Goal: Task Accomplishment & Management: Complete application form

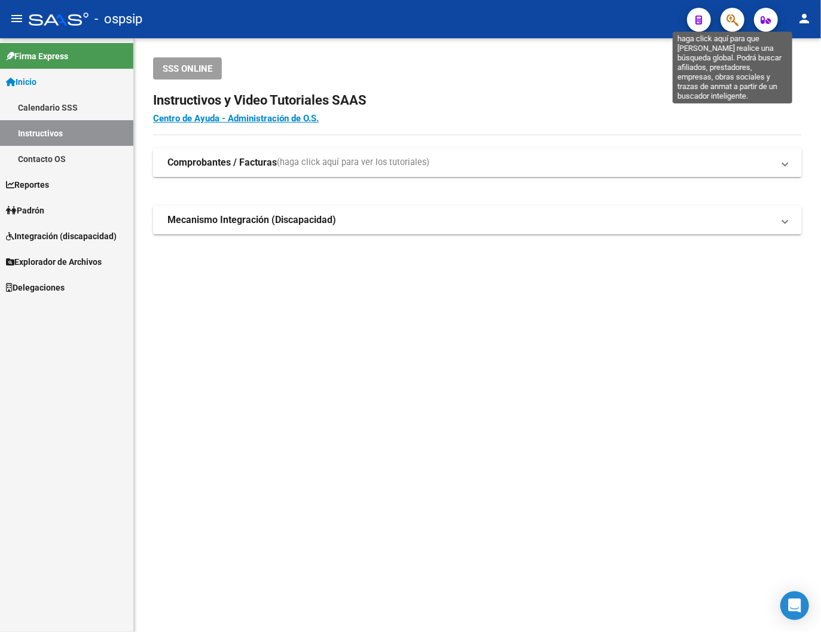
click at [419, 20] on icon "button" at bounding box center [733, 20] width 12 height 14
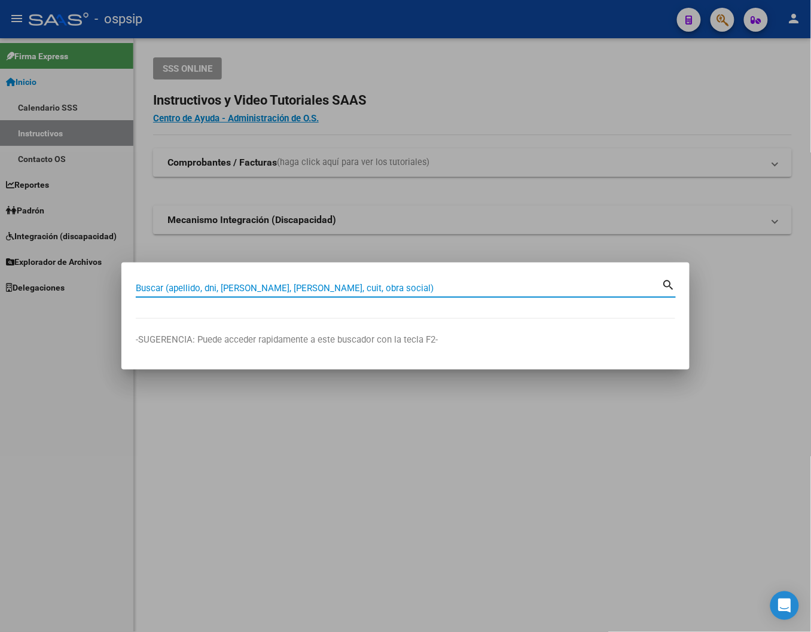
click at [165, 289] on input "Buscar (apellido, dni, [PERSON_NAME], [PERSON_NAME], cuit, obra social)" at bounding box center [399, 288] width 526 height 11
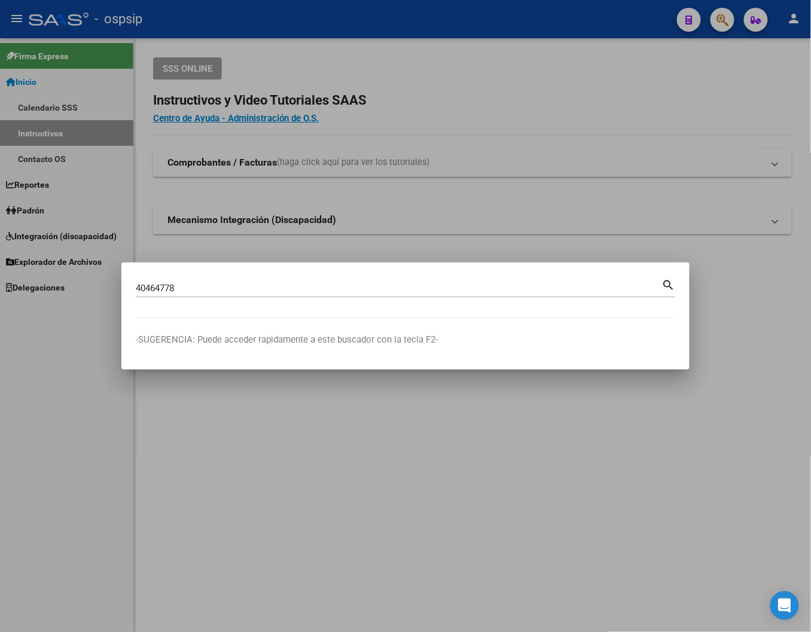
click at [419, 285] on mat-icon "search" at bounding box center [669, 284] width 14 height 14
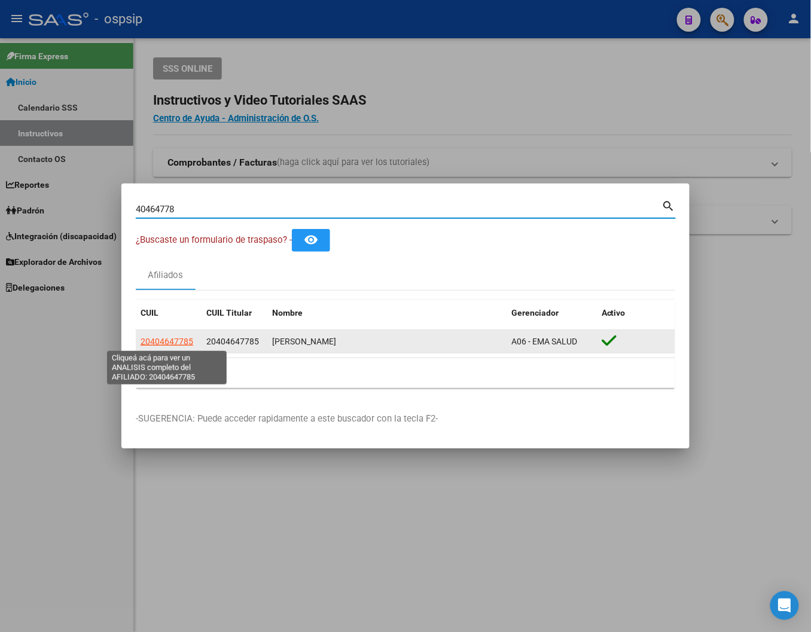
click at [160, 337] on span "20404647785" at bounding box center [167, 342] width 53 height 10
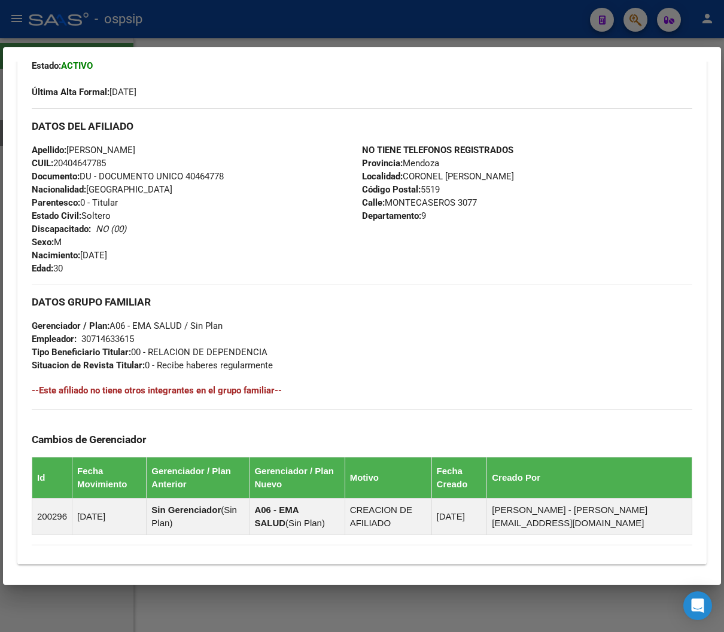
scroll to position [300, 0]
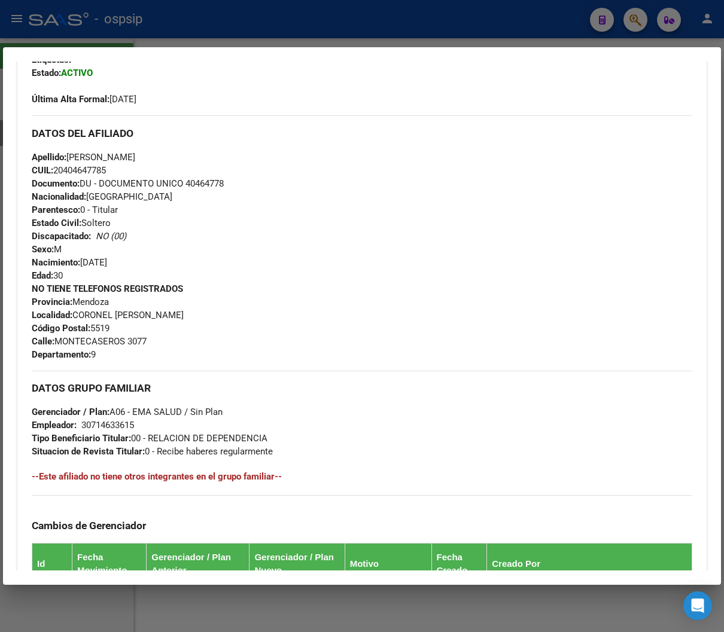
click at [419, 24] on div at bounding box center [362, 316] width 724 height 632
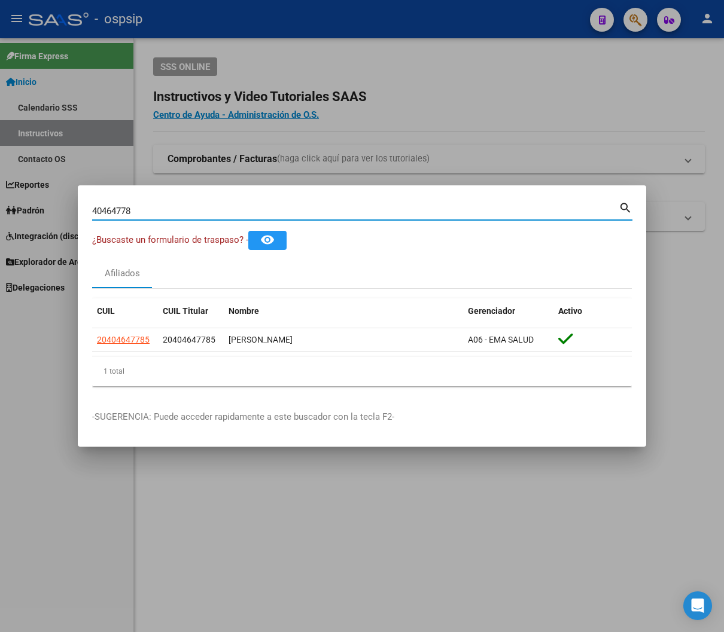
click at [134, 215] on input "40464778" at bounding box center [355, 211] width 526 height 11
type input "4"
click at [123, 207] on input "Buscar (apellido, dni, [PERSON_NAME], [PERSON_NAME], cuit, obra social)" at bounding box center [355, 211] width 526 height 11
click at [419, 211] on mat-icon "search" at bounding box center [626, 207] width 14 height 14
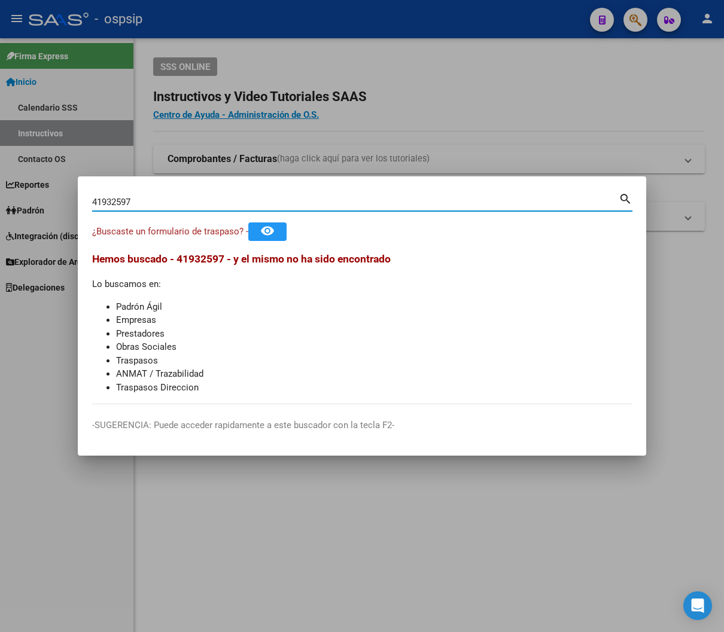
type input "41932597"
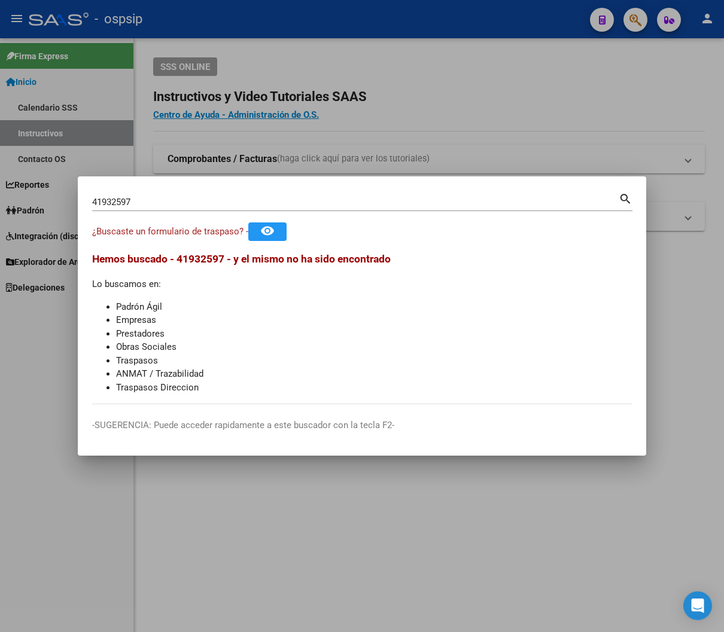
click at [419, 200] on mat-icon "search" at bounding box center [626, 198] width 14 height 14
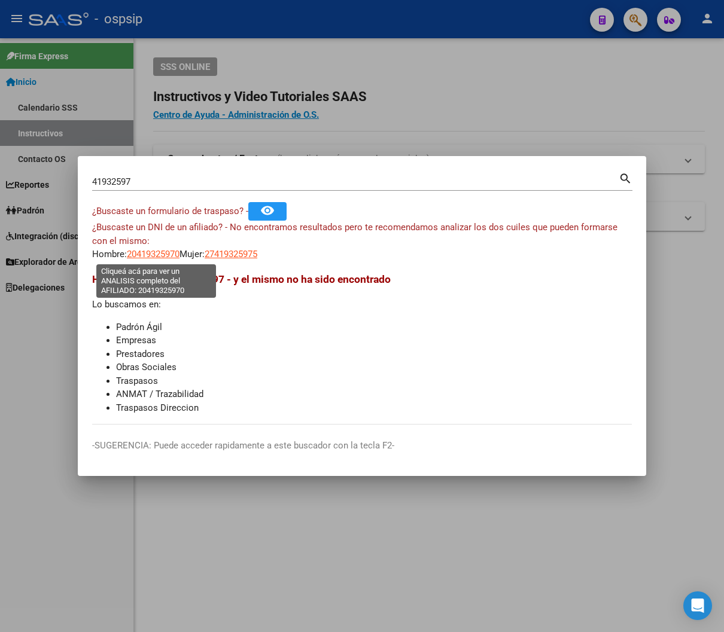
click at [168, 256] on span "20419325970" at bounding box center [153, 254] width 53 height 11
type textarea "20419325970"
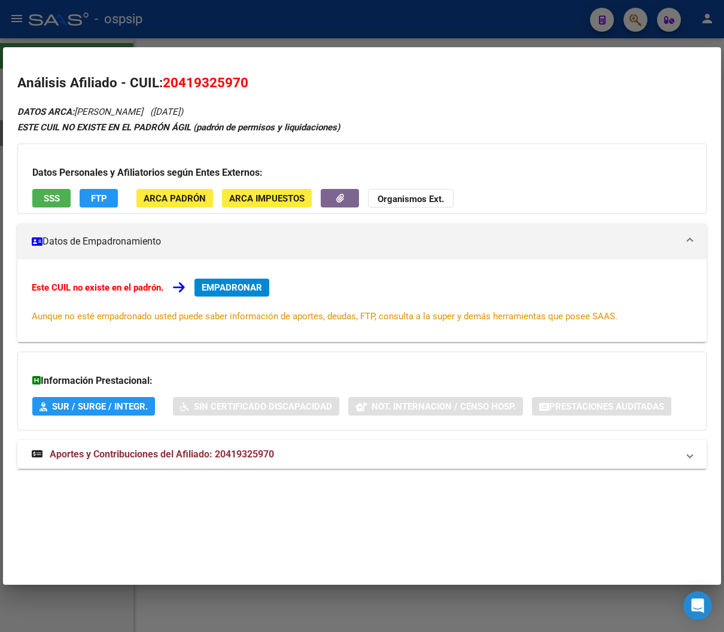
click at [208, 452] on span "Aportes y Contribuciones del Afiliado: 20419325970" at bounding box center [162, 454] width 224 height 11
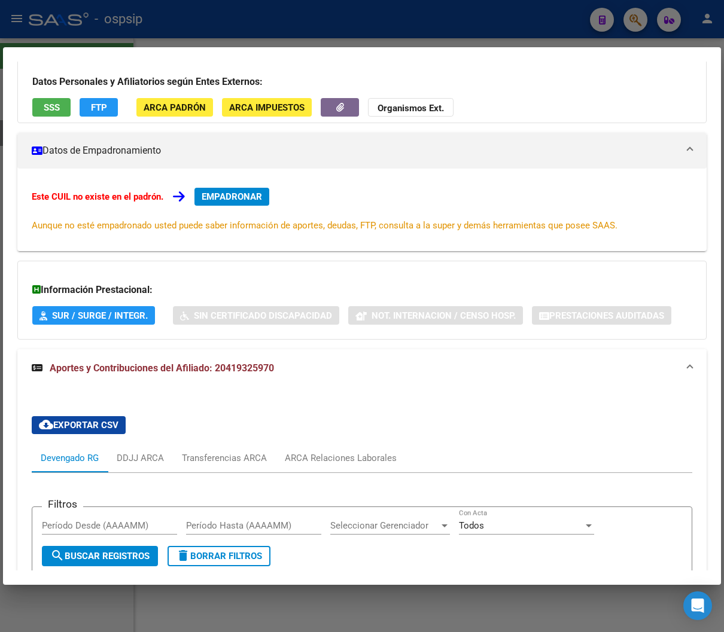
scroll to position [0, 0]
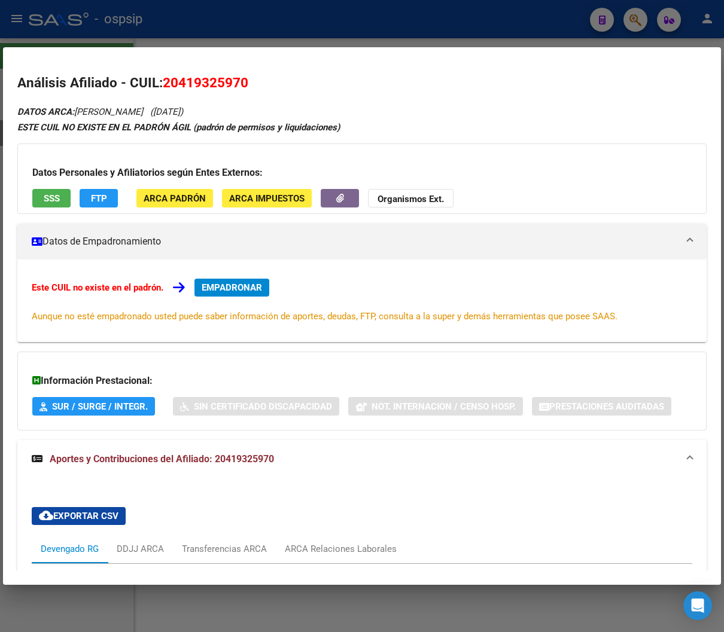
click at [419, 24] on div at bounding box center [362, 316] width 724 height 632
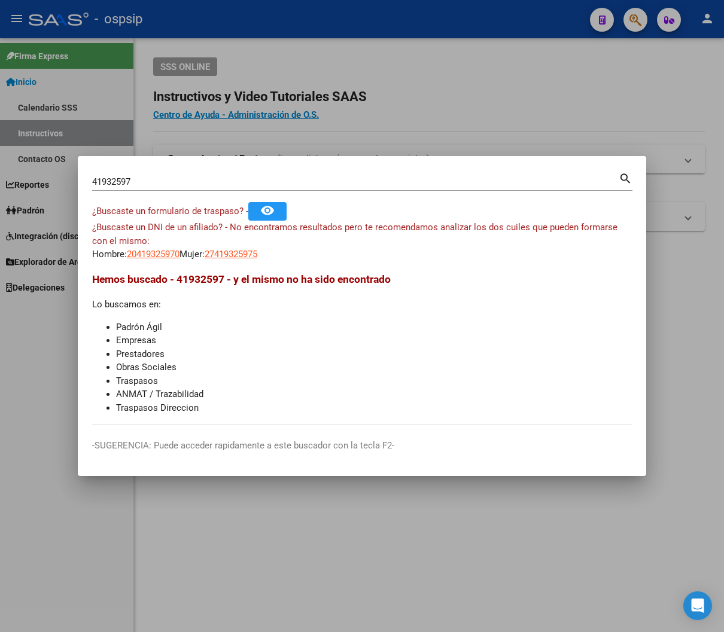
click at [419, 126] on div at bounding box center [362, 316] width 724 height 632
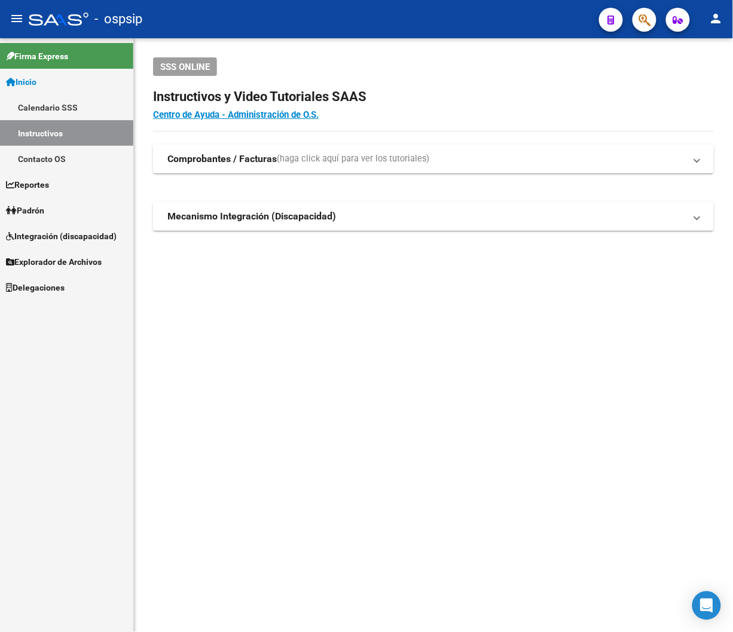
click at [371, 14] on div "- ospsip" at bounding box center [309, 19] width 561 height 26
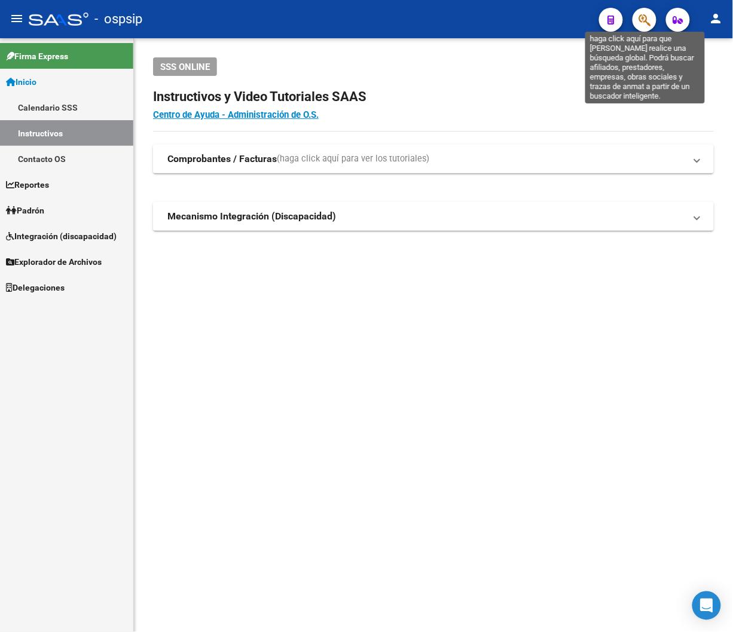
click at [419, 19] on icon "button" at bounding box center [645, 20] width 12 height 14
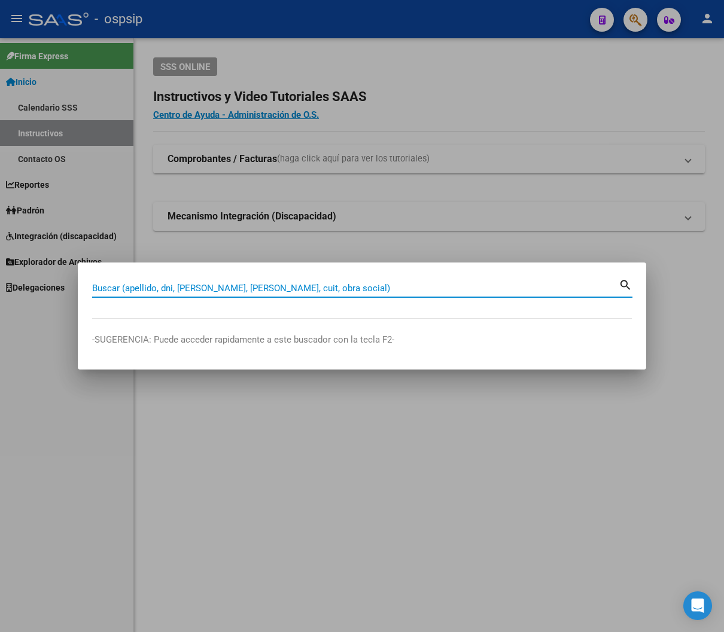
click at [106, 286] on input "Buscar (apellido, dni, [PERSON_NAME], [PERSON_NAME], cuit, obra social)" at bounding box center [355, 288] width 526 height 11
type input "46356357"
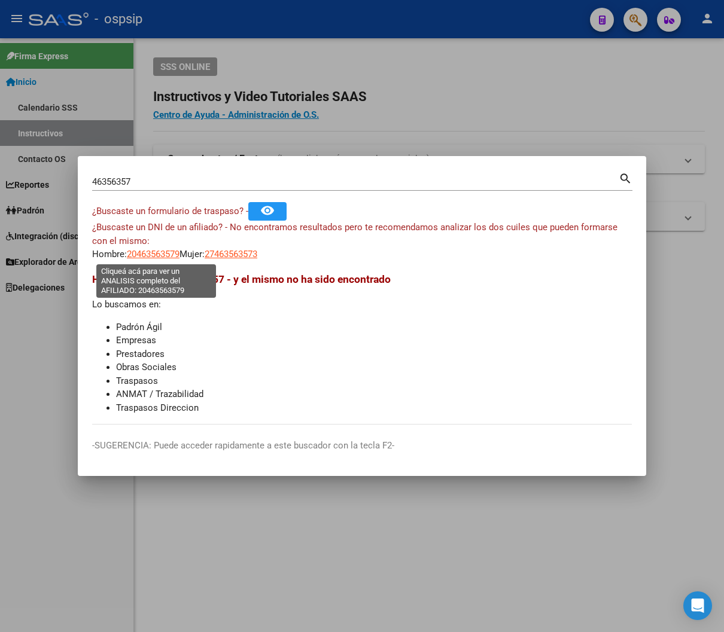
click at [154, 255] on span "20463563579" at bounding box center [153, 254] width 53 height 11
type textarea "20463563579"
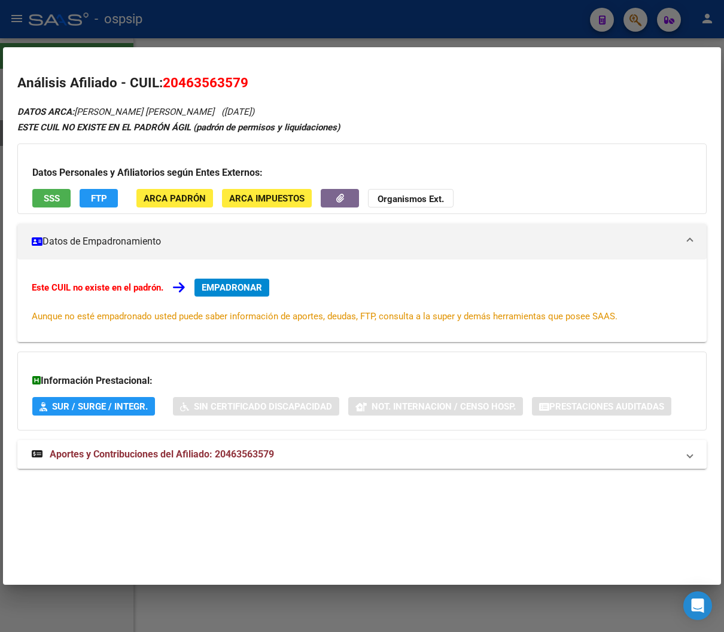
click at [221, 449] on span "Aportes y Contribuciones del Afiliado: 20463563579" at bounding box center [162, 454] width 224 height 11
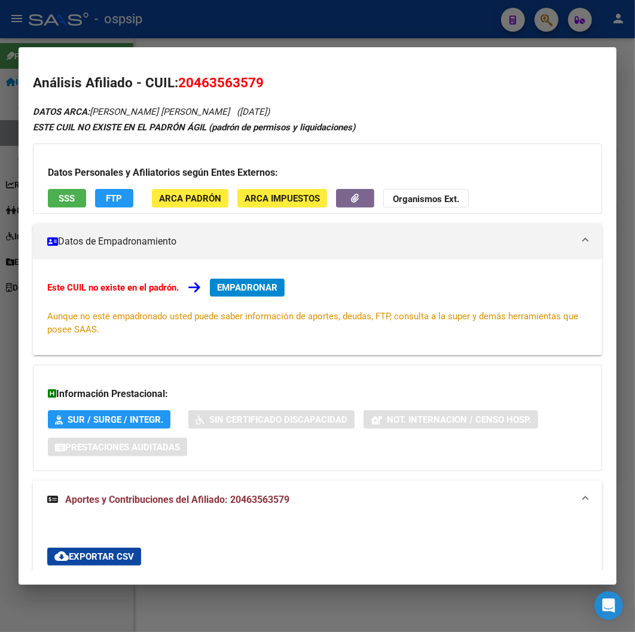
click at [343, 22] on div at bounding box center [317, 316] width 635 height 632
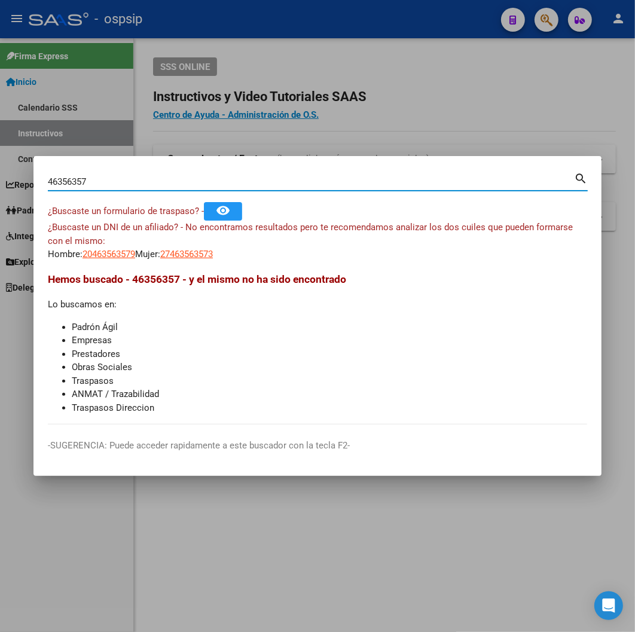
click at [103, 181] on input "46356357" at bounding box center [311, 181] width 526 height 11
type input "4"
type input "33469026"
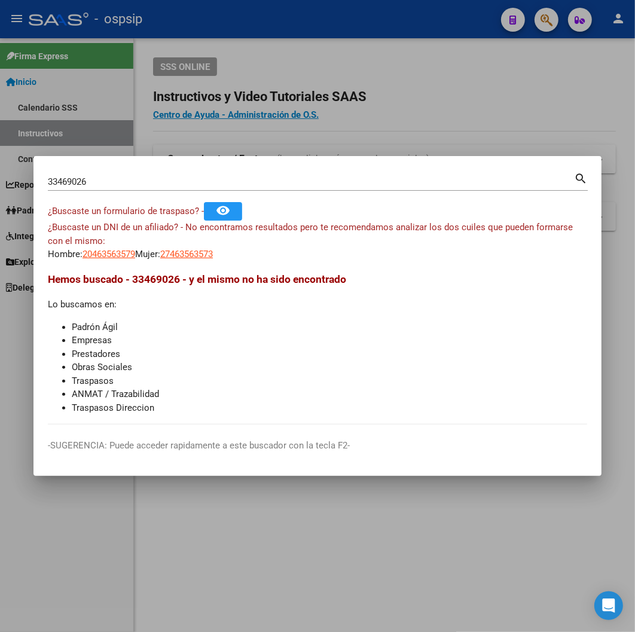
click at [419, 181] on mat-icon "search" at bounding box center [581, 177] width 14 height 14
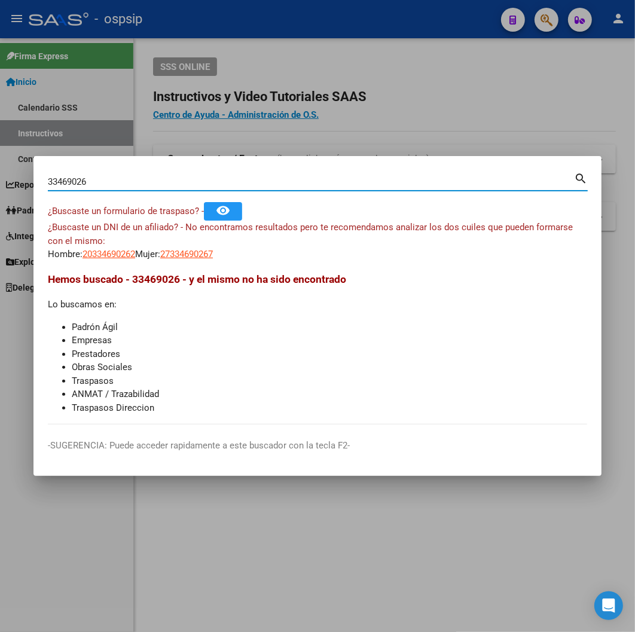
click at [419, 179] on mat-icon "search" at bounding box center [581, 177] width 14 height 14
click at [114, 259] on span "20334690262" at bounding box center [109, 254] width 53 height 11
type textarea "20334690262"
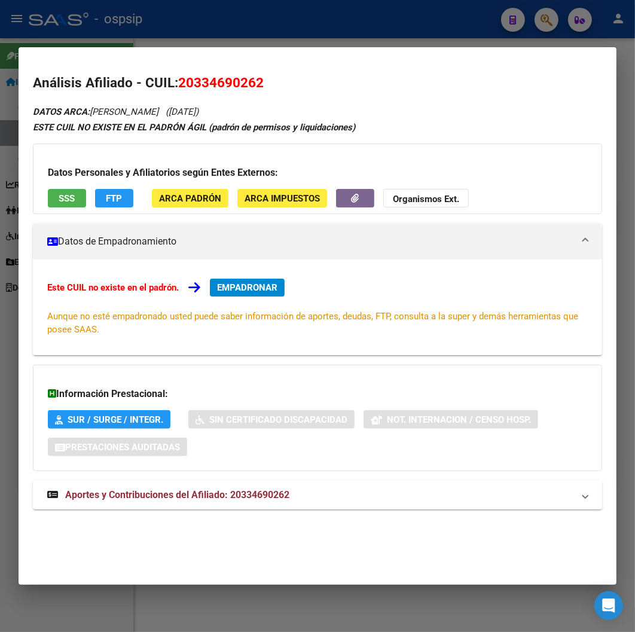
click at [194, 496] on span "Aportes y Contribuciones del Afiliado: 20334690262" at bounding box center [177, 494] width 224 height 11
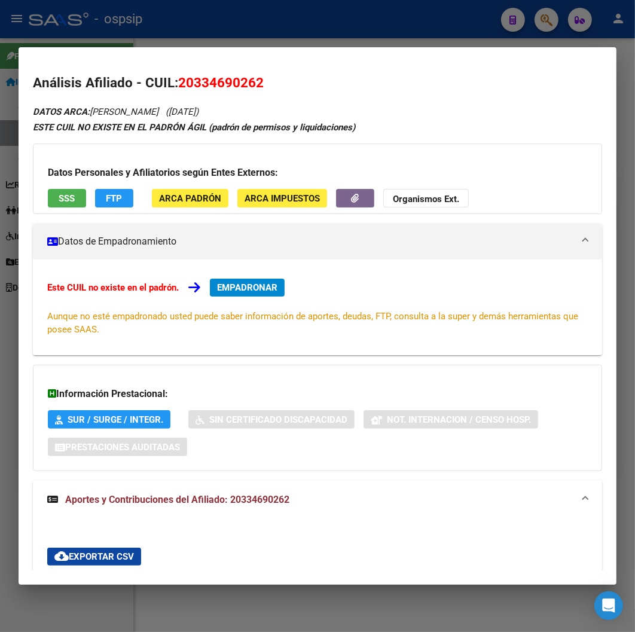
drag, startPoint x: 336, startPoint y: 19, endPoint x: 345, endPoint y: 18, distance: 9.0
click at [336, 19] on div at bounding box center [317, 316] width 635 height 632
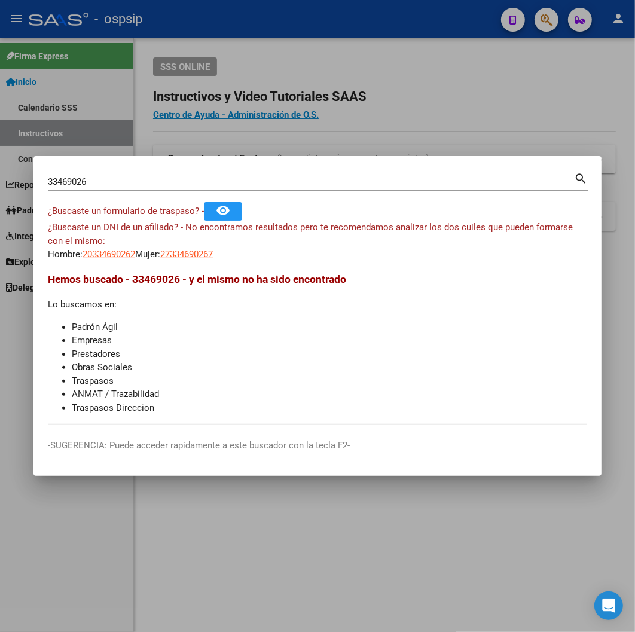
click at [92, 175] on div "33469026 Buscar (apellido, dni, [PERSON_NAME], [PERSON_NAME], cuit, obra social)" at bounding box center [311, 182] width 526 height 18
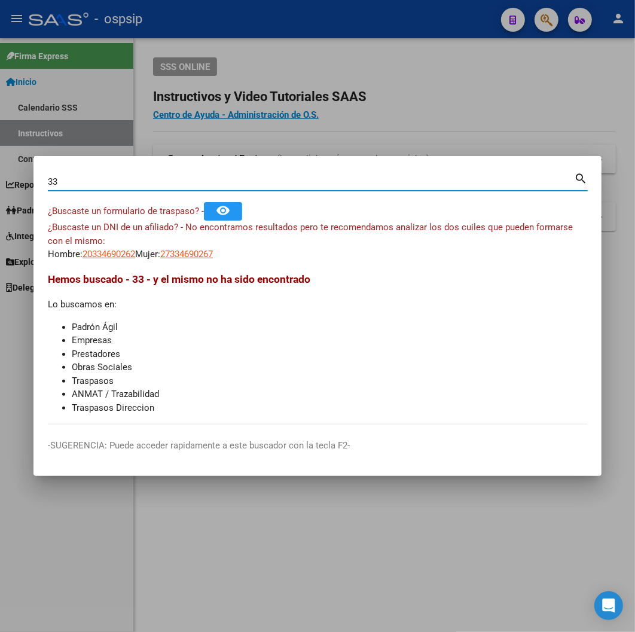
type input "3"
type input "41585061"
click at [419, 177] on mat-icon "search" at bounding box center [581, 177] width 14 height 14
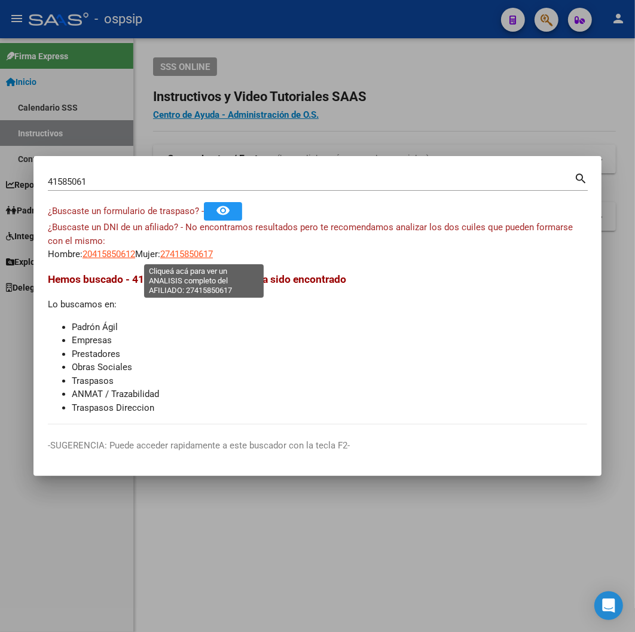
click at [188, 255] on span "27415850617" at bounding box center [186, 254] width 53 height 11
type textarea "27415850617"
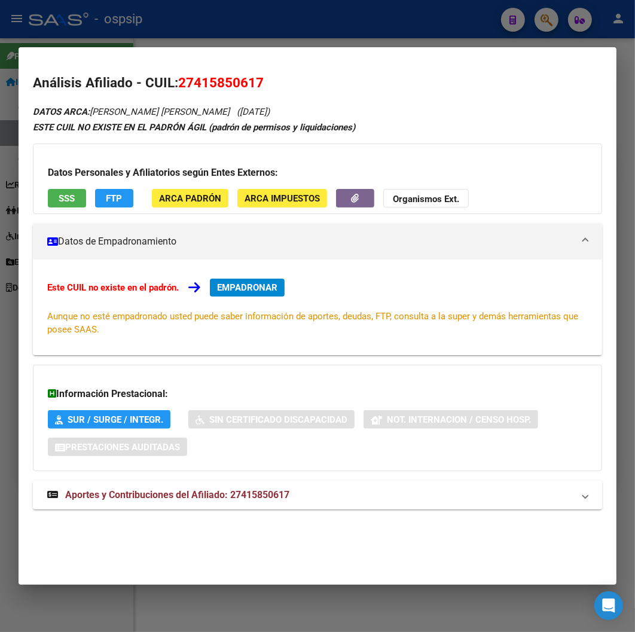
click at [208, 496] on span "Aportes y Contribuciones del Afiliado: 27415850617" at bounding box center [177, 494] width 224 height 11
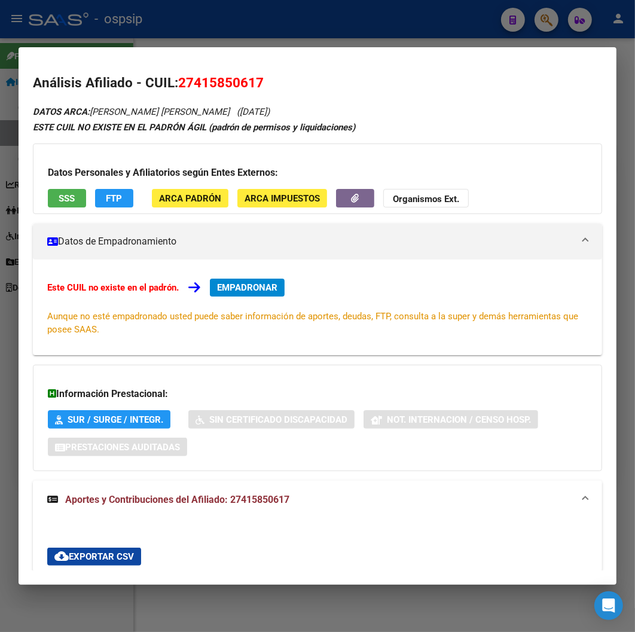
click at [284, 20] on div at bounding box center [317, 316] width 635 height 632
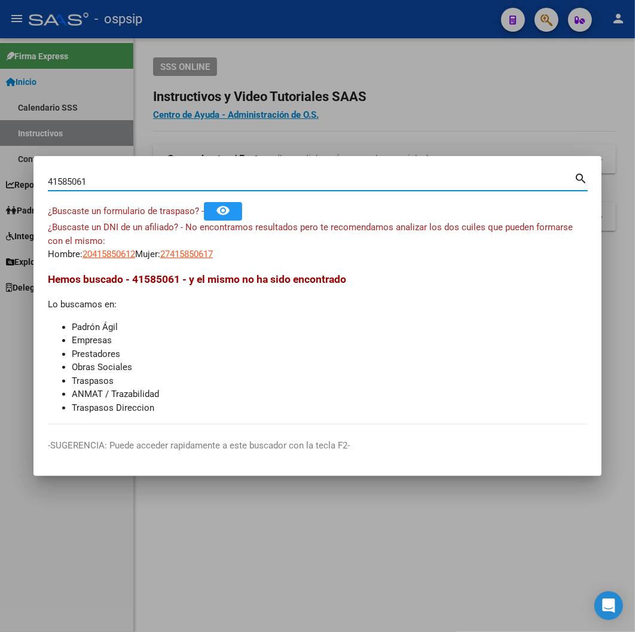
click at [97, 180] on input "41585061" at bounding box center [311, 181] width 526 height 11
type input "4"
type input "44707727"
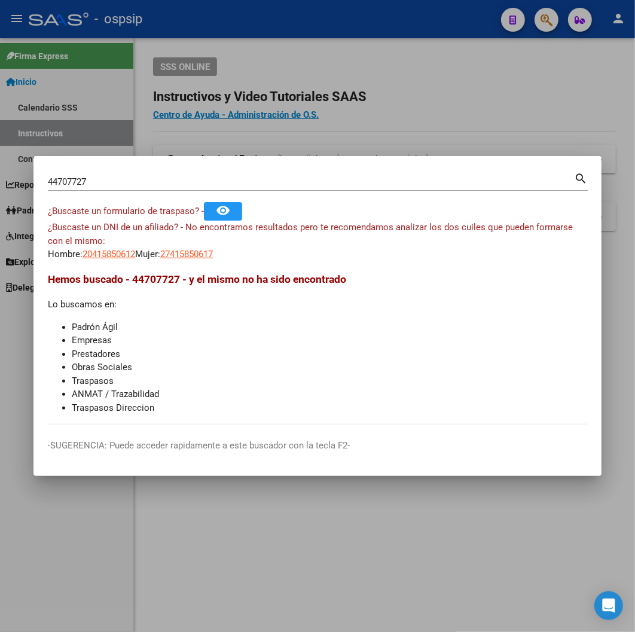
click at [419, 180] on mat-icon "search" at bounding box center [581, 177] width 14 height 14
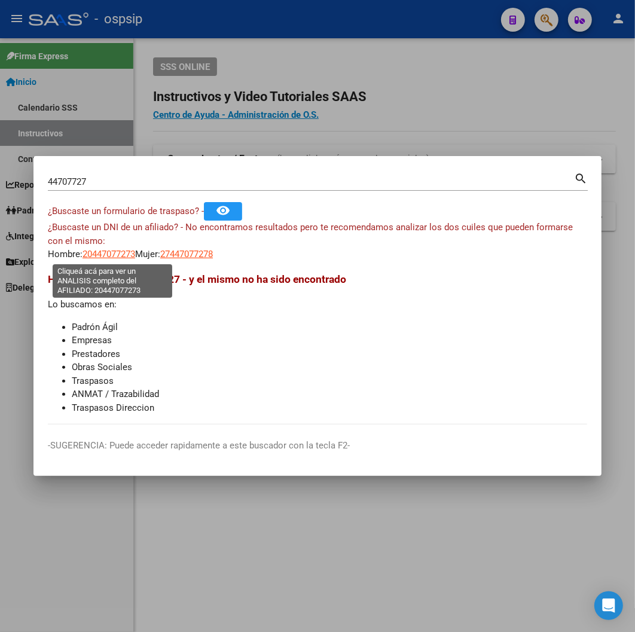
click at [120, 253] on span "20447077273" at bounding box center [109, 254] width 53 height 11
type textarea "20447077273"
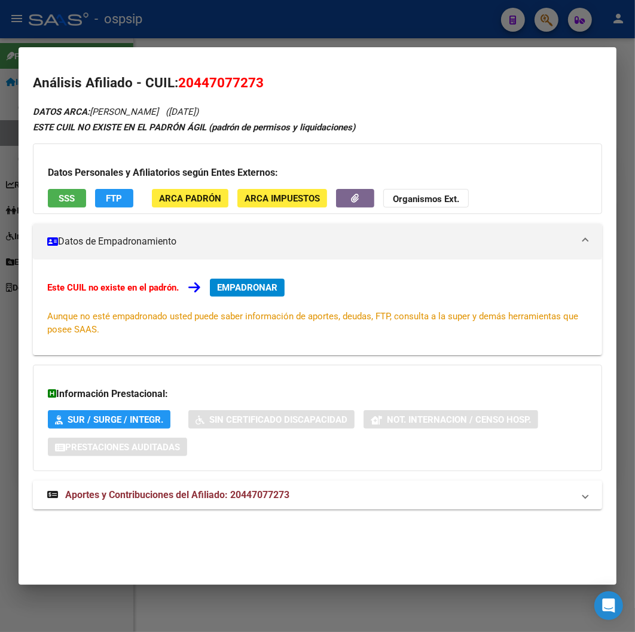
click at [214, 500] on span "Aportes y Contribuciones del Afiliado: 20447077273" at bounding box center [177, 494] width 224 height 11
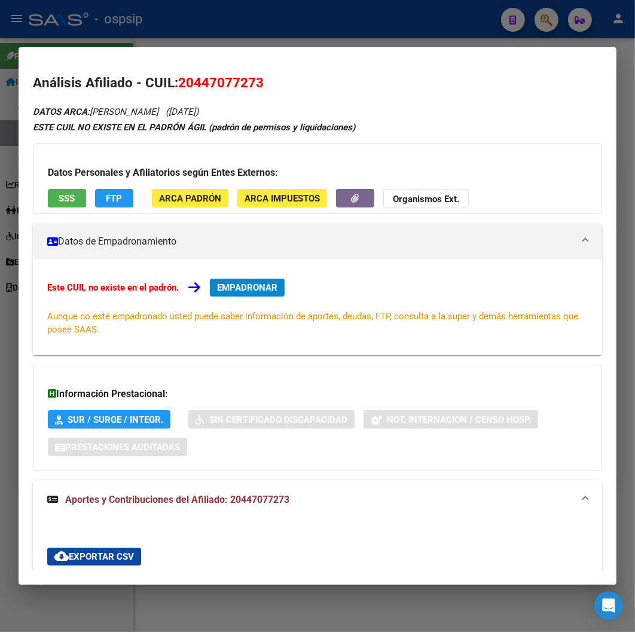
click at [261, 15] on div at bounding box center [317, 316] width 635 height 632
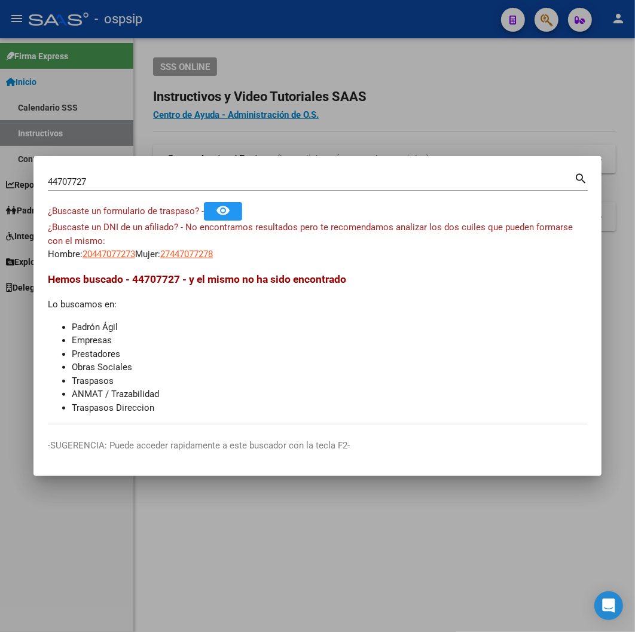
click at [92, 175] on div "44707727 Buscar (apellido, dni, [PERSON_NAME], [PERSON_NAME], cuit, obra social)" at bounding box center [311, 182] width 526 height 18
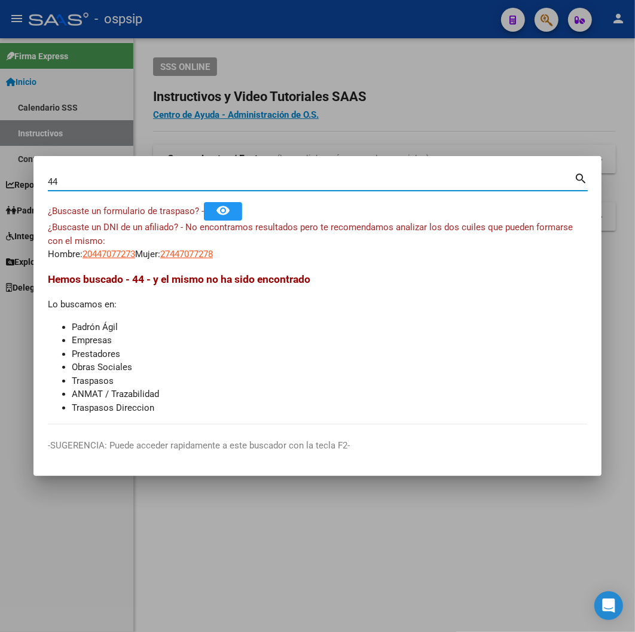
type input "4"
click at [106, 183] on input "Buscar (apellido, dni, [PERSON_NAME], [PERSON_NAME], cuit, obra social)" at bounding box center [311, 181] width 526 height 11
type input "33899768"
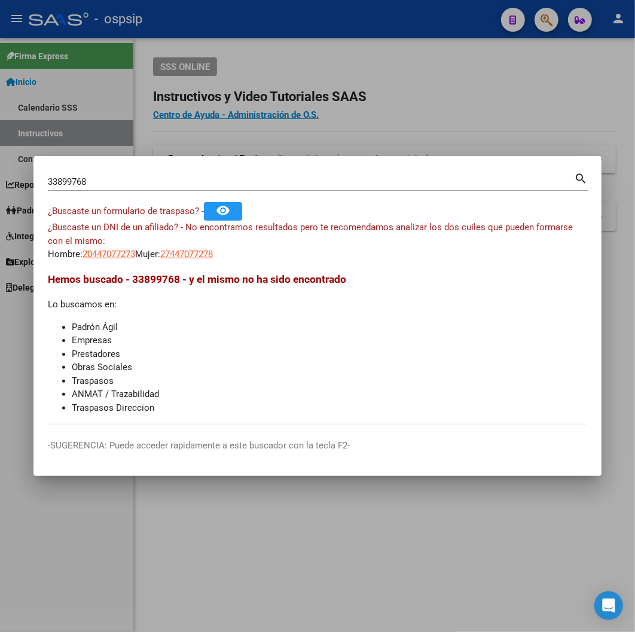
click at [419, 177] on mat-icon "search" at bounding box center [581, 177] width 14 height 14
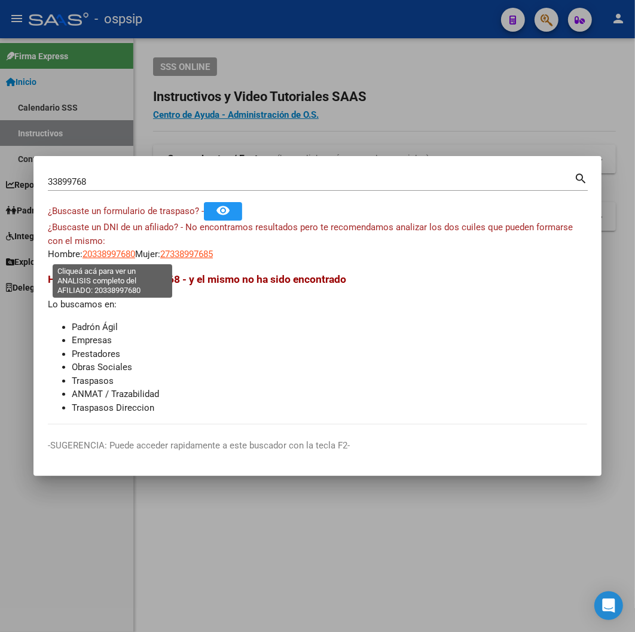
click at [99, 252] on span "20338997680" at bounding box center [109, 254] width 53 height 11
type textarea "20338997680"
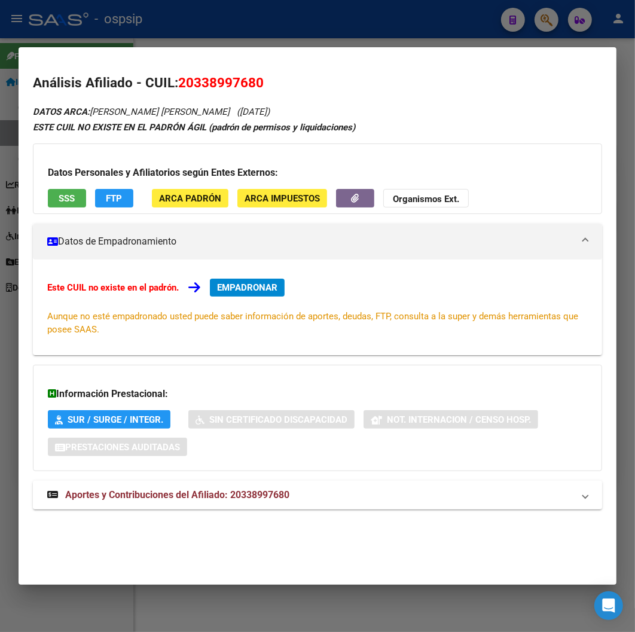
click at [240, 495] on span "Aportes y Contribuciones del Afiliado: 20338997680" at bounding box center [177, 494] width 224 height 11
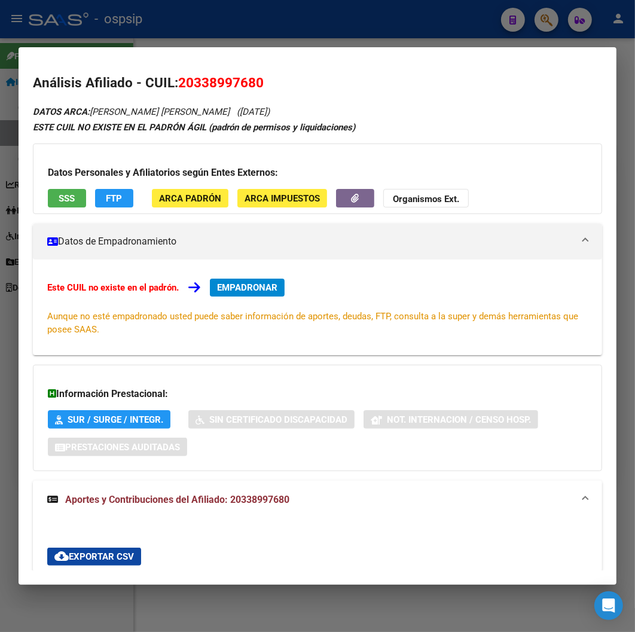
click at [240, 33] on div at bounding box center [317, 316] width 635 height 632
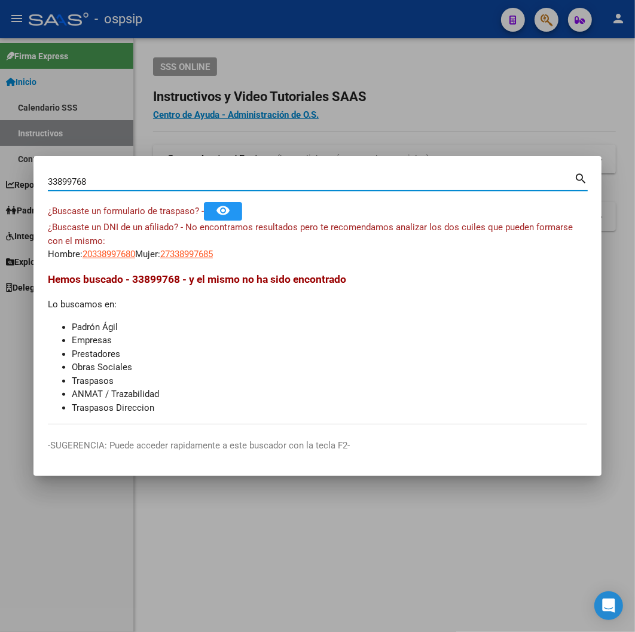
click at [91, 180] on input "33899768" at bounding box center [311, 181] width 526 height 11
type input "3"
click at [419, 184] on input "27039905" at bounding box center [311, 181] width 526 height 11
type input "27039905"
click at [419, 176] on mat-icon "search" at bounding box center [581, 177] width 14 height 14
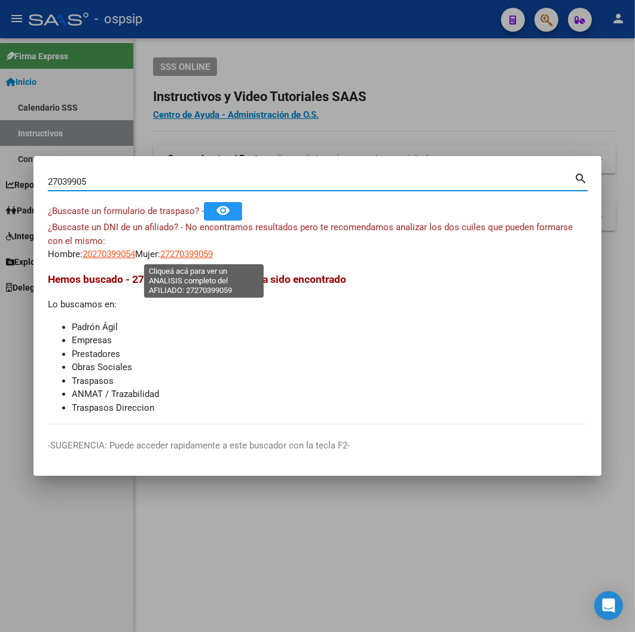
click at [184, 253] on span "27270399059" at bounding box center [186, 254] width 53 height 11
type textarea "27270399059"
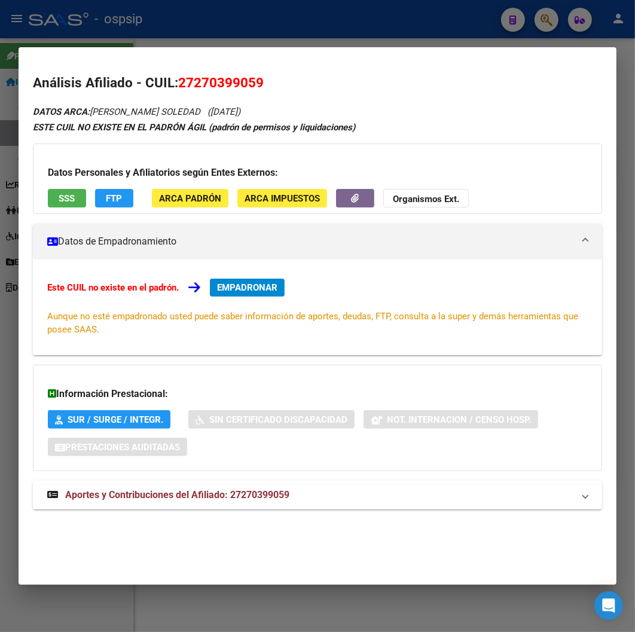
click at [157, 495] on span "Aportes y Contribuciones del Afiliado: 27270399059" at bounding box center [177, 494] width 224 height 11
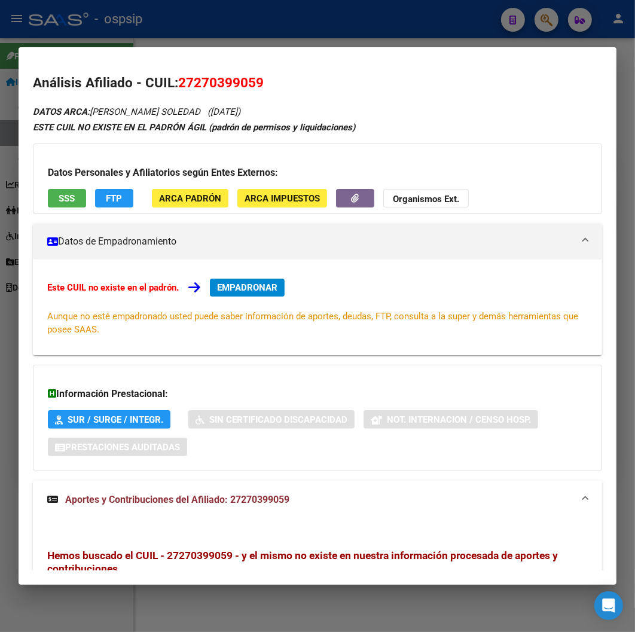
click at [290, 30] on div at bounding box center [317, 316] width 635 height 632
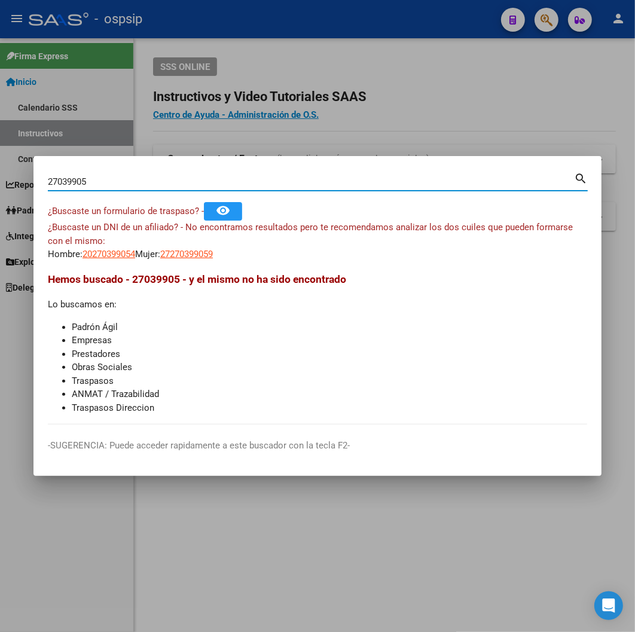
click at [109, 182] on input "27039905" at bounding box center [311, 181] width 526 height 11
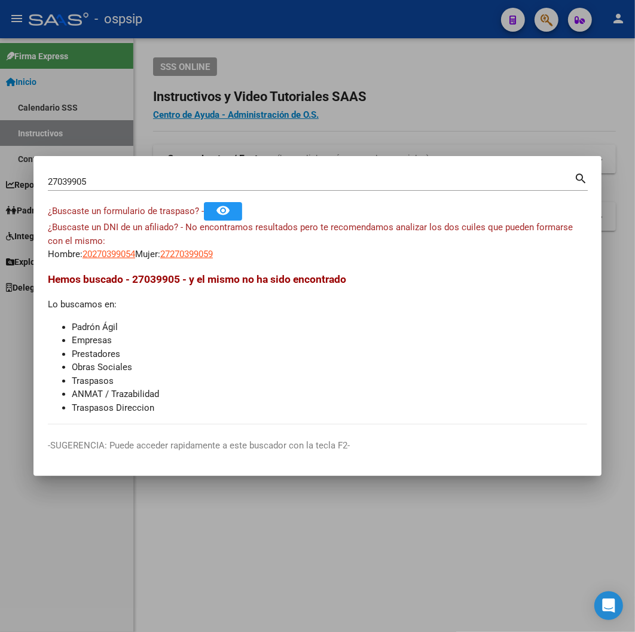
click at [127, 181] on input "27039905" at bounding box center [311, 181] width 526 height 11
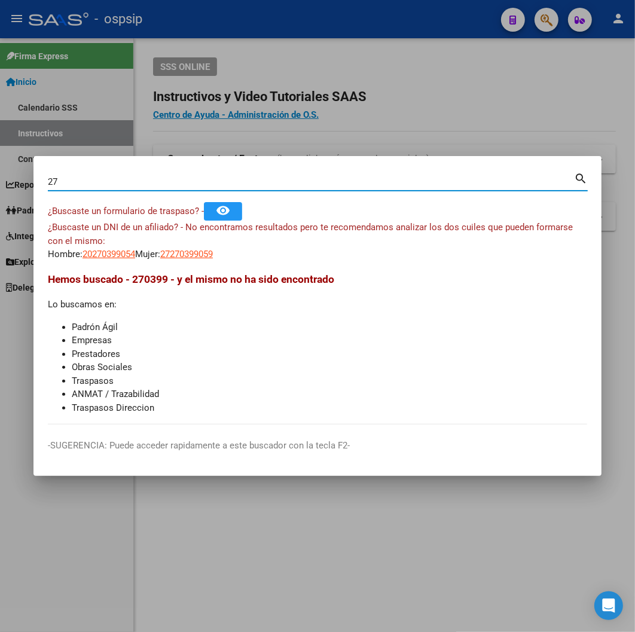
type input "2"
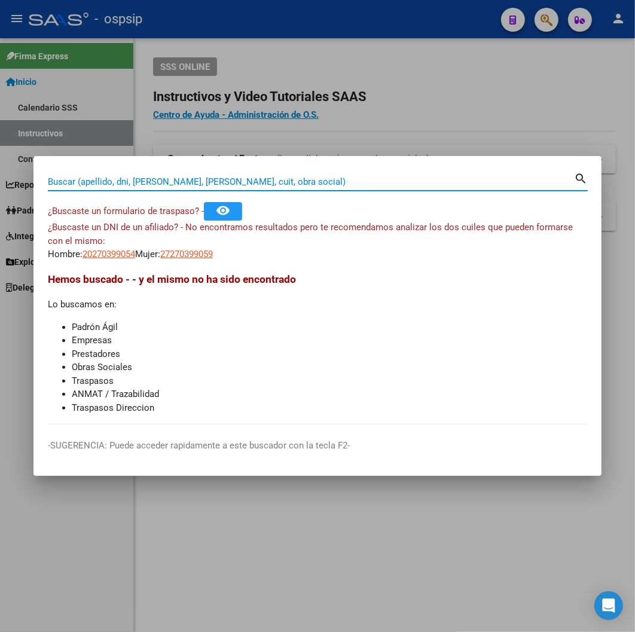
click at [68, 178] on input "Buscar (apellido, dni, [PERSON_NAME], [PERSON_NAME], cuit, obra social)" at bounding box center [311, 181] width 526 height 11
click at [64, 183] on input "Buscar (apellido, dni, [PERSON_NAME], [PERSON_NAME], cuit, obra social)" at bounding box center [311, 181] width 526 height 11
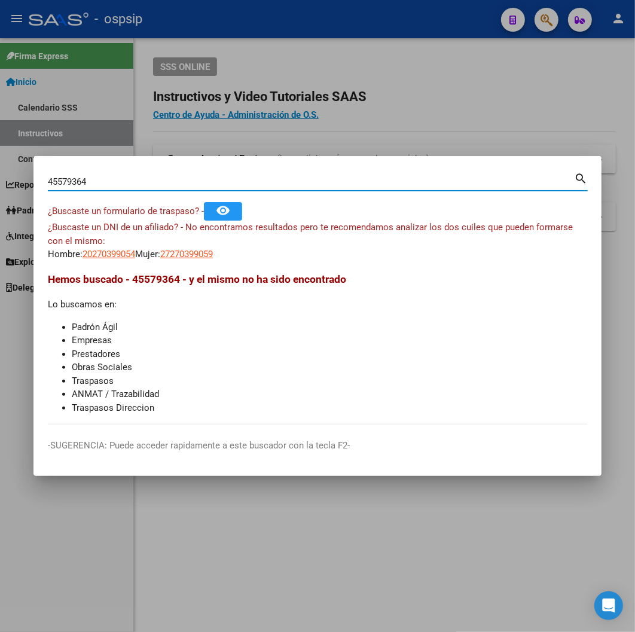
type input "45579364"
click at [419, 180] on mat-icon "search" at bounding box center [581, 177] width 14 height 14
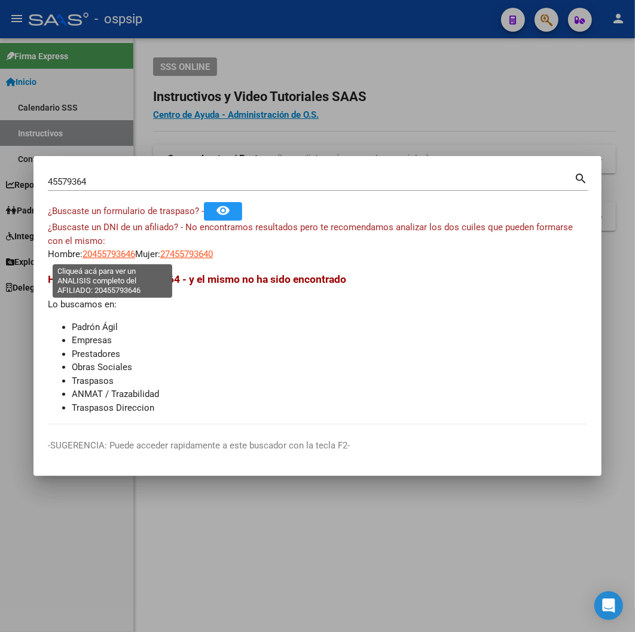
click at [105, 256] on span "20455793646" at bounding box center [109, 254] width 53 height 11
type textarea "20455793646"
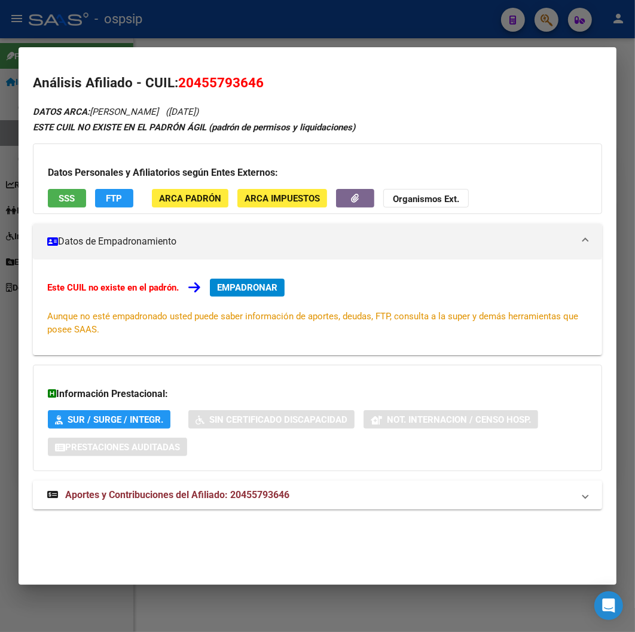
click at [196, 499] on span "Aportes y Contribuciones del Afiliado: 20455793646" at bounding box center [177, 494] width 224 height 11
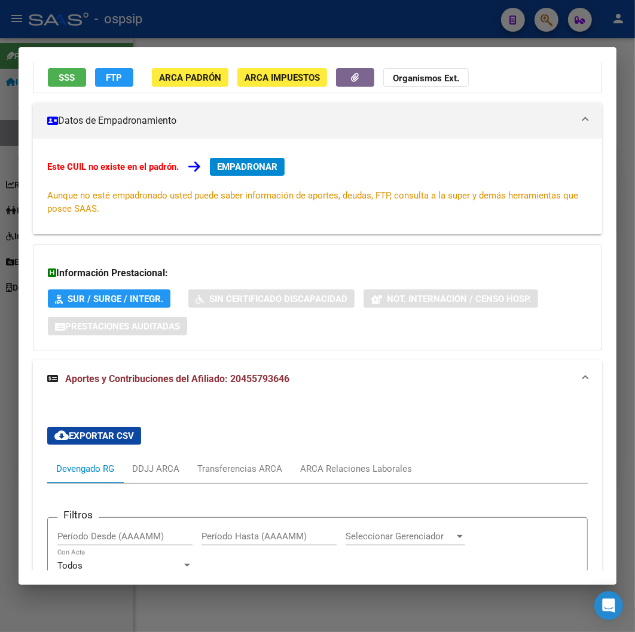
scroll to position [28, 0]
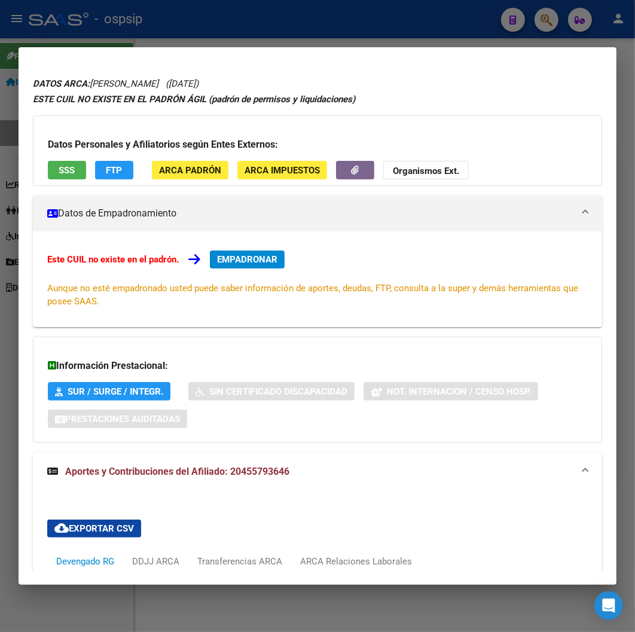
click at [324, 35] on div at bounding box center [317, 316] width 635 height 632
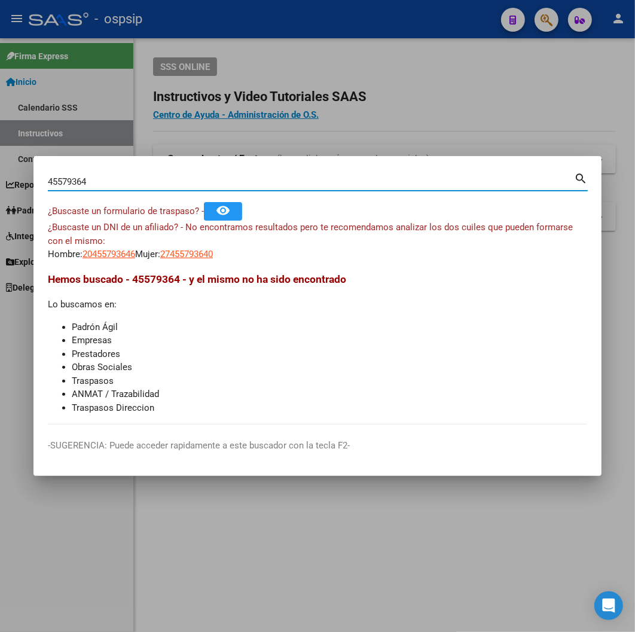
click at [88, 178] on input "45579364" at bounding box center [311, 181] width 526 height 11
type input "4"
type input "37465048"
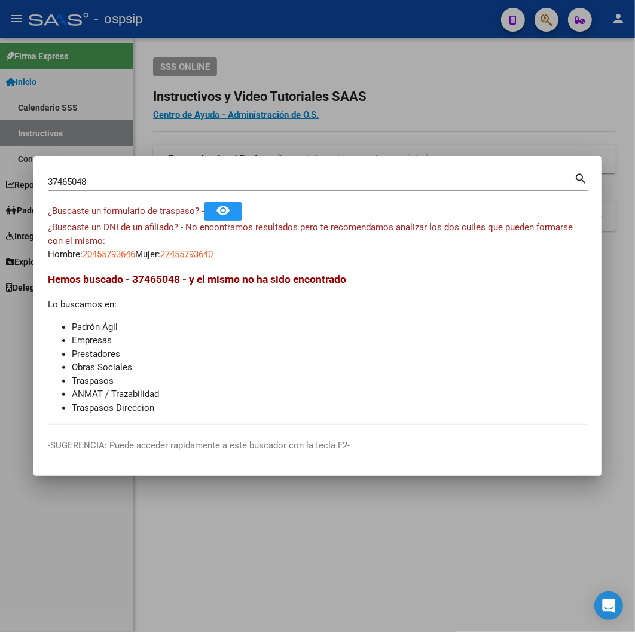
click at [419, 182] on mat-icon "search" at bounding box center [581, 177] width 14 height 14
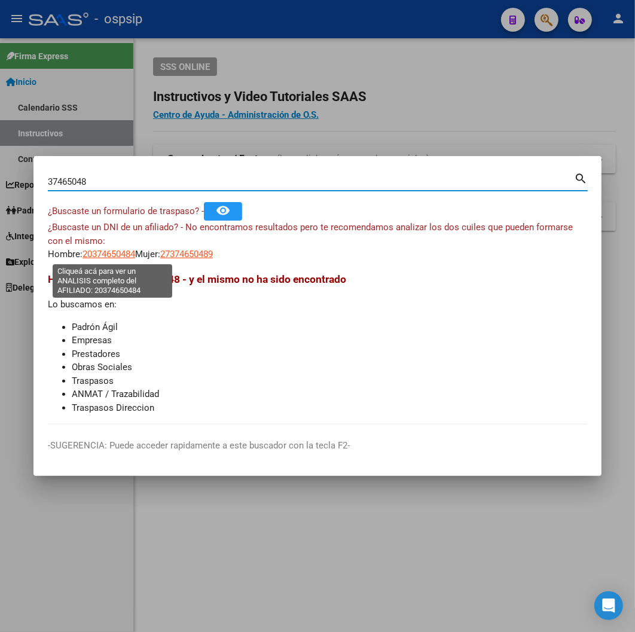
click at [118, 257] on span "20374650484" at bounding box center [109, 254] width 53 height 11
type textarea "20374650484"
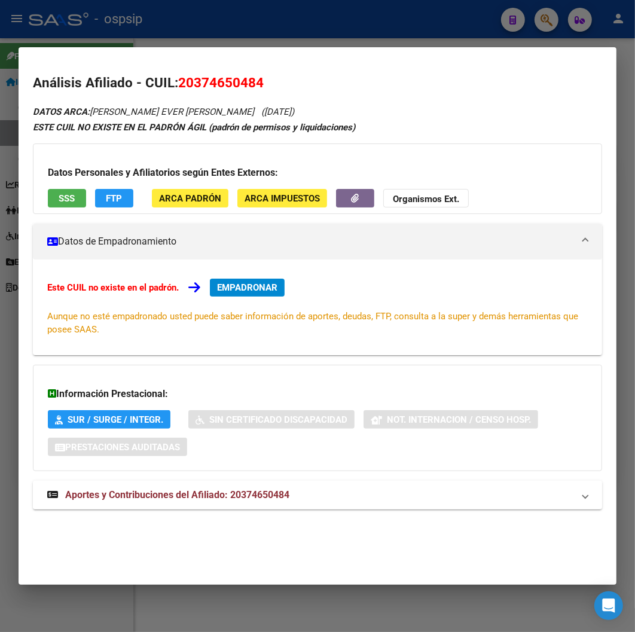
click at [209, 498] on span "Aportes y Contribuciones del Afiliado: 20374650484" at bounding box center [177, 494] width 224 height 11
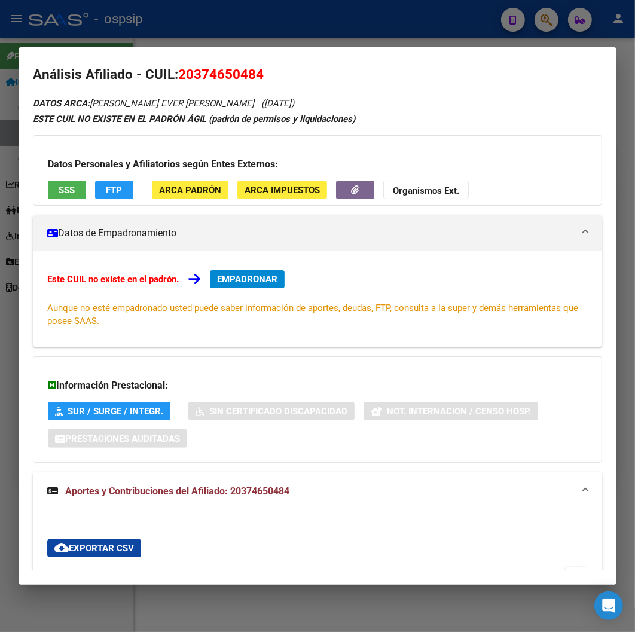
scroll to position [0, 0]
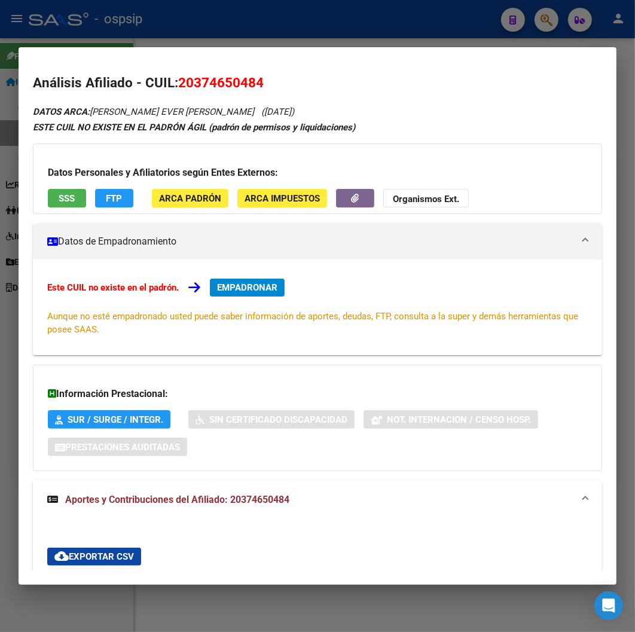
click at [230, 31] on div at bounding box center [317, 316] width 635 height 632
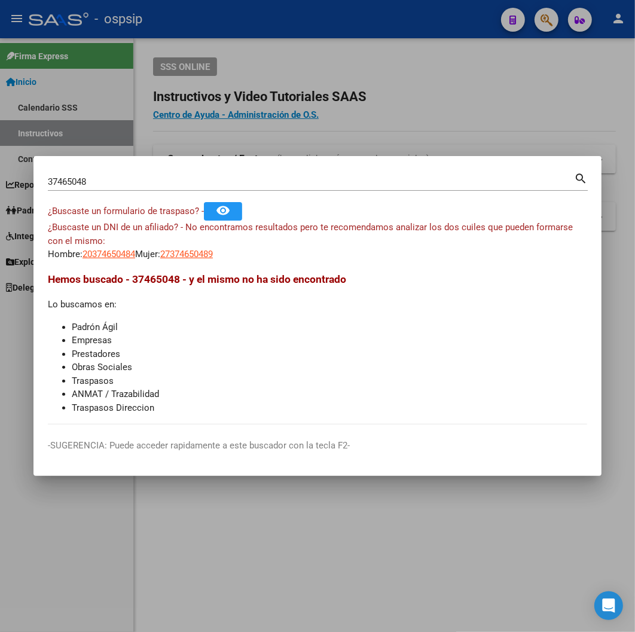
click at [96, 176] on input "37465048" at bounding box center [311, 181] width 526 height 11
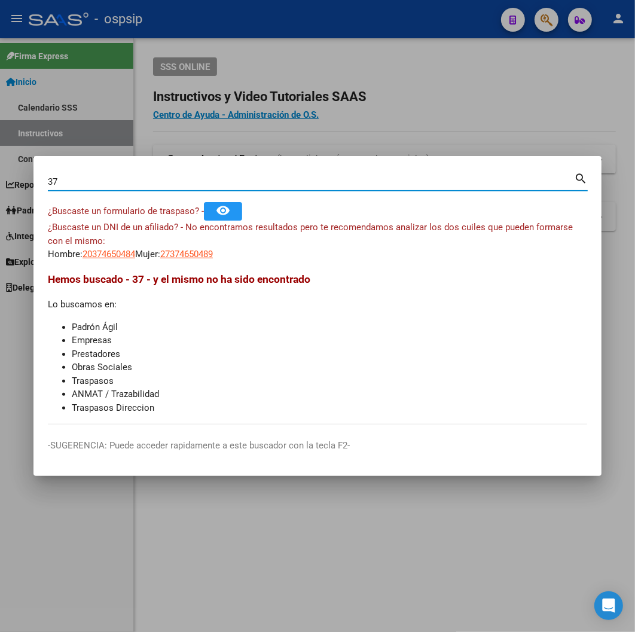
type input "3"
type input "37216959"
click at [419, 180] on mat-icon "search" at bounding box center [581, 177] width 14 height 14
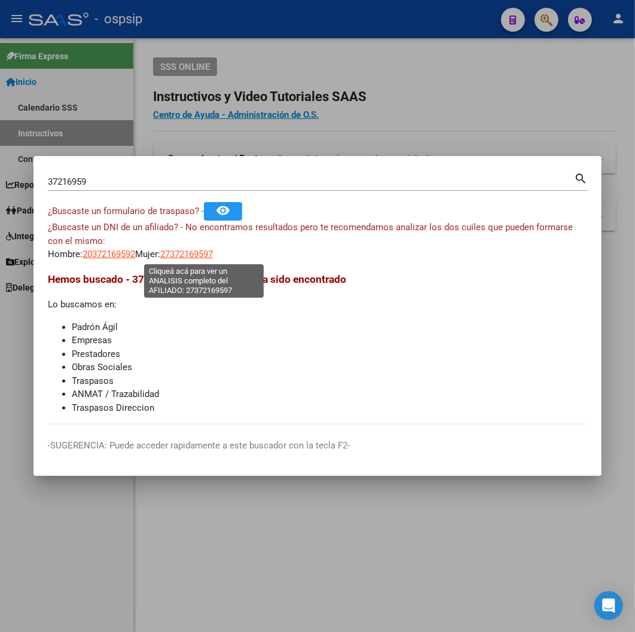
click at [194, 252] on span "27372169597" at bounding box center [186, 254] width 53 height 11
copy span "7"
type textarea "27372169597"
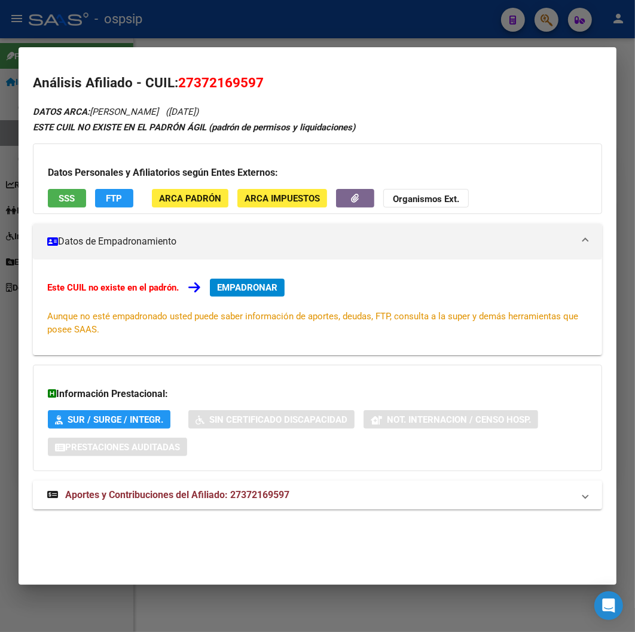
click at [220, 495] on span "Aportes y Contribuciones del Afiliado: 27372169597" at bounding box center [177, 494] width 224 height 11
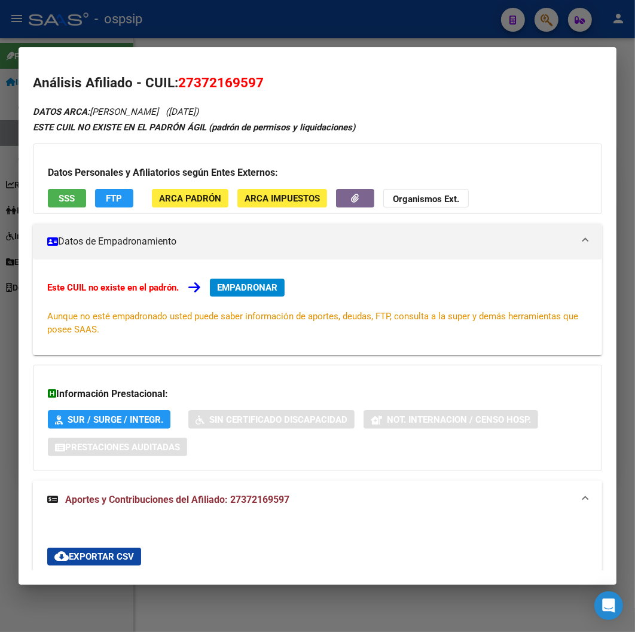
click at [330, 29] on div at bounding box center [317, 316] width 635 height 632
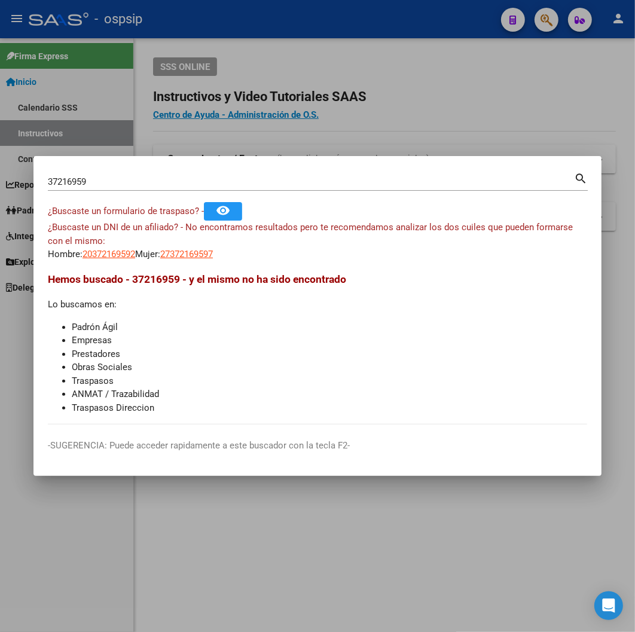
click at [94, 181] on input "37216959" at bounding box center [311, 181] width 526 height 11
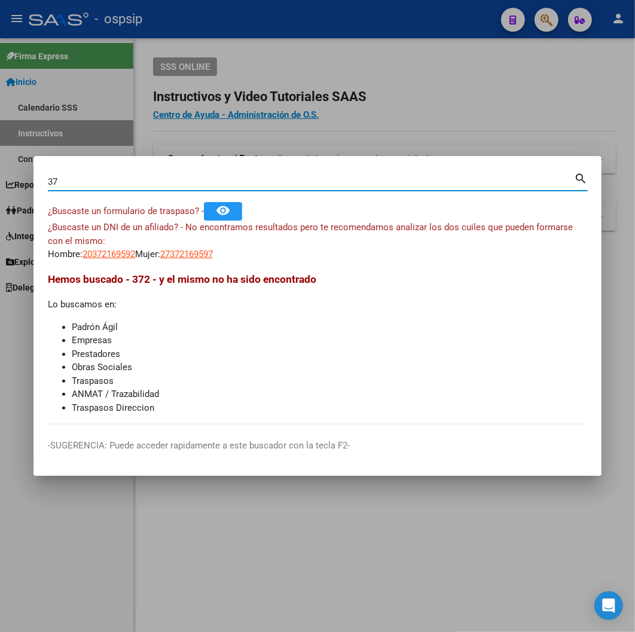
type input "3"
type input "43777992"
click at [419, 178] on mat-icon "search" at bounding box center [581, 177] width 14 height 14
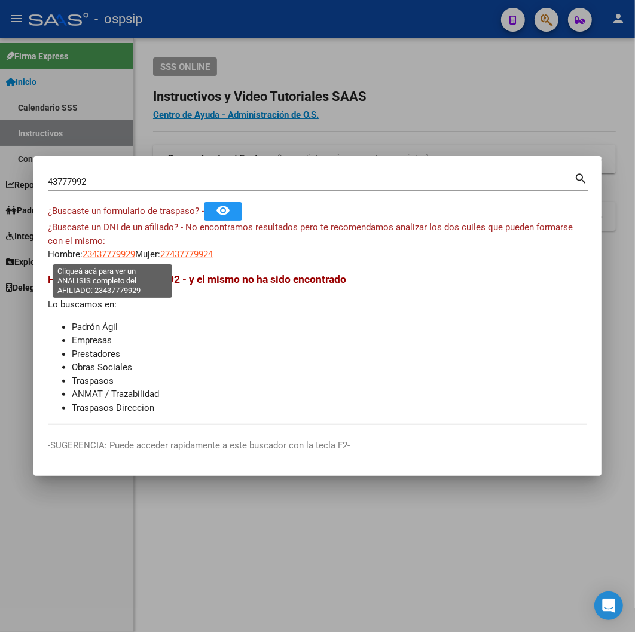
click at [121, 253] on span "23437779929" at bounding box center [109, 254] width 53 height 11
type textarea "23437779929"
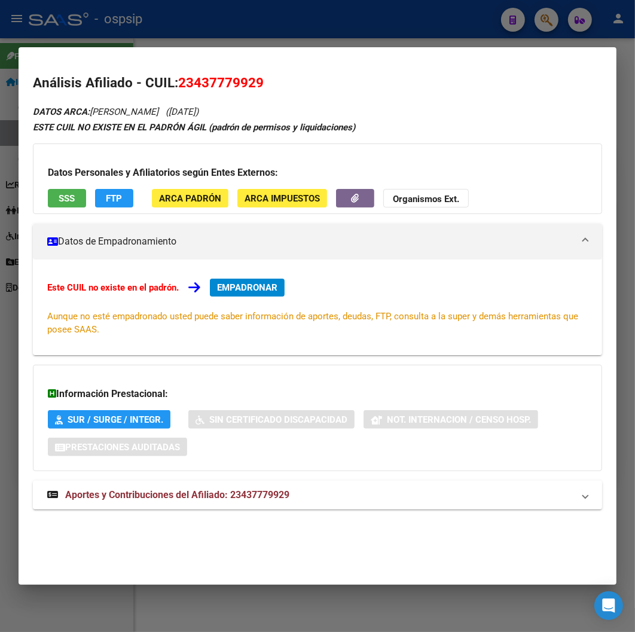
click at [172, 494] on span "Aportes y Contribuciones del Afiliado: 23437779929" at bounding box center [177, 494] width 224 height 11
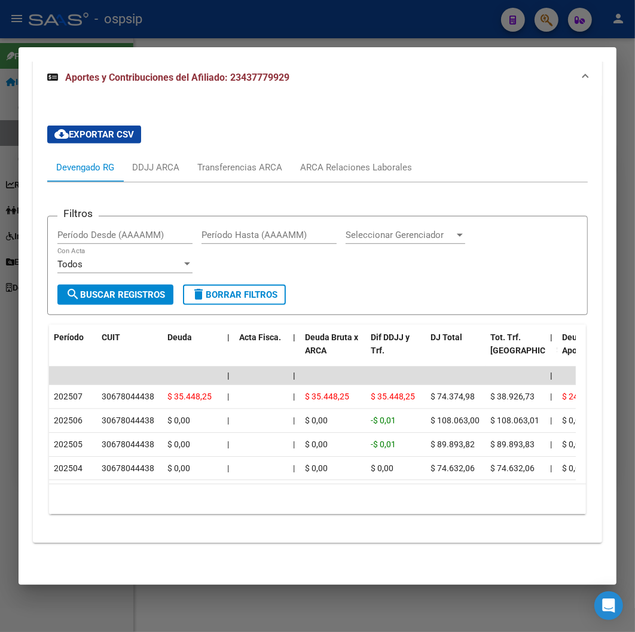
scroll to position [433, 0]
click at [400, 26] on div at bounding box center [317, 316] width 635 height 632
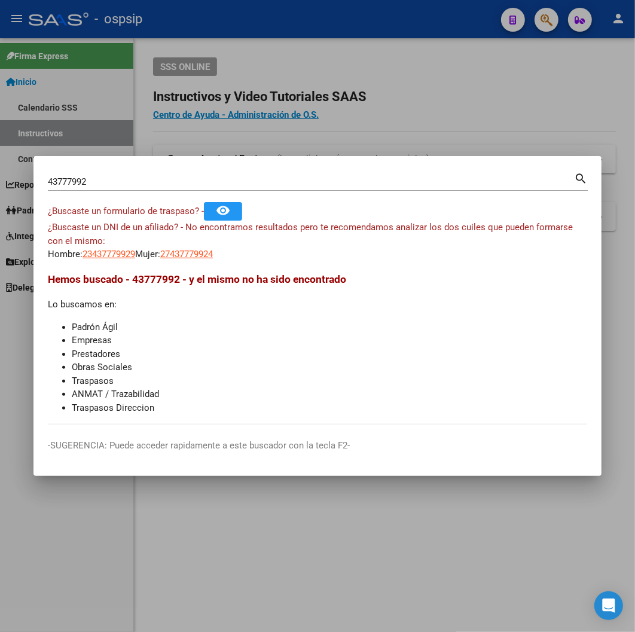
click at [419, 179] on mat-icon "search" at bounding box center [581, 177] width 14 height 14
click at [90, 180] on input "43777992" at bounding box center [311, 181] width 526 height 11
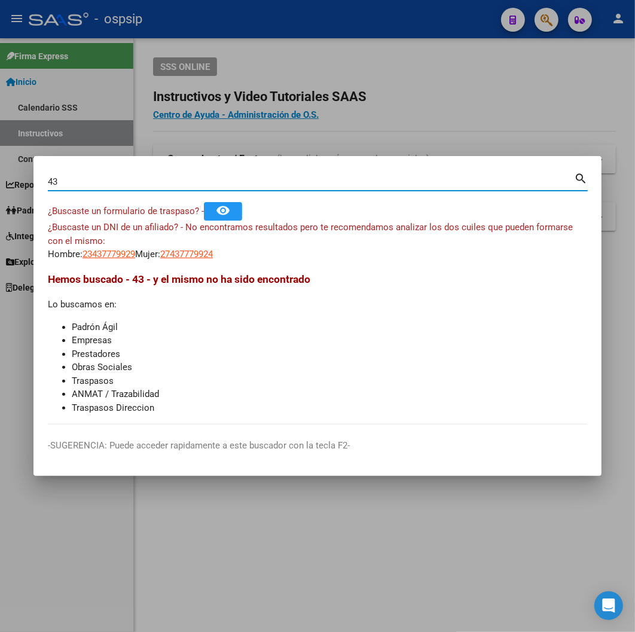
type input "4"
type input "22488460"
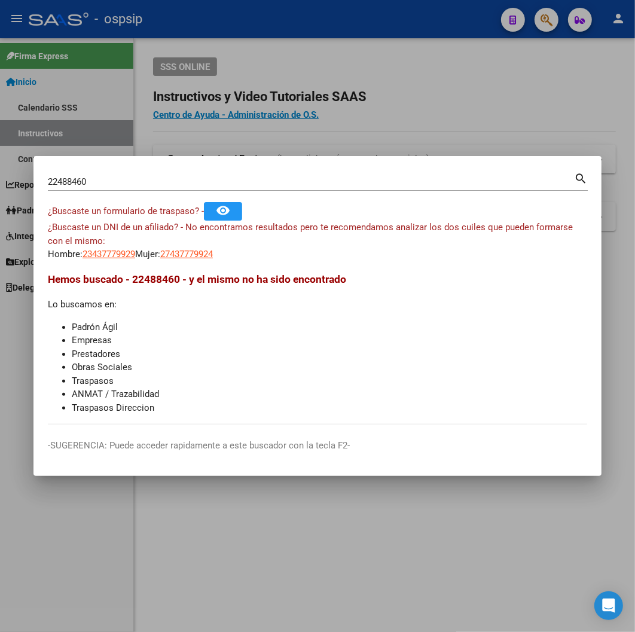
click at [419, 177] on mat-icon "search" at bounding box center [581, 177] width 14 height 14
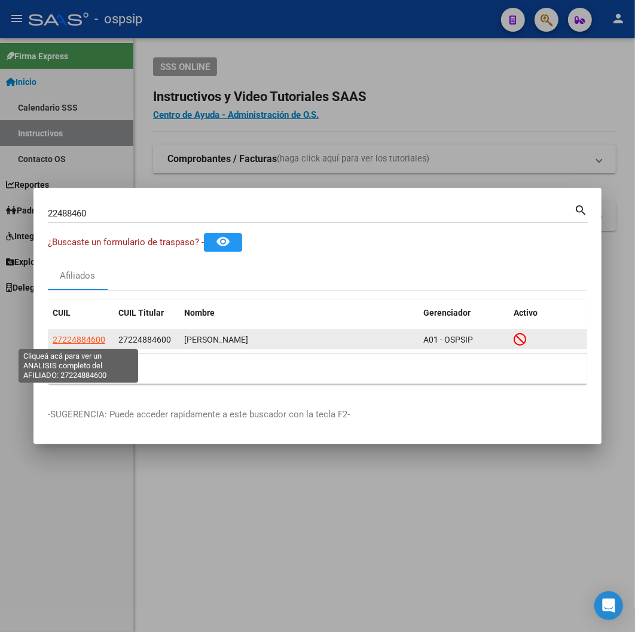
click at [84, 339] on span "27224884600" at bounding box center [79, 340] width 53 height 10
type textarea "27224884600"
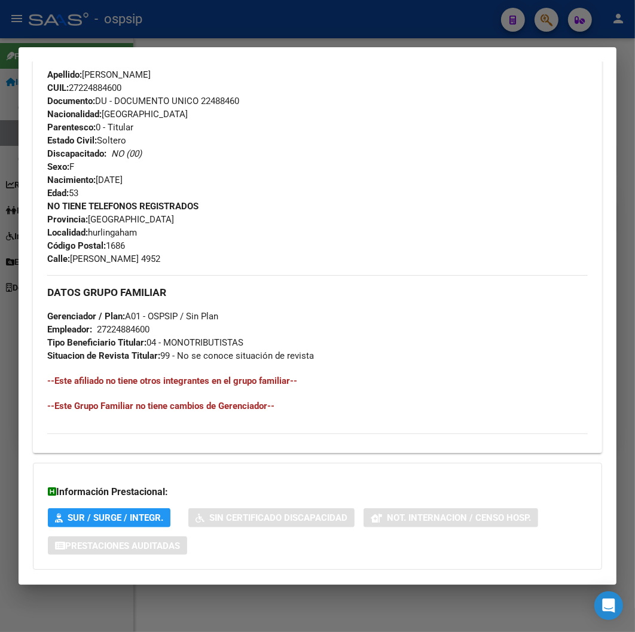
scroll to position [514, 0]
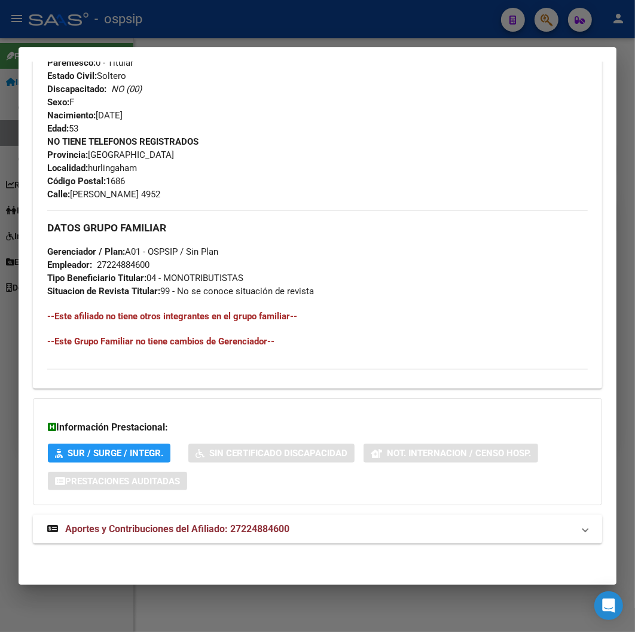
click at [154, 529] on span "Aportes y Contribuciones del Afiliado: 27224884600" at bounding box center [177, 528] width 224 height 11
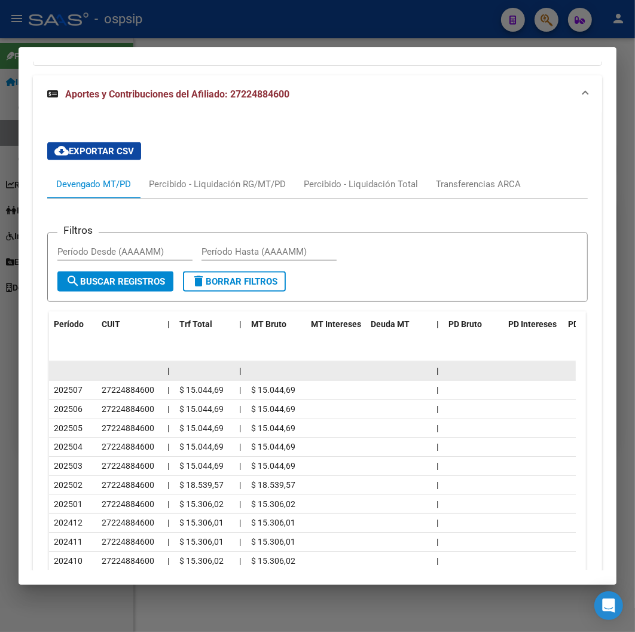
scroll to position [979, 0]
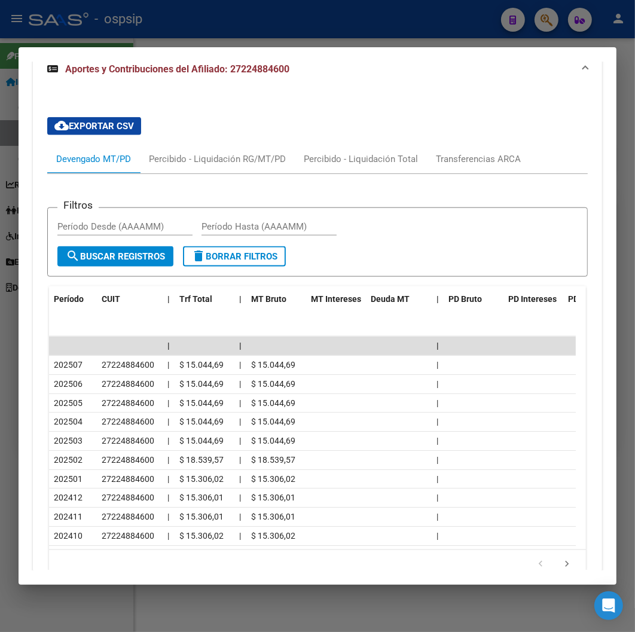
click at [264, 24] on div at bounding box center [317, 316] width 635 height 632
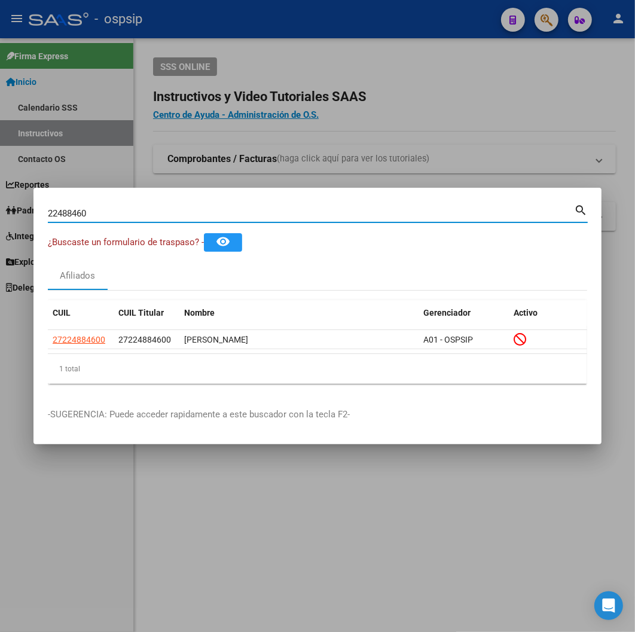
click at [87, 215] on input "22488460" at bounding box center [311, 213] width 526 height 11
type input "2"
click at [109, 211] on input "Buscar (apellido, dni, [PERSON_NAME], [PERSON_NAME], cuit, obra social)" at bounding box center [311, 213] width 526 height 11
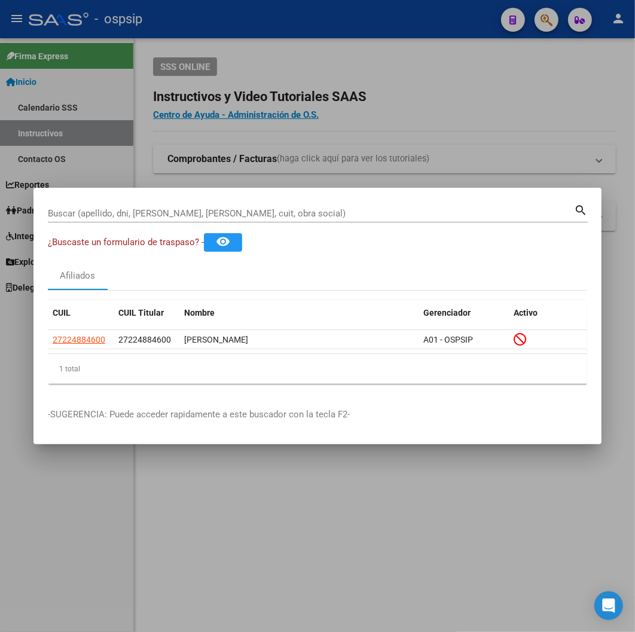
click at [68, 210] on input "Buscar (apellido, dni, [PERSON_NAME], [PERSON_NAME], cuit, obra social)" at bounding box center [311, 213] width 526 height 11
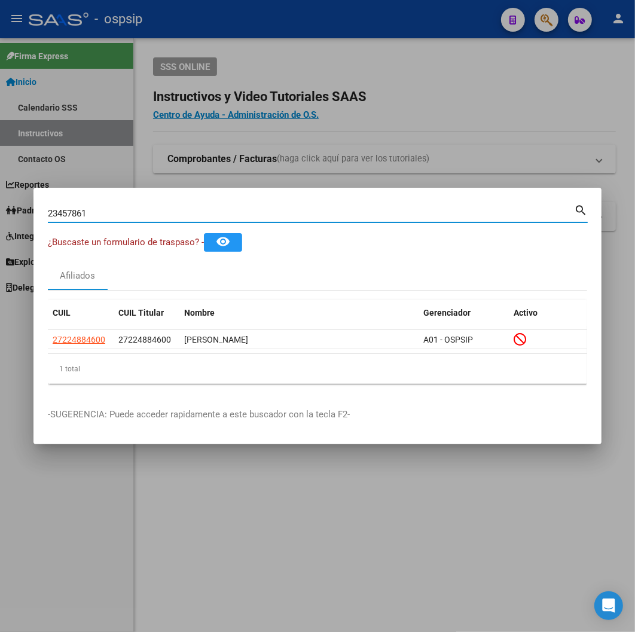
type input "23457861"
click at [419, 213] on mat-icon "search" at bounding box center [581, 209] width 14 height 14
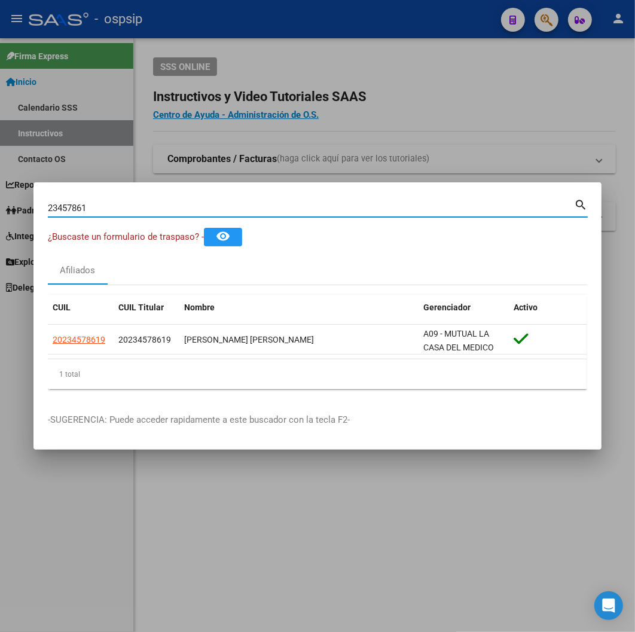
click at [419, 204] on mat-icon "search" at bounding box center [581, 204] width 14 height 14
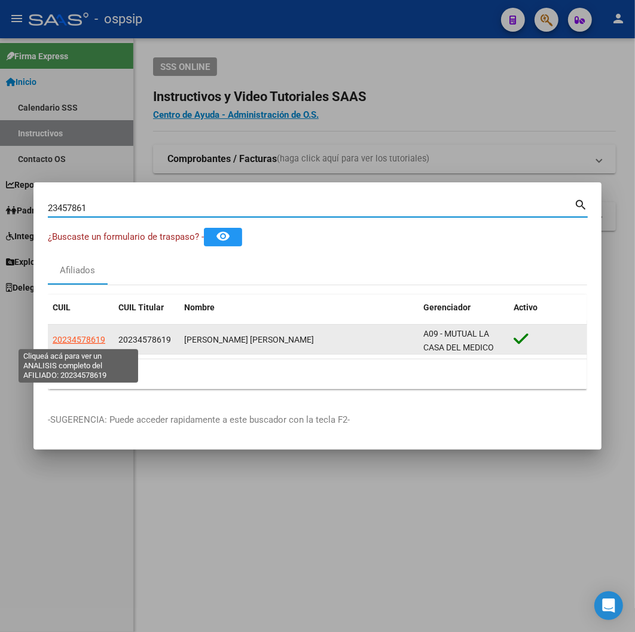
click at [68, 344] on span "20234578619" at bounding box center [79, 340] width 53 height 10
type textarea "20234578619"
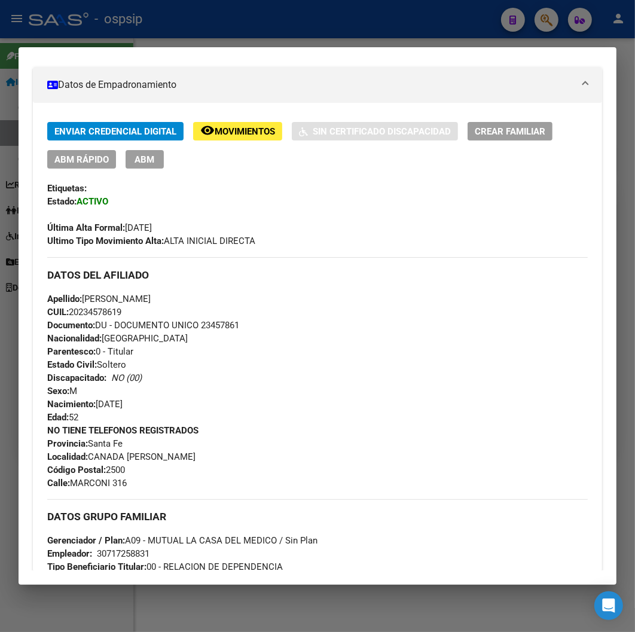
scroll to position [0, 0]
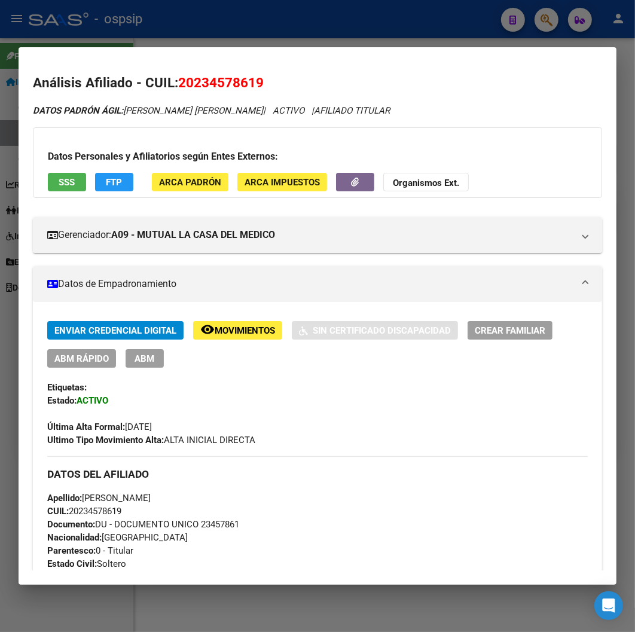
click at [237, 23] on div at bounding box center [317, 316] width 635 height 632
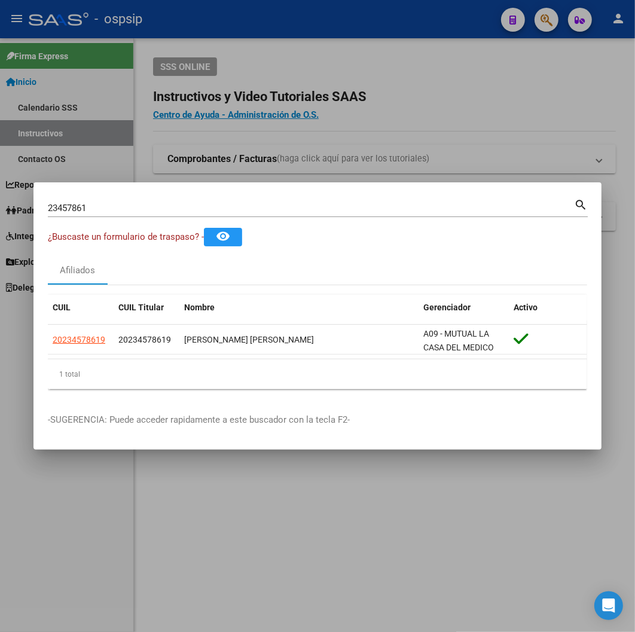
click at [90, 210] on input "23457861" at bounding box center [311, 208] width 526 height 11
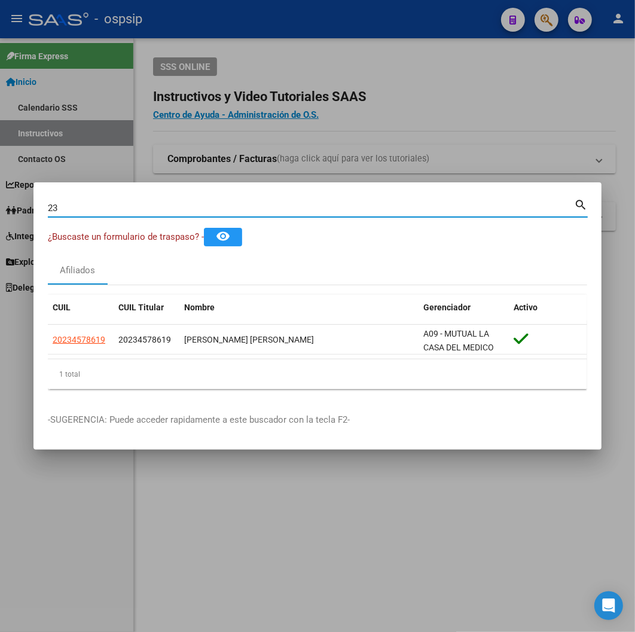
type input "2"
type input "20310518"
click at [419, 206] on mat-icon "search" at bounding box center [581, 204] width 14 height 14
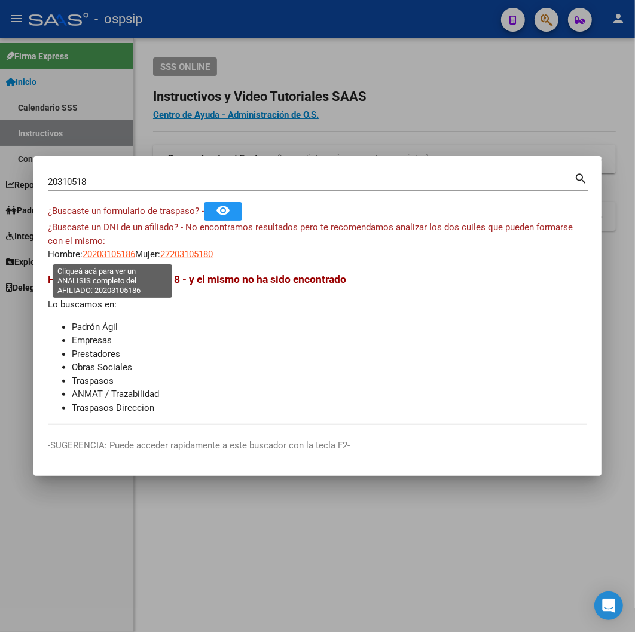
click at [122, 258] on span "20203105186" at bounding box center [109, 254] width 53 height 11
type textarea "20203105186"
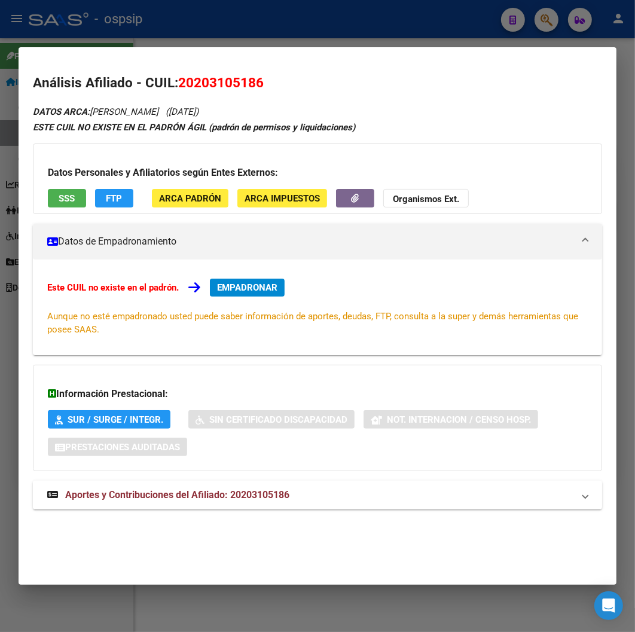
click at [200, 497] on span "Aportes y Contribuciones del Afiliado: 20203105186" at bounding box center [177, 494] width 224 height 11
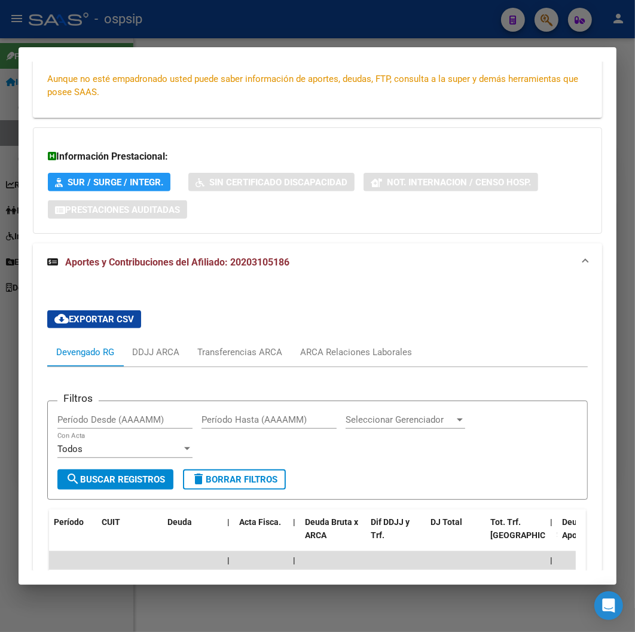
scroll to position [398, 0]
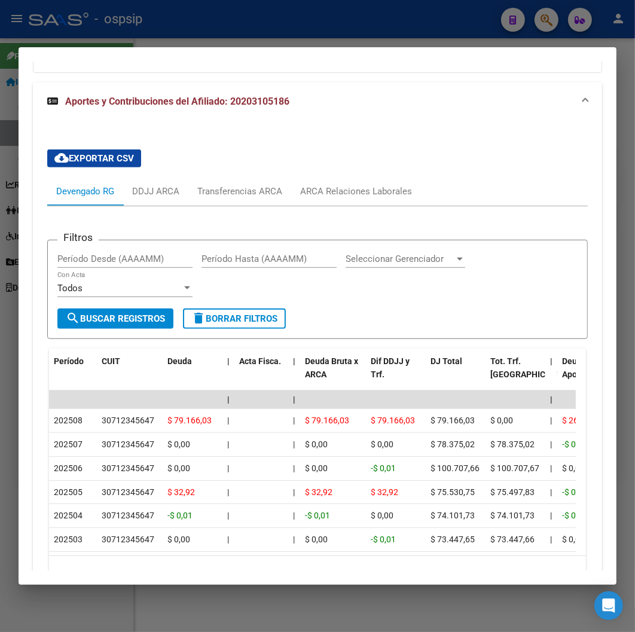
click at [242, 21] on div at bounding box center [317, 316] width 635 height 632
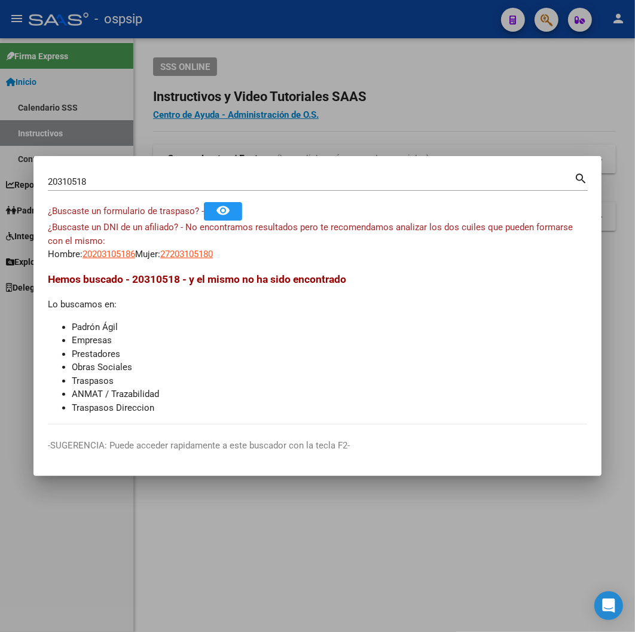
click at [98, 180] on input "20310518" at bounding box center [311, 181] width 526 height 11
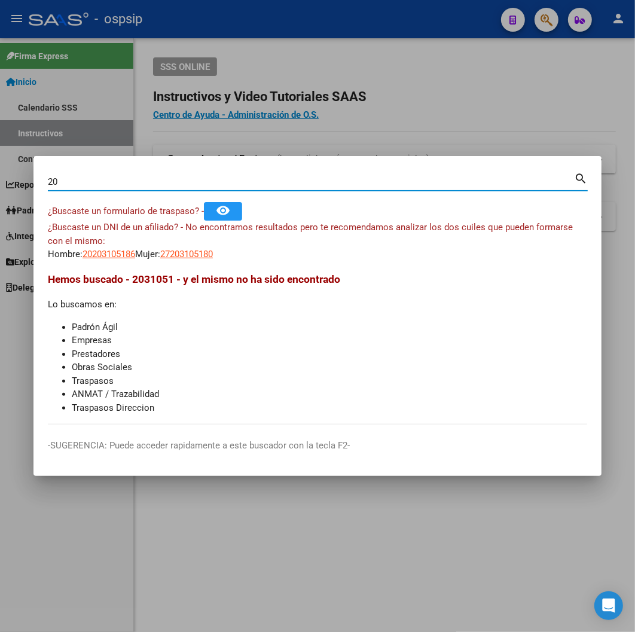
type input "2"
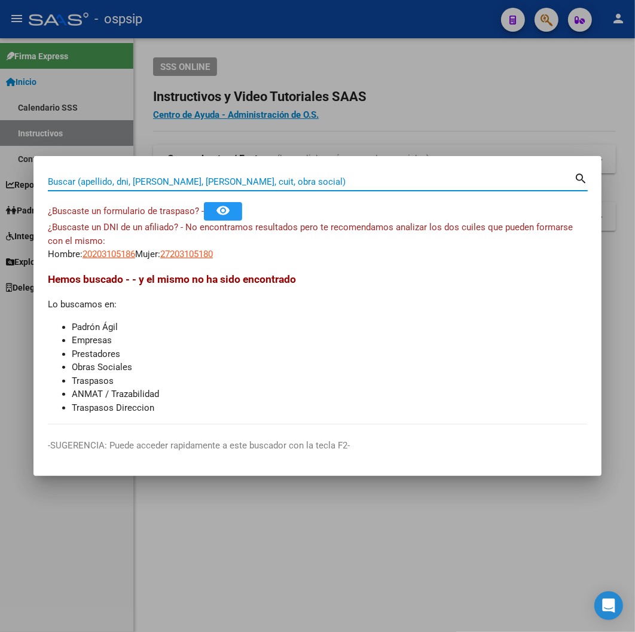
click at [69, 184] on input "Buscar (apellido, dni, [PERSON_NAME], [PERSON_NAME], cuit, obra social)" at bounding box center [311, 181] width 526 height 11
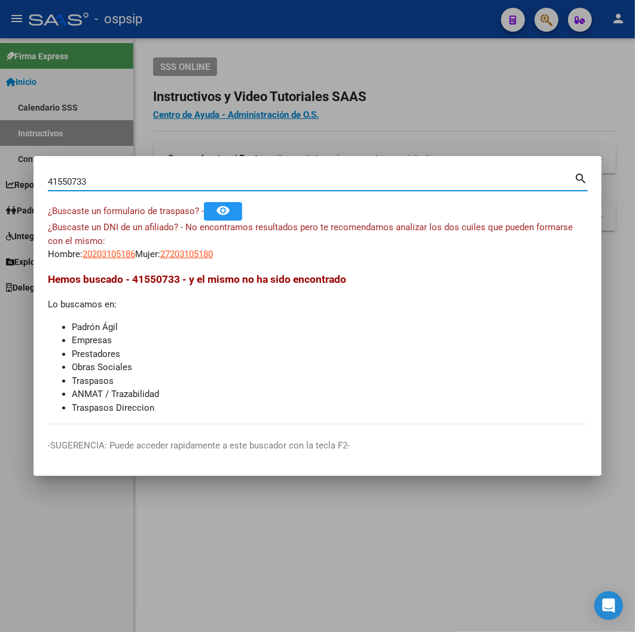
type input "41550733"
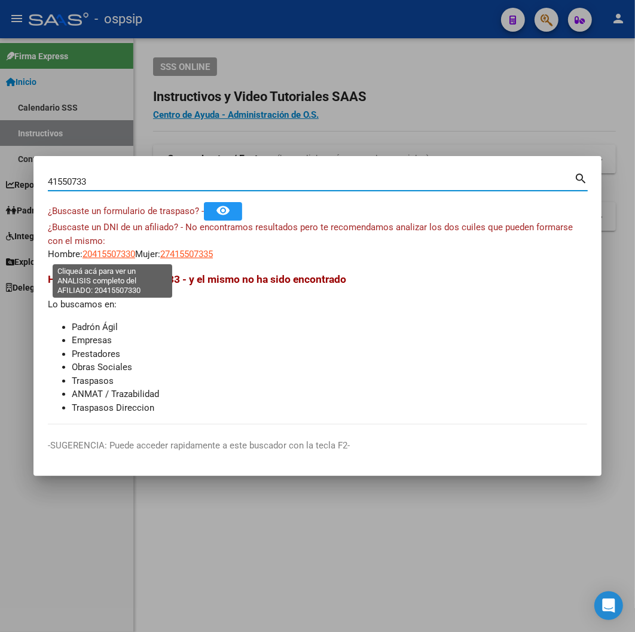
click at [105, 251] on span "20415507330" at bounding box center [109, 254] width 53 height 11
type textarea "20415507330"
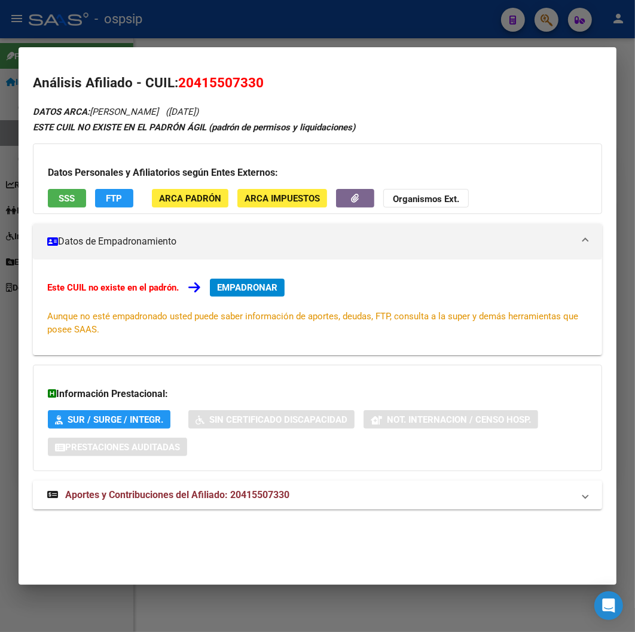
click at [219, 499] on span "Aportes y Contribuciones del Afiliado: 20415507330" at bounding box center [177, 494] width 224 height 11
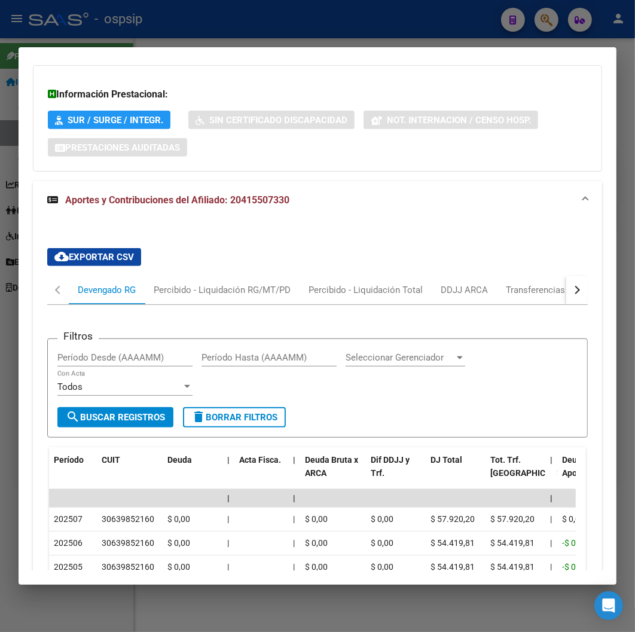
scroll to position [224, 0]
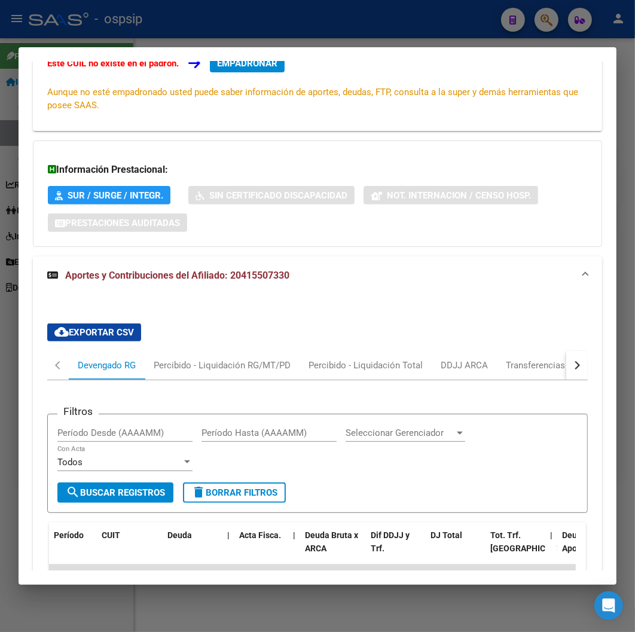
click at [419, 365] on div "cloud_download Exportar CSV Devengado RG Percibido - Liquidación RG/MT/PD Perci…" at bounding box center [317, 594] width 569 height 561
click at [419, 363] on div "button" at bounding box center [576, 365] width 8 height 8
click at [419, 365] on div "ARCA Relaciones Laborales" at bounding box center [495, 365] width 112 height 13
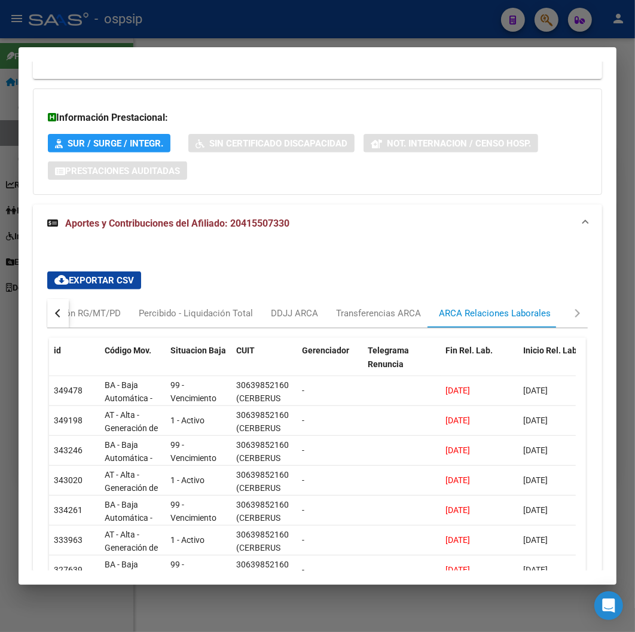
scroll to position [465, 0]
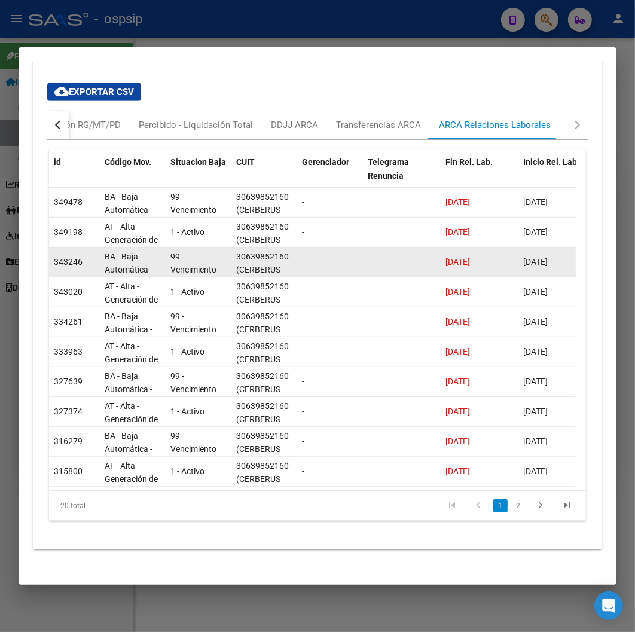
drag, startPoint x: 339, startPoint y: 267, endPoint x: 348, endPoint y: 256, distance: 14.0
click at [347, 258] on div "-" at bounding box center [330, 262] width 56 height 14
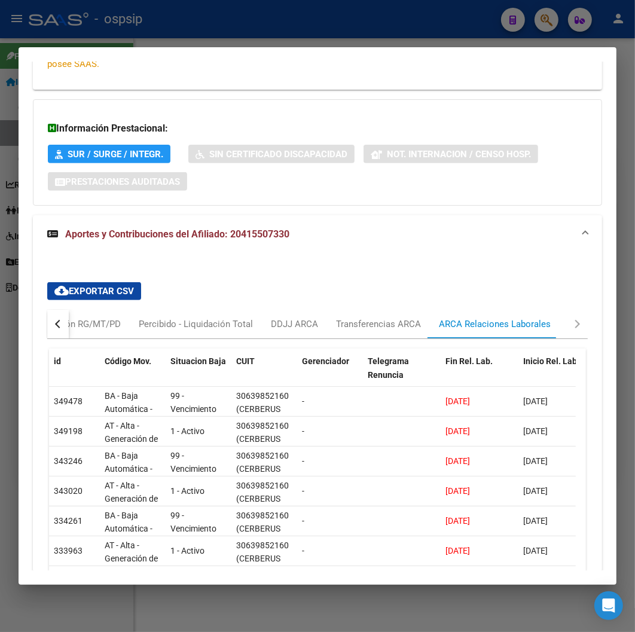
scroll to position [0, 0]
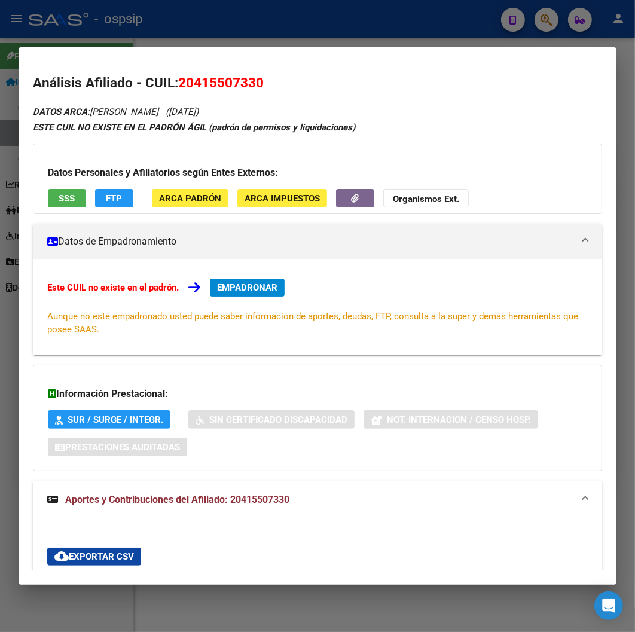
click at [117, 210] on div "DATOS ARCA: [PERSON_NAME] ([DATE]) ESTE CUIL NO EXISTE EN EL PADRÓN ÁGIL (padró…" at bounding box center [317, 566] width 569 height 924
click at [118, 202] on span "FTP" at bounding box center [114, 198] width 16 height 11
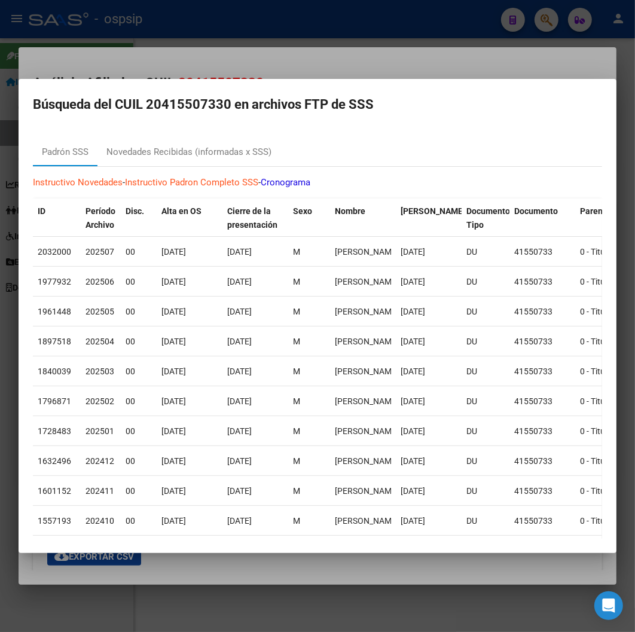
click at [419, 57] on div at bounding box center [317, 316] width 635 height 632
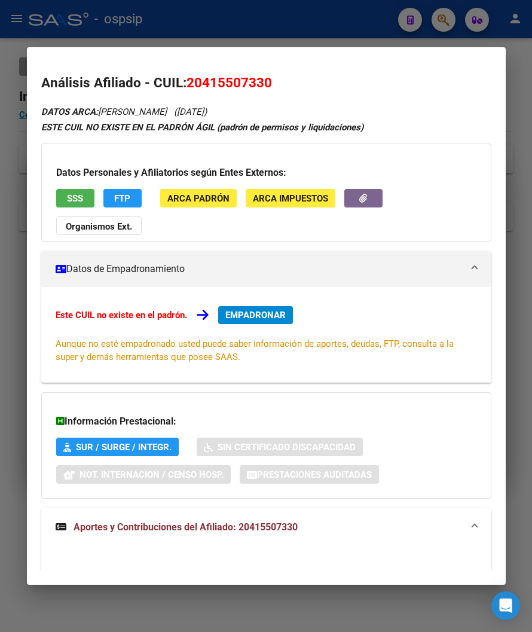
click at [281, 23] on div at bounding box center [266, 316] width 532 height 632
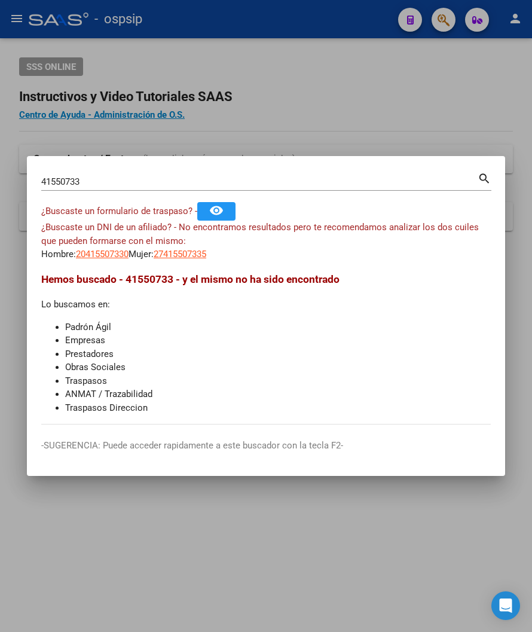
click at [99, 181] on input "41550733" at bounding box center [259, 181] width 437 height 11
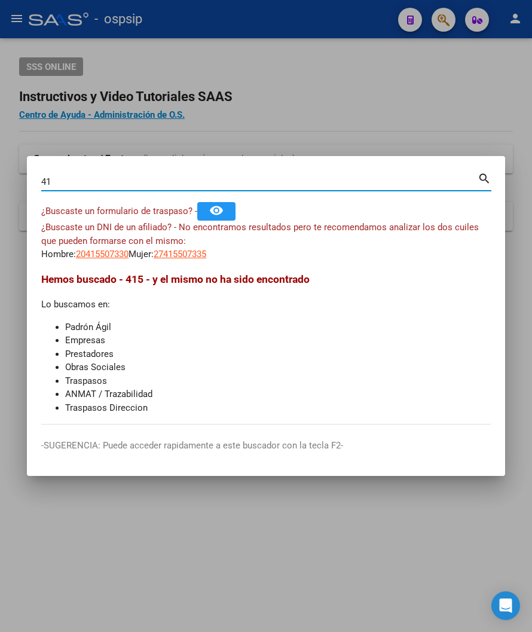
type input "4"
type input "16391011"
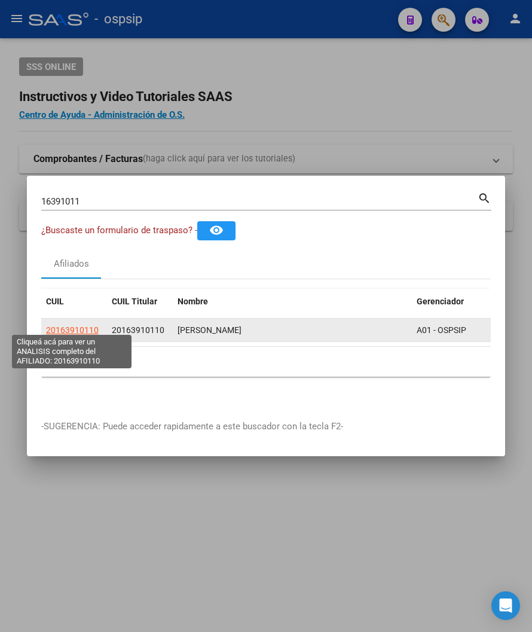
click at [70, 327] on span "20163910110" at bounding box center [72, 330] width 53 height 10
type textarea "20163910110"
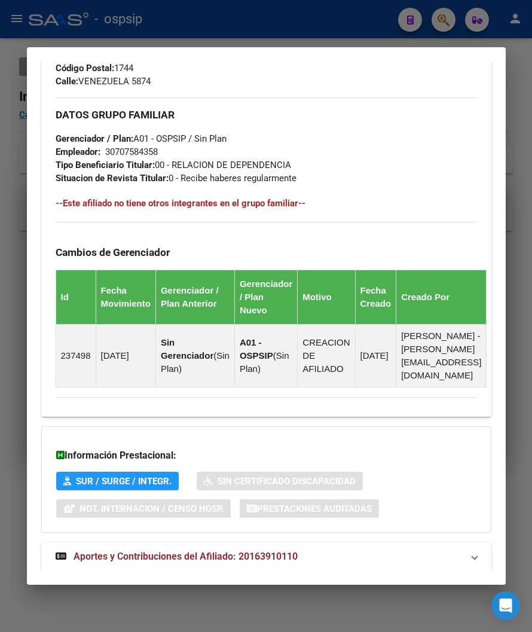
scroll to position [643, 0]
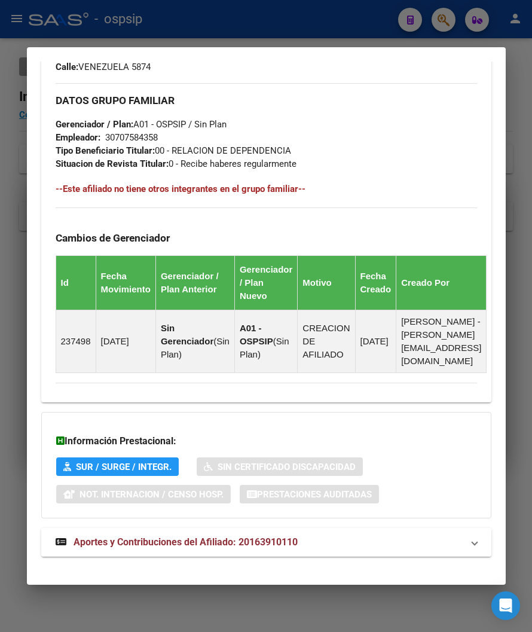
click at [218, 537] on span "Aportes y Contribuciones del Afiliado: 20163910110" at bounding box center [186, 542] width 224 height 11
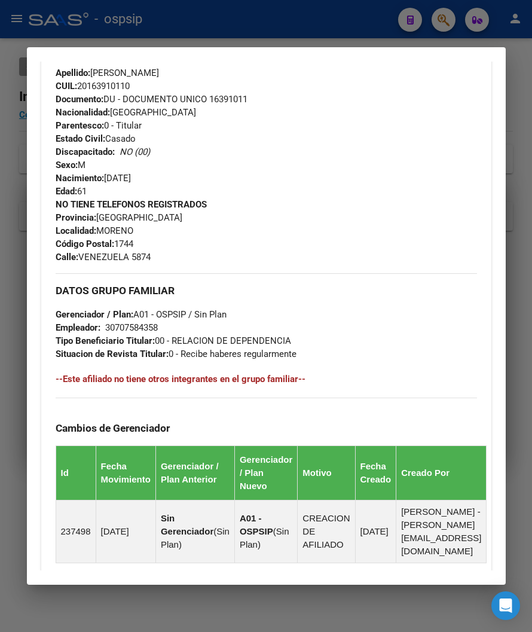
scroll to position [332, 0]
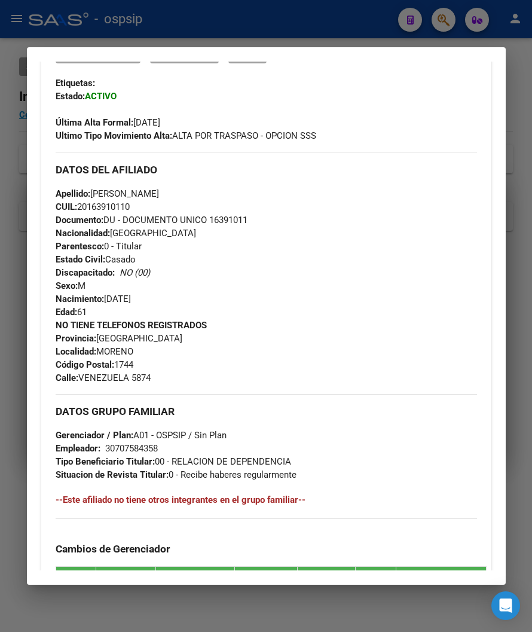
drag, startPoint x: 381, startPoint y: 162, endPoint x: 383, endPoint y: 118, distance: 43.7
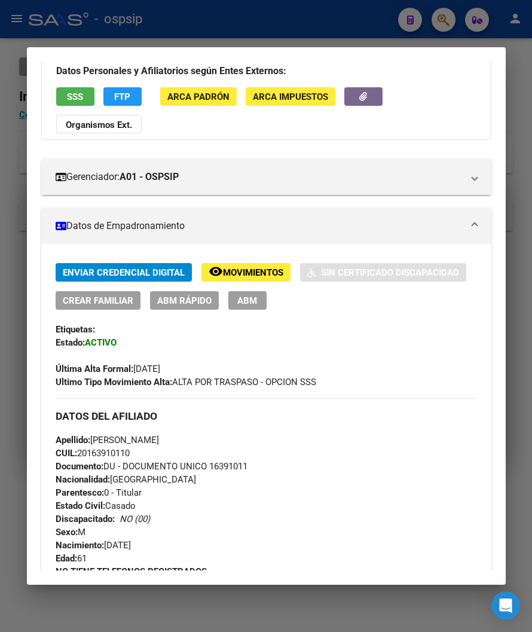
scroll to position [0, 0]
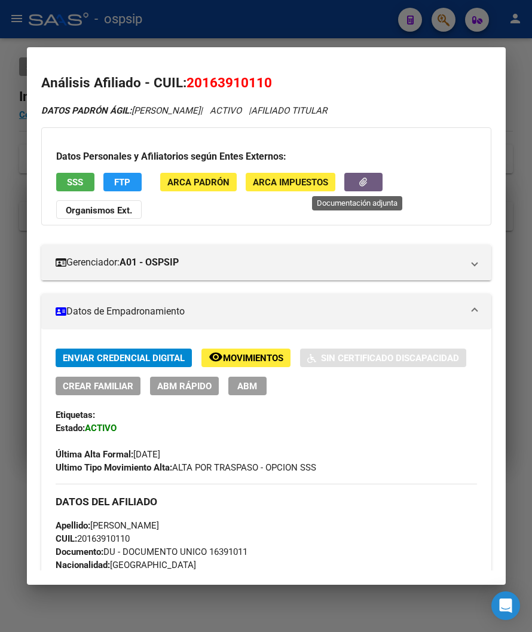
click at [360, 187] on span "button" at bounding box center [364, 182] width 8 height 11
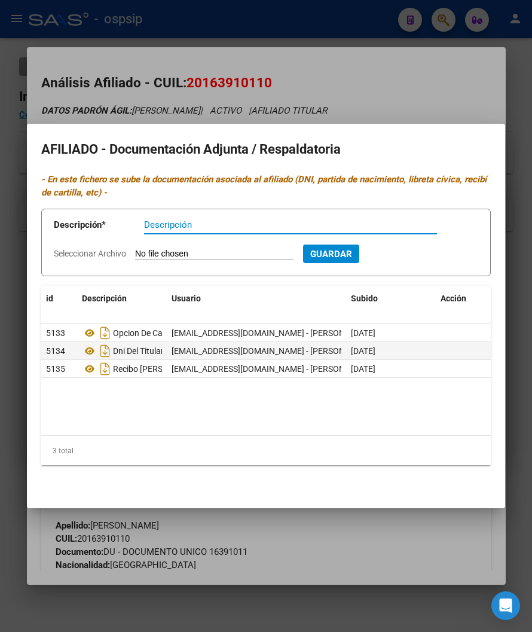
click at [419, 102] on div at bounding box center [266, 316] width 532 height 632
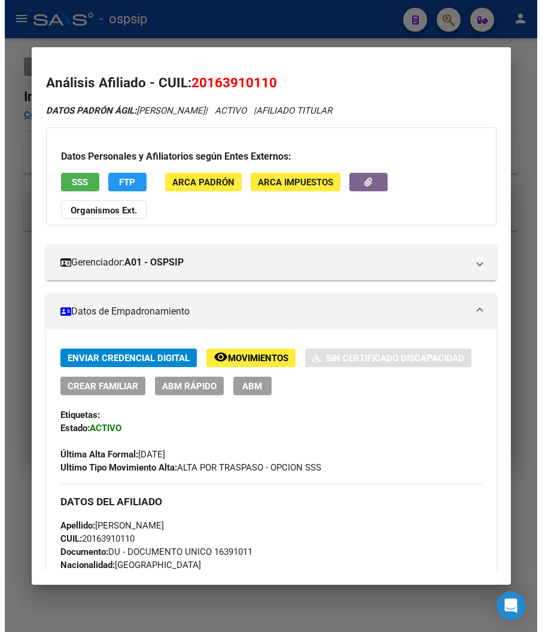
scroll to position [199, 0]
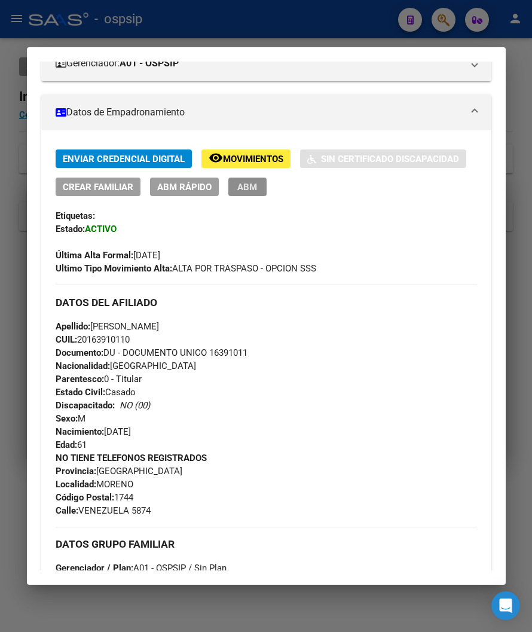
click at [249, 190] on span "ABM" at bounding box center [247, 187] width 20 height 11
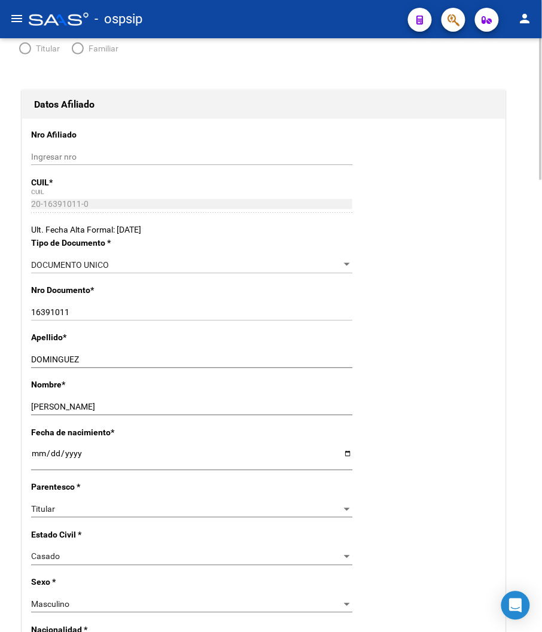
radio input "true"
type input "30-70758435-8"
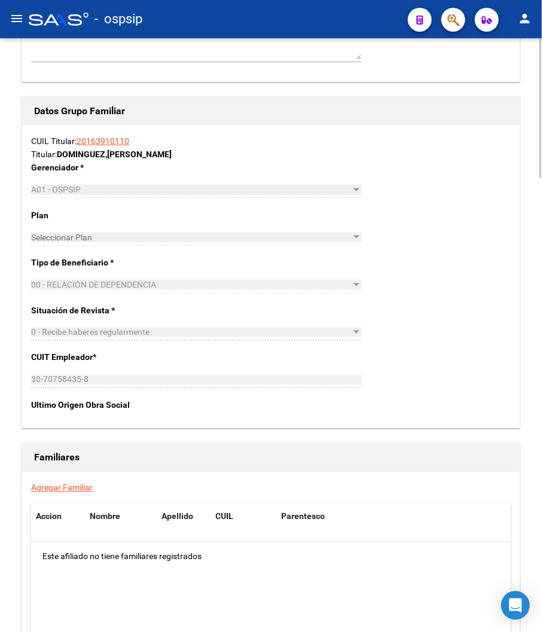
scroll to position [1927, 0]
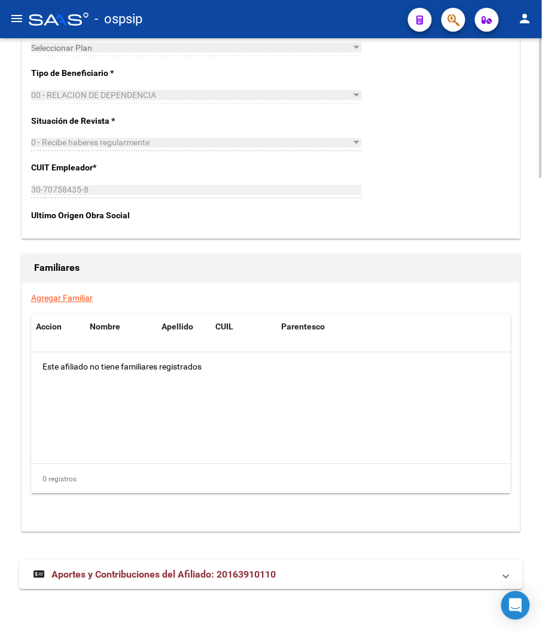
click at [81, 298] on link "Agregar Familiar" at bounding box center [62, 299] width 62 height 10
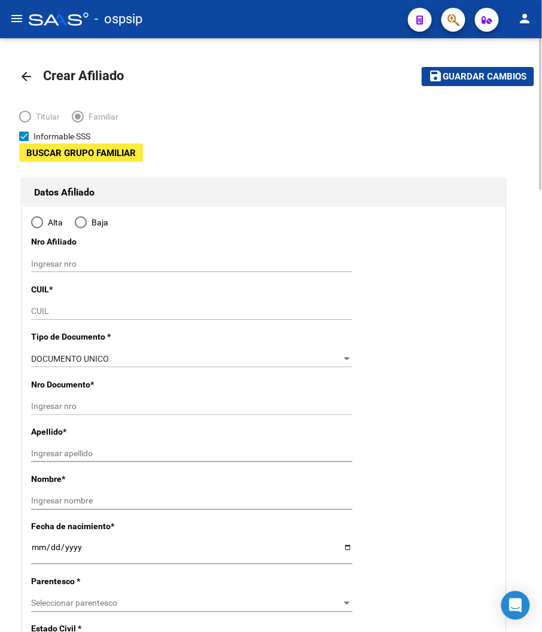
type input "30-70758435-8"
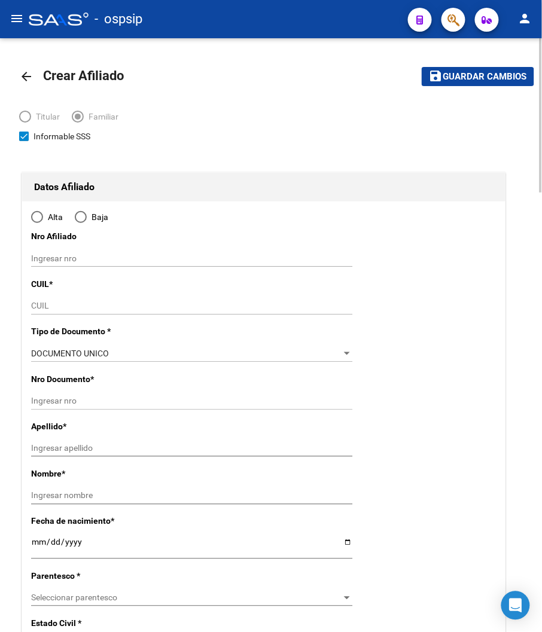
type input "MORENO"
type input "1744"
type input "[GEOGRAPHIC_DATA]"
type input "5874"
radio input "true"
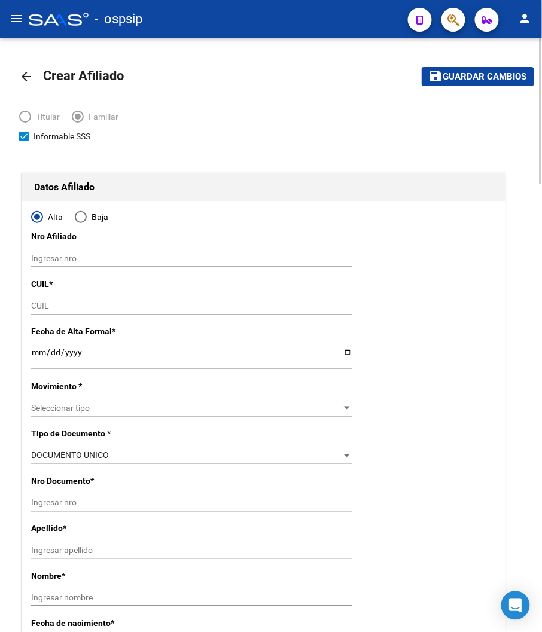
type input "30-70758435-8"
click at [36, 306] on input "CUIL" at bounding box center [191, 306] width 321 height 10
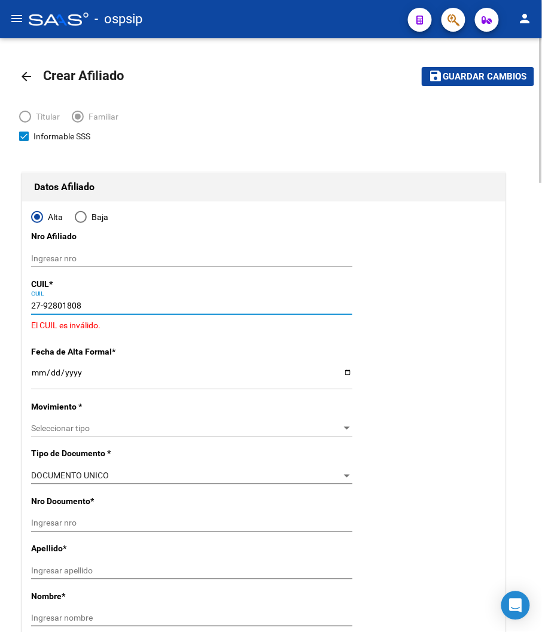
type input "27-92801808-9"
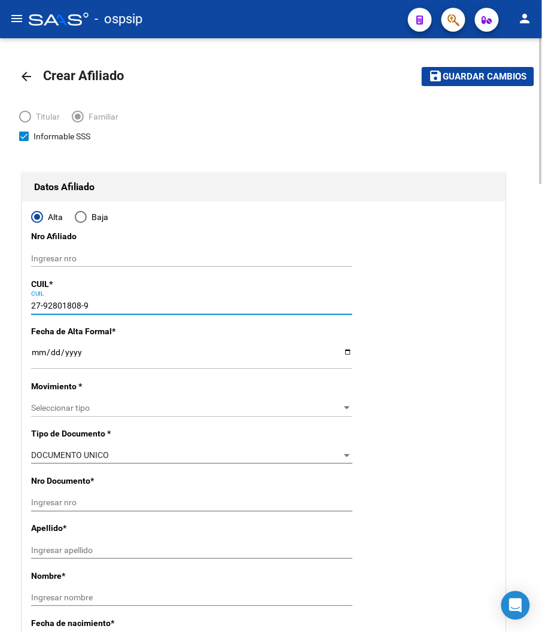
type input "92801808"
type input "[PERSON_NAME]"
type input "[DATE]"
type input "MORENO"
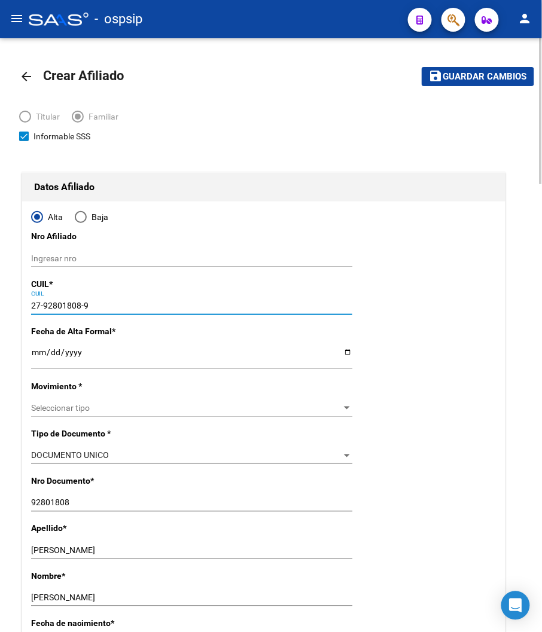
type input "27-92801808-9"
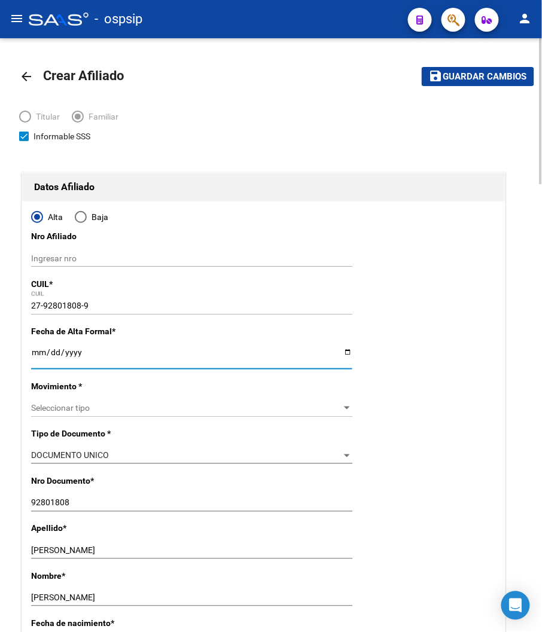
click at [38, 355] on input "Ingresar fecha" at bounding box center [191, 357] width 321 height 18
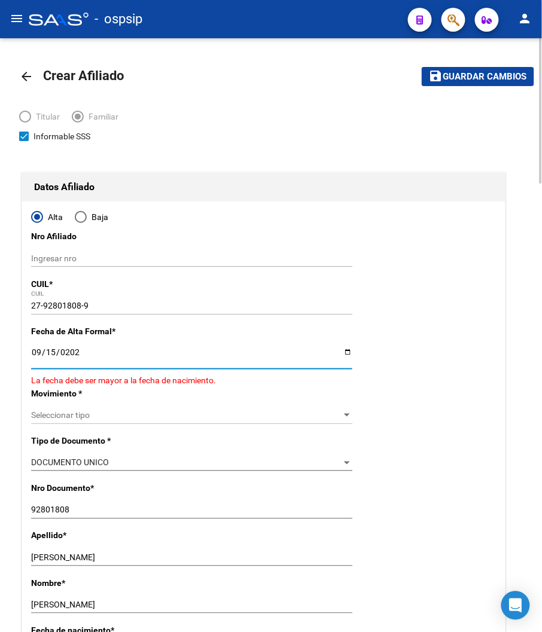
type input "[DATE]"
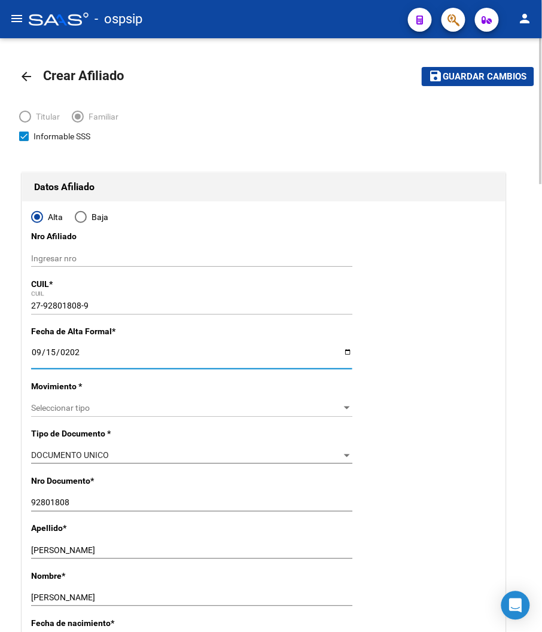
click at [236, 317] on div "27-92801808-9 CUIL" at bounding box center [191, 311] width 321 height 27
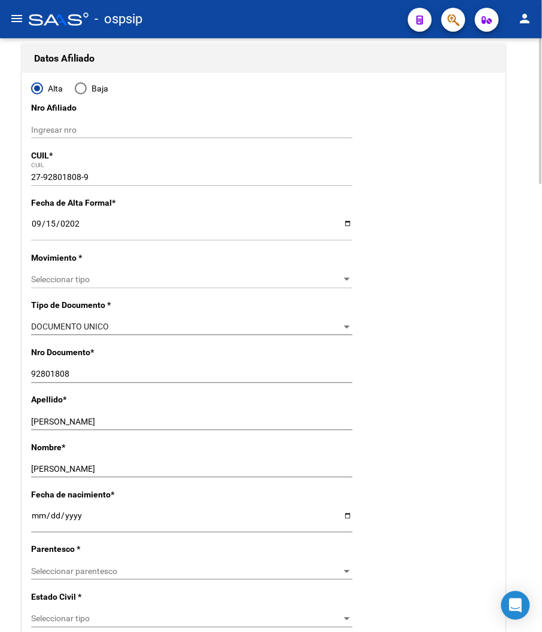
scroll to position [133, 0]
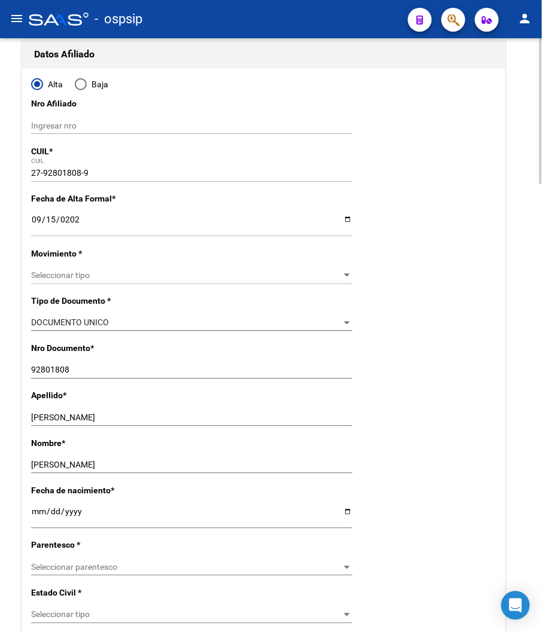
click at [112, 272] on span "Seleccionar tipo" at bounding box center [186, 275] width 310 height 10
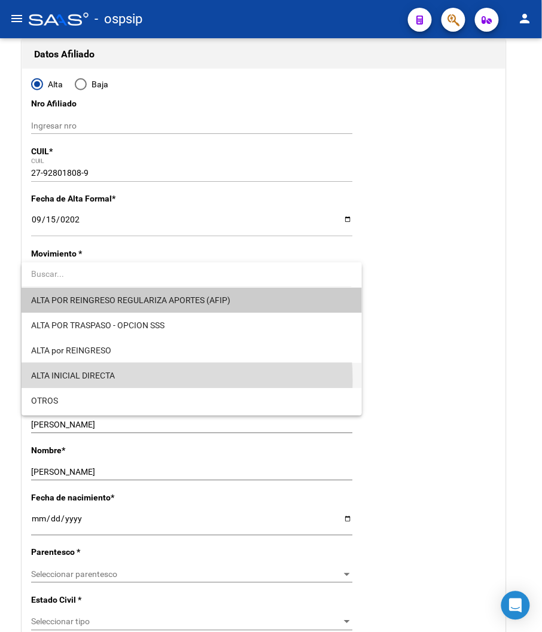
click at [92, 381] on span "ALTA INICIAL DIRECTA" at bounding box center [191, 375] width 321 height 25
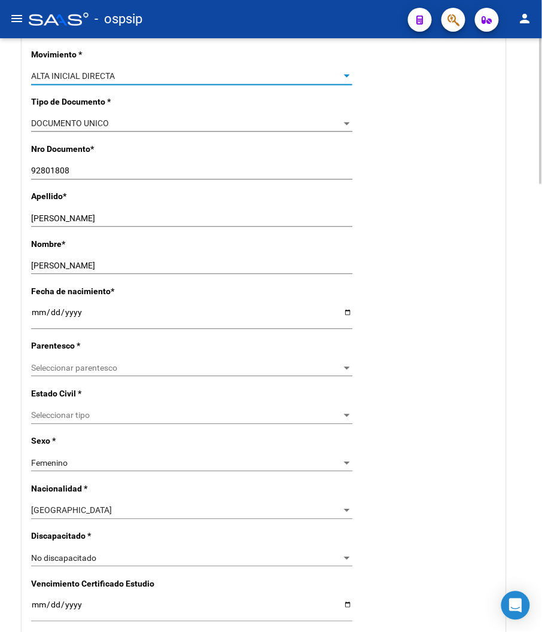
scroll to position [398, 0]
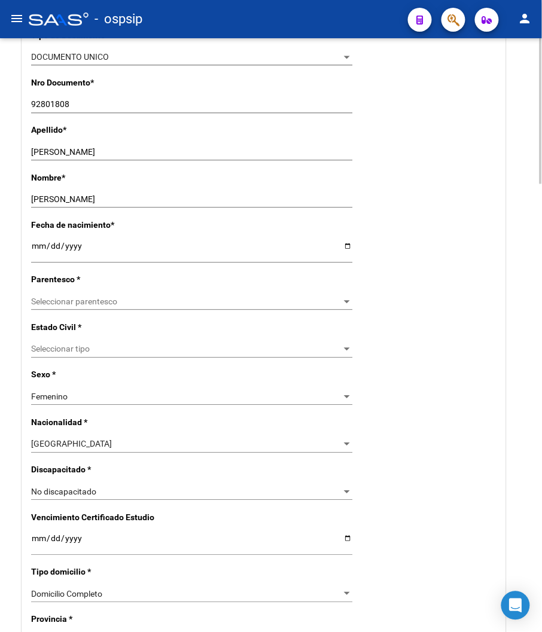
click at [108, 303] on span "Seleccionar parentesco" at bounding box center [186, 302] width 310 height 10
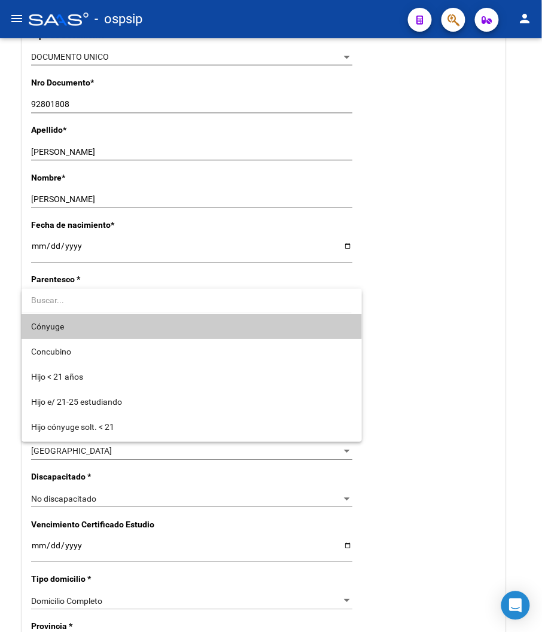
click at [78, 335] on span "Cónyuge" at bounding box center [191, 326] width 321 height 25
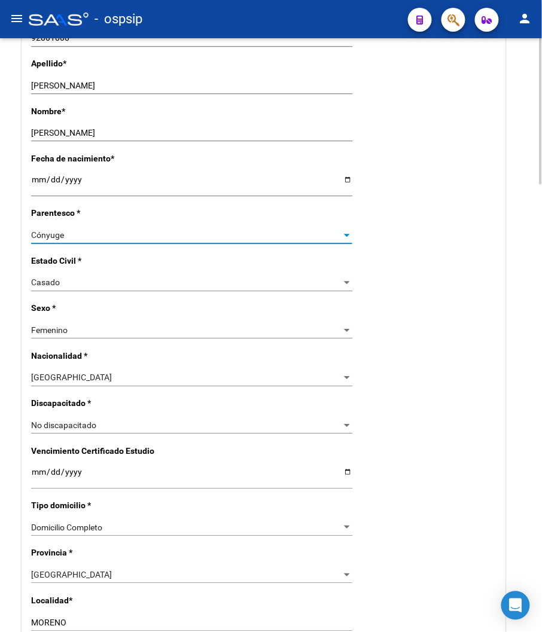
scroll to position [465, 0]
click at [343, 382] on div at bounding box center [347, 379] width 11 height 10
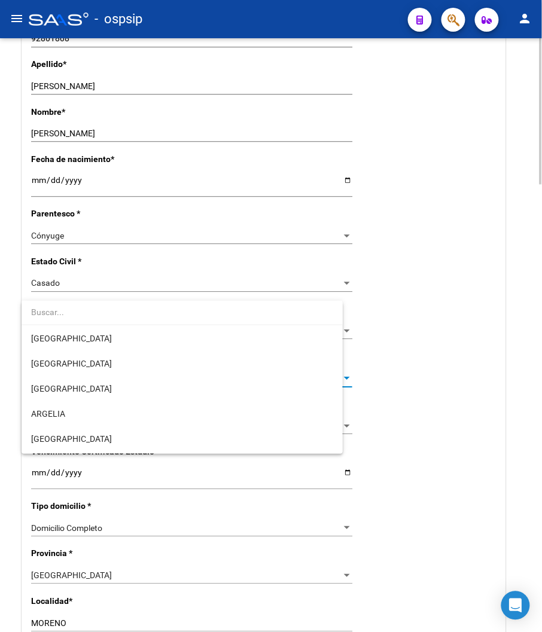
scroll to position [162, 0]
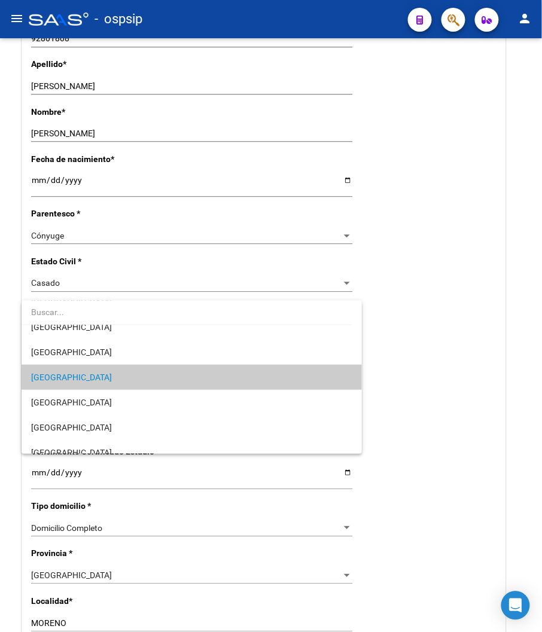
click at [63, 309] on input "dropdown search" at bounding box center [187, 312] width 330 height 25
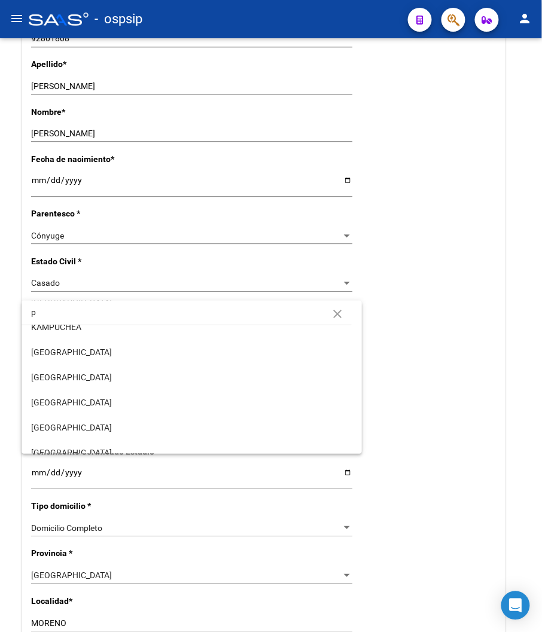
scroll to position [0, 0]
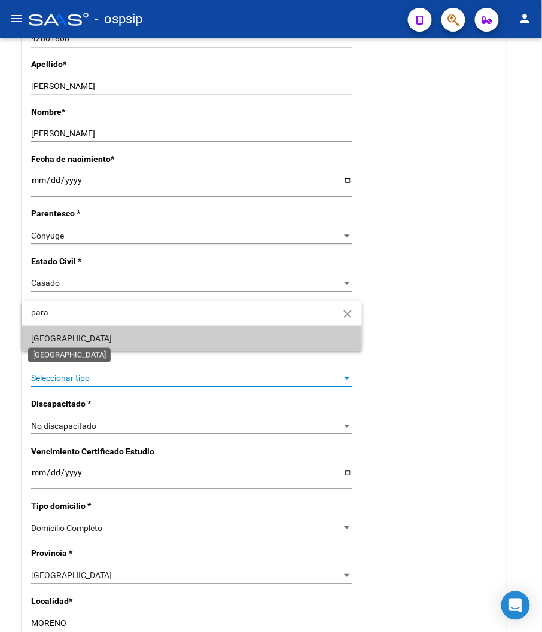
type input "para"
click at [52, 341] on span "[GEOGRAPHIC_DATA]" at bounding box center [71, 339] width 81 height 10
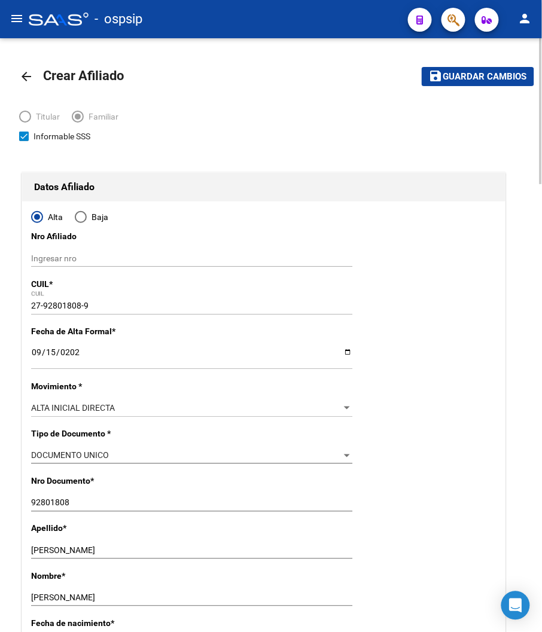
click at [419, 78] on span "Guardar cambios" at bounding box center [485, 77] width 84 height 11
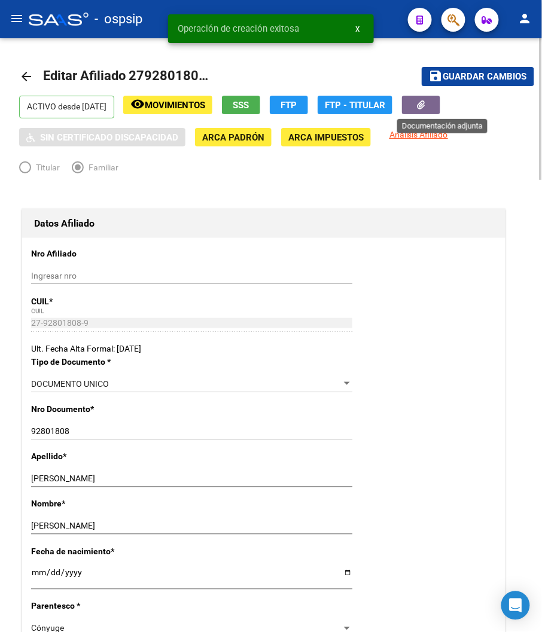
radio input "true"
type input "30-70758435-8"
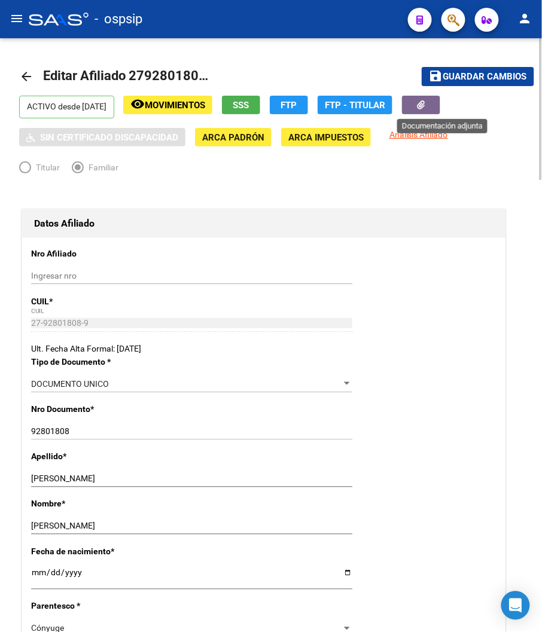
click at [419, 103] on icon "button" at bounding box center [422, 104] width 8 height 9
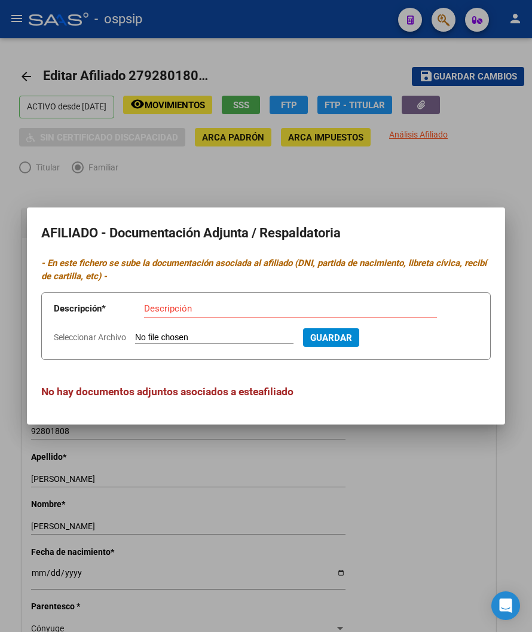
click at [200, 333] on input "Seleccionar Archivo" at bounding box center [214, 338] width 159 height 11
type input "C:\fakepath\250915113317.pdf"
click at [165, 309] on input "Descripción" at bounding box center [290, 308] width 293 height 11
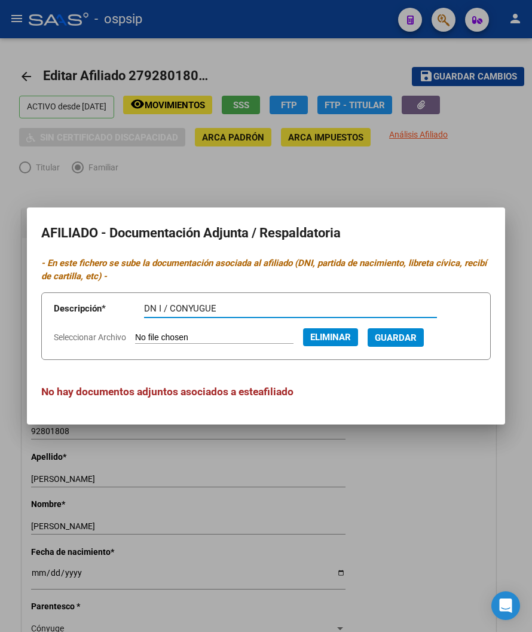
type input "DN I / CONYUGUE"
click at [417, 342] on span "Guardar" at bounding box center [396, 338] width 42 height 11
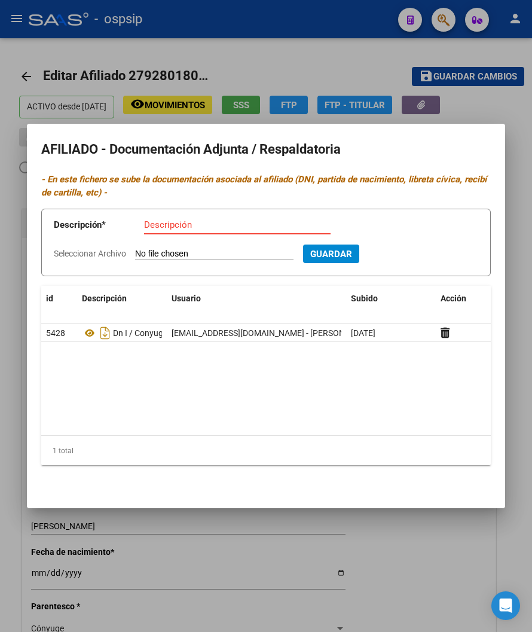
click at [176, 223] on input "Descripción" at bounding box center [237, 225] width 187 height 11
click at [178, 255] on input "Seleccionar Archivo" at bounding box center [214, 254] width 159 height 11
type input "C:\fakepath\250915113257.pdf"
click at [187, 225] on input "Descripción" at bounding box center [237, 225] width 187 height 11
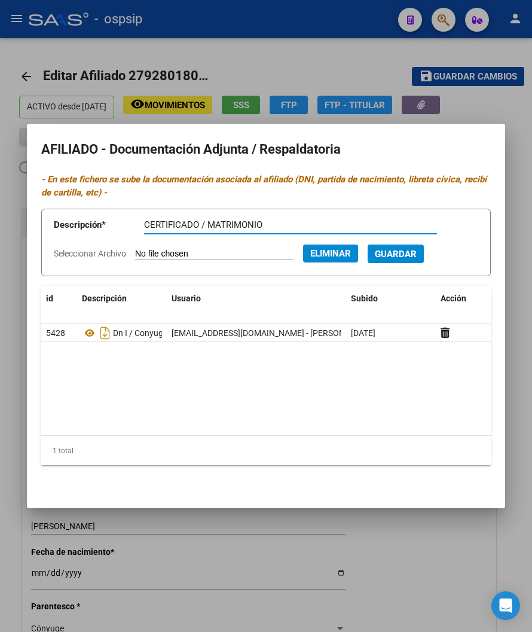
type input "CERTIFICADO / MATRIMONIO"
click at [417, 255] on span "Guardar" at bounding box center [396, 254] width 42 height 11
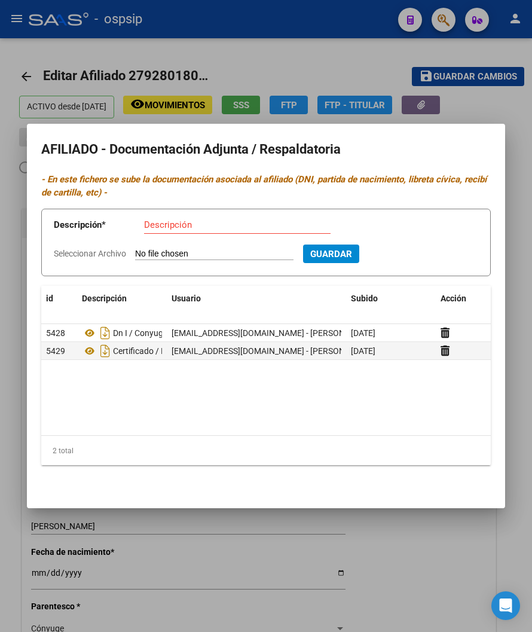
click at [330, 68] on div at bounding box center [266, 316] width 532 height 632
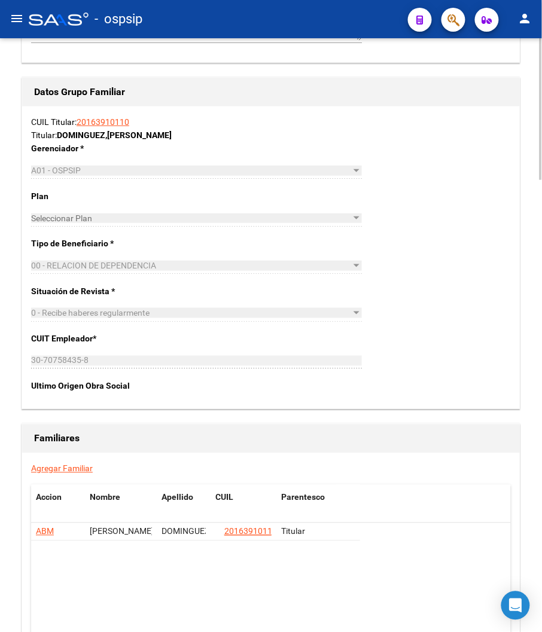
scroll to position [1728, 0]
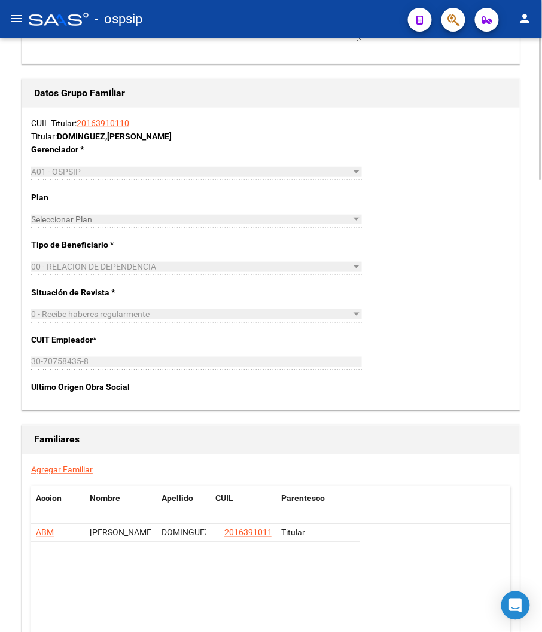
click at [75, 473] on link "Agregar Familiar" at bounding box center [62, 470] width 62 height 10
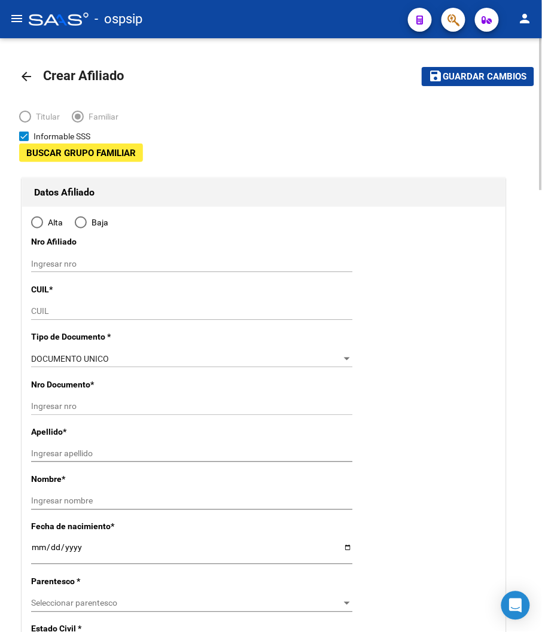
type input "30-70758435-8"
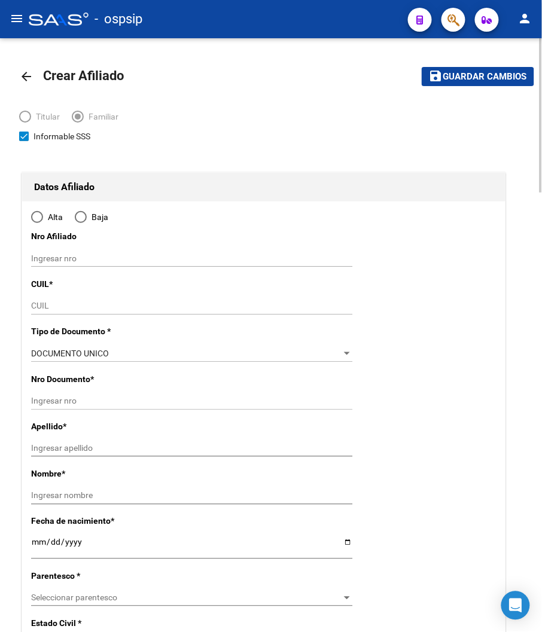
type input "MORENO"
type input "1744"
type input "[GEOGRAPHIC_DATA]"
type input "5874"
radio input "true"
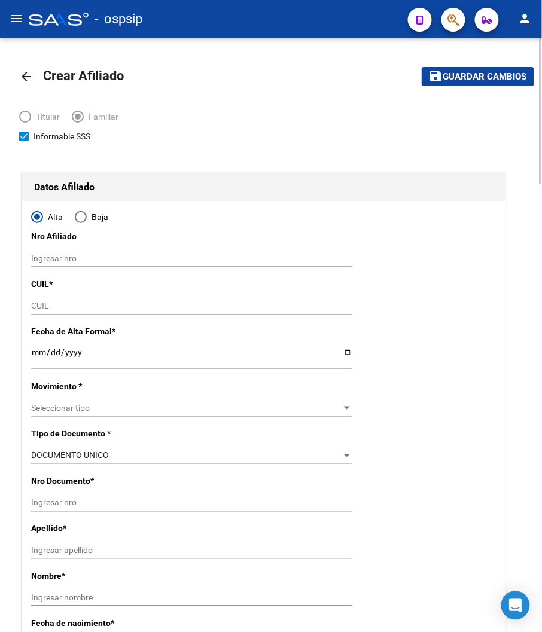
type input "30-70758435-8"
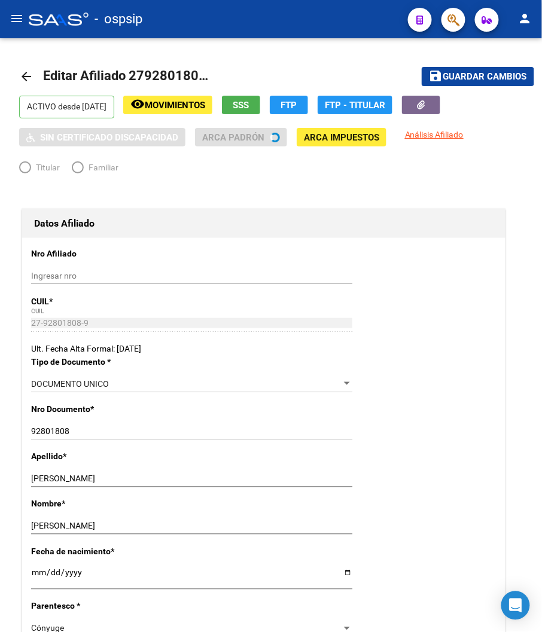
radio input "true"
type input "30-70758435-8"
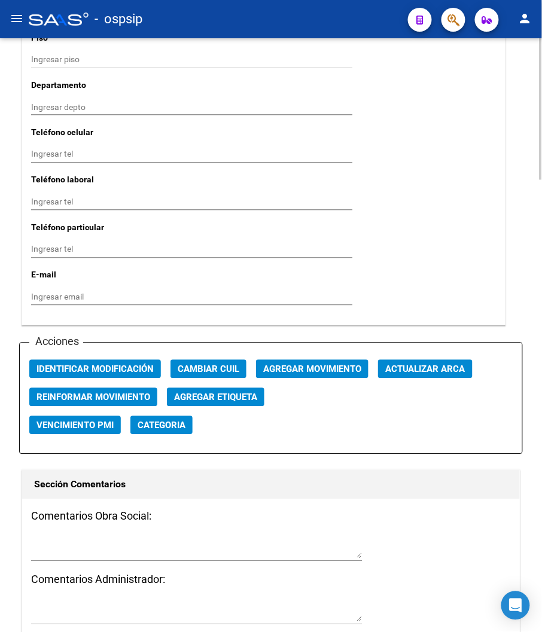
scroll to position [1263, 0]
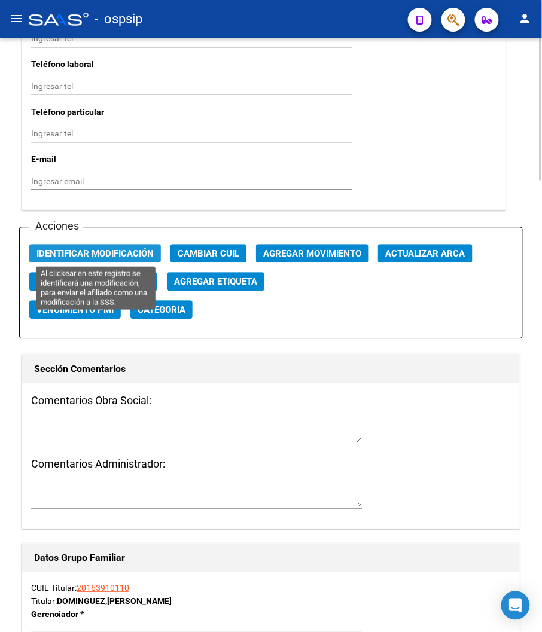
click at [116, 250] on span "Identificar Modificación" at bounding box center [94, 253] width 117 height 11
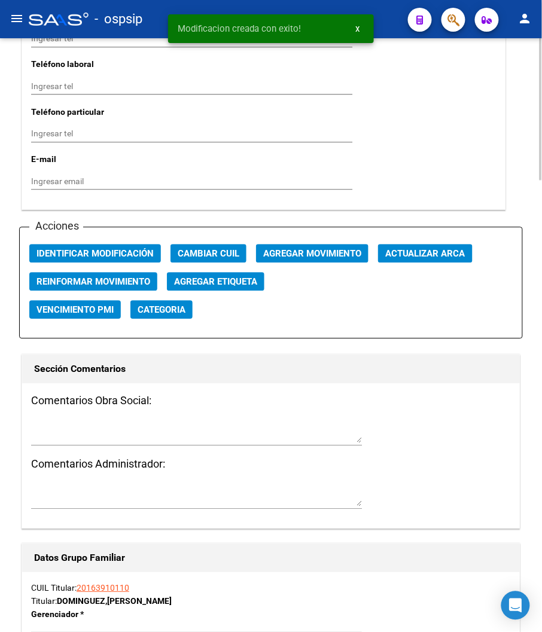
click at [324, 252] on span "Agregar Movimiento" at bounding box center [312, 253] width 98 height 11
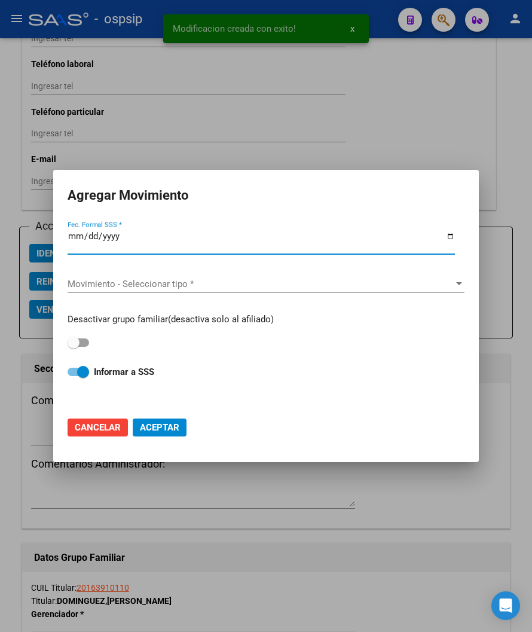
click at [413, 145] on div at bounding box center [266, 316] width 532 height 632
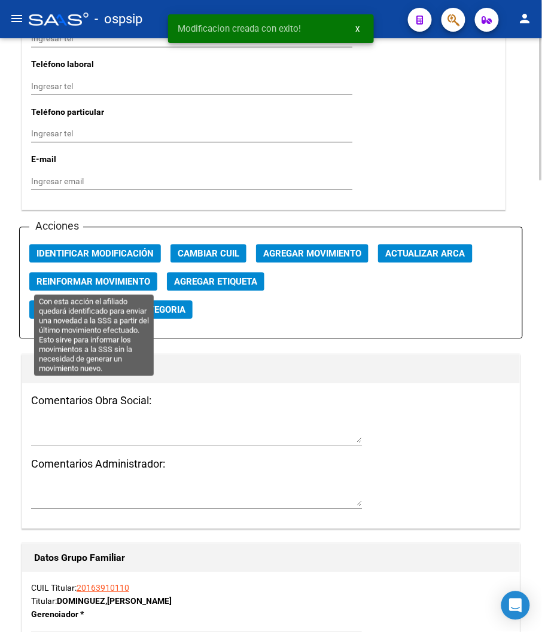
click at [132, 284] on span "Reinformar Movimiento" at bounding box center [93, 281] width 114 height 11
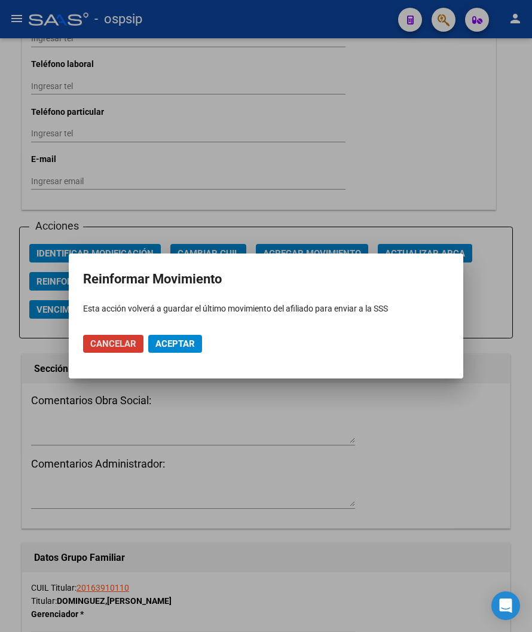
click at [171, 342] on span "Aceptar" at bounding box center [175, 344] width 39 height 11
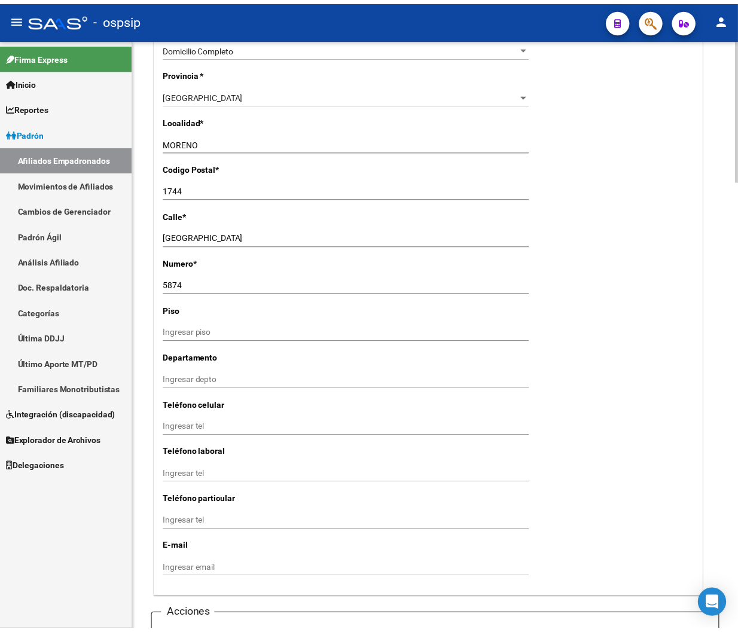
scroll to position [797, 0]
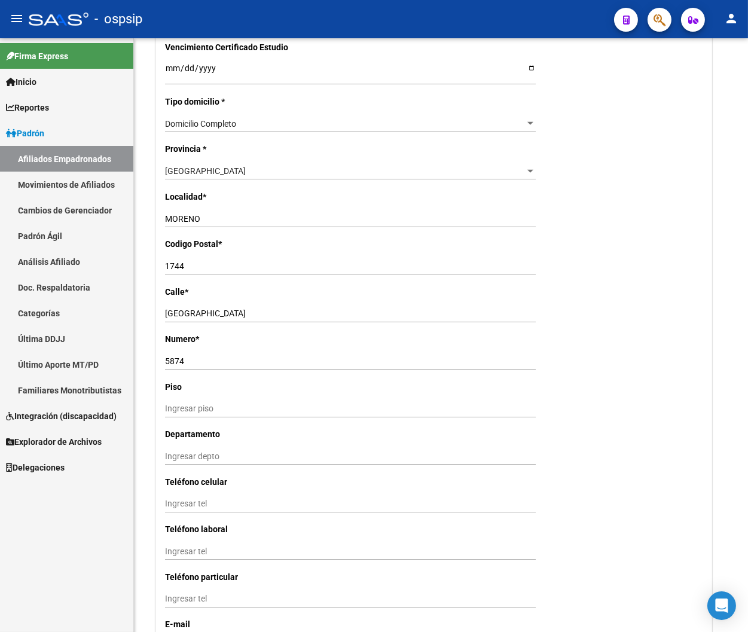
click at [419, 25] on button "button" at bounding box center [660, 20] width 24 height 24
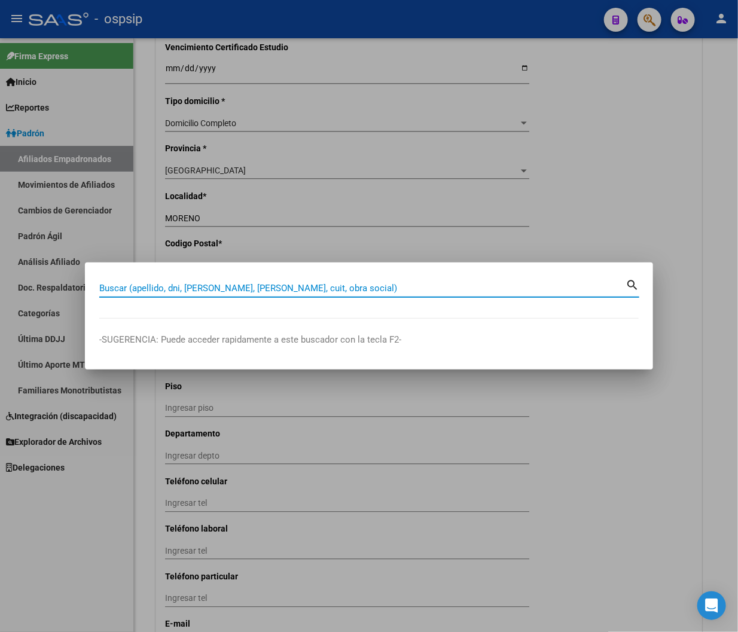
click at [123, 287] on input "Buscar (apellido, dni, [PERSON_NAME], [PERSON_NAME], cuit, obra social)" at bounding box center [362, 288] width 526 height 11
click at [260, 292] on input "37216959" at bounding box center [362, 288] width 526 height 11
type input "37216959"
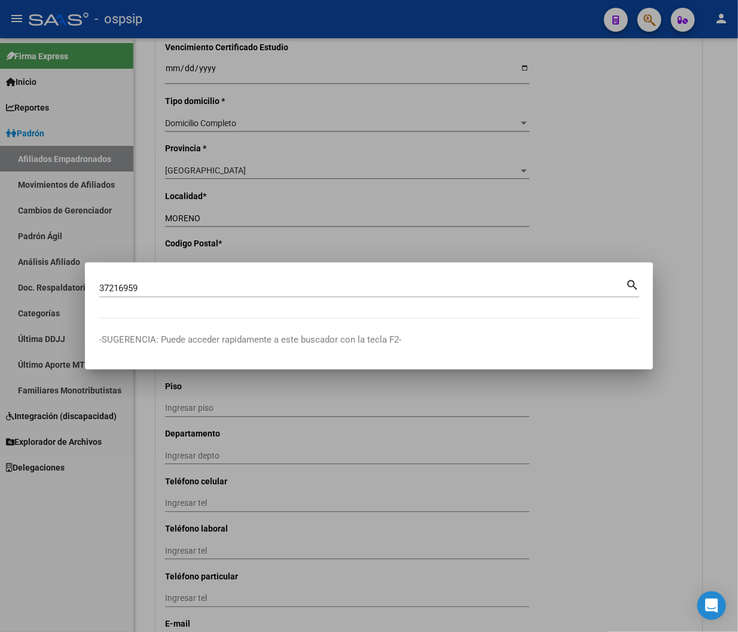
click at [419, 284] on mat-icon "search" at bounding box center [633, 284] width 14 height 14
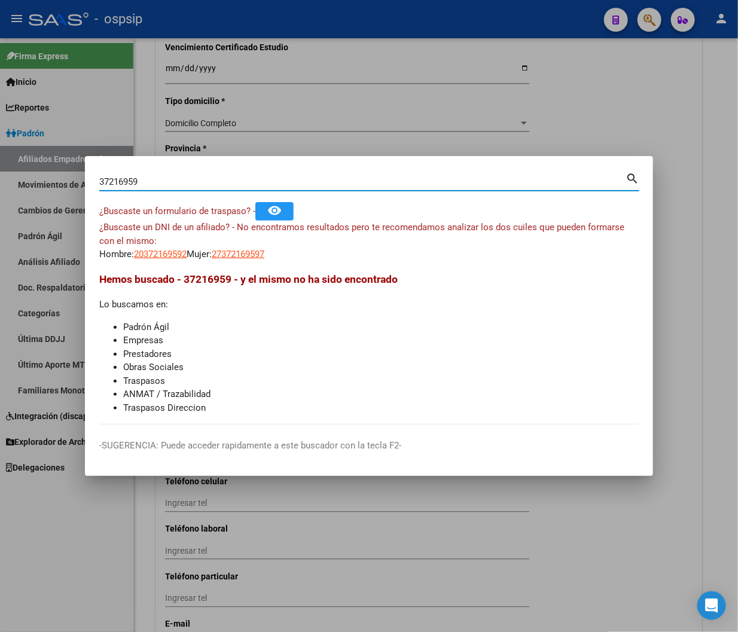
click at [251, 260] on app-link-go-to "27372169597" at bounding box center [238, 255] width 53 height 14
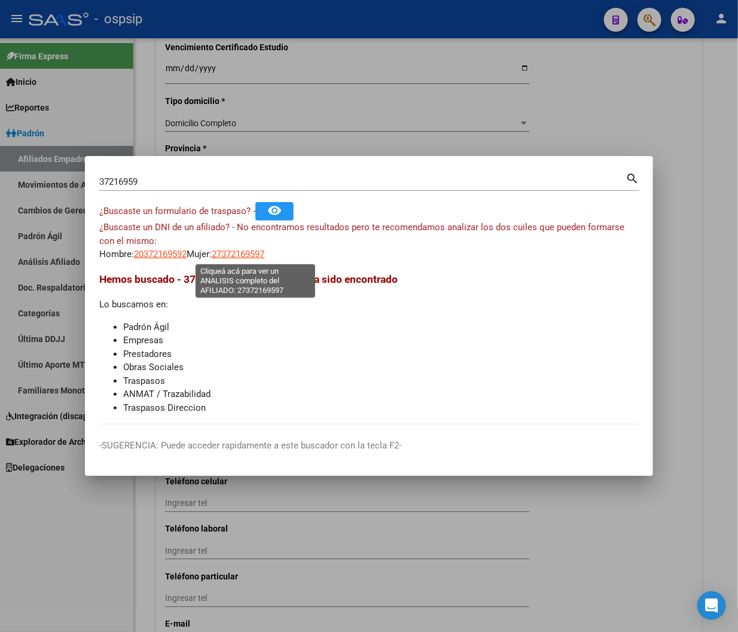
click at [252, 249] on span "27372169597" at bounding box center [238, 254] width 53 height 11
type textarea "27372169597"
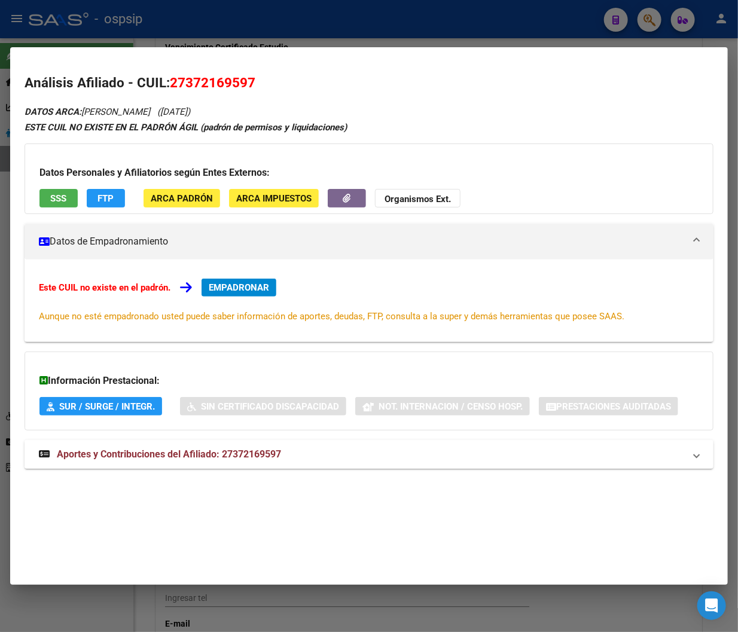
click at [198, 461] on strong "Aportes y Contribuciones del Afiliado: 27372169597" at bounding box center [160, 454] width 242 height 14
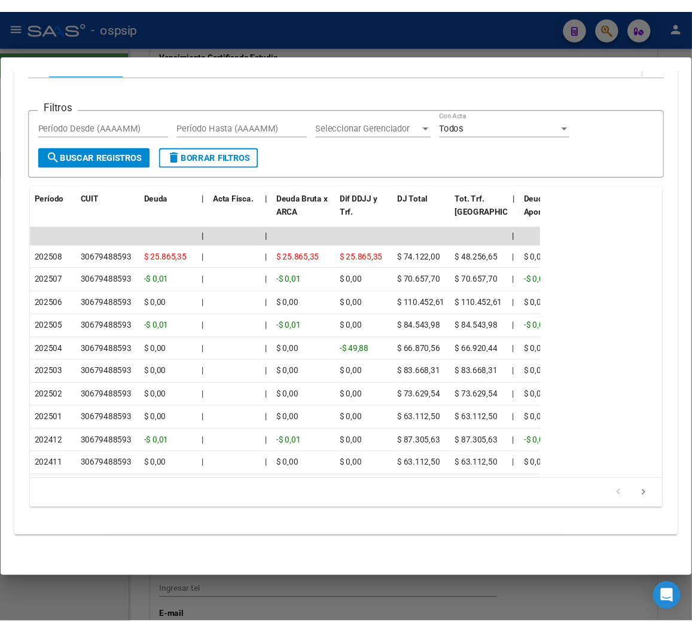
scroll to position [550, 0]
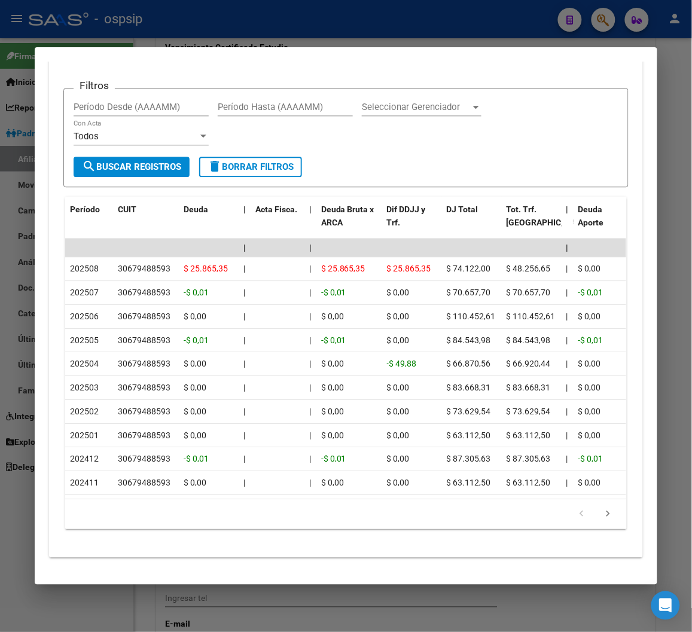
drag, startPoint x: 348, startPoint y: 66, endPoint x: 351, endPoint y: 42, distance: 24.0
click at [412, 26] on div at bounding box center [346, 316] width 692 height 632
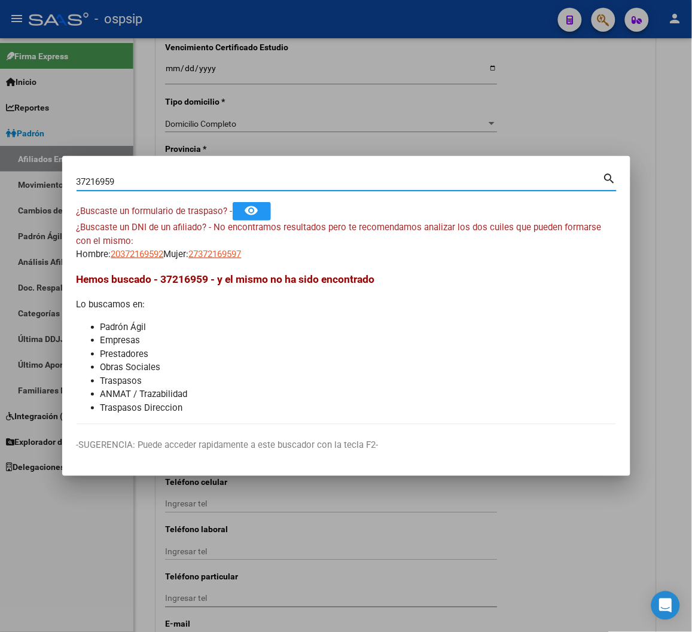
click at [120, 177] on input "37216959" at bounding box center [340, 181] width 526 height 11
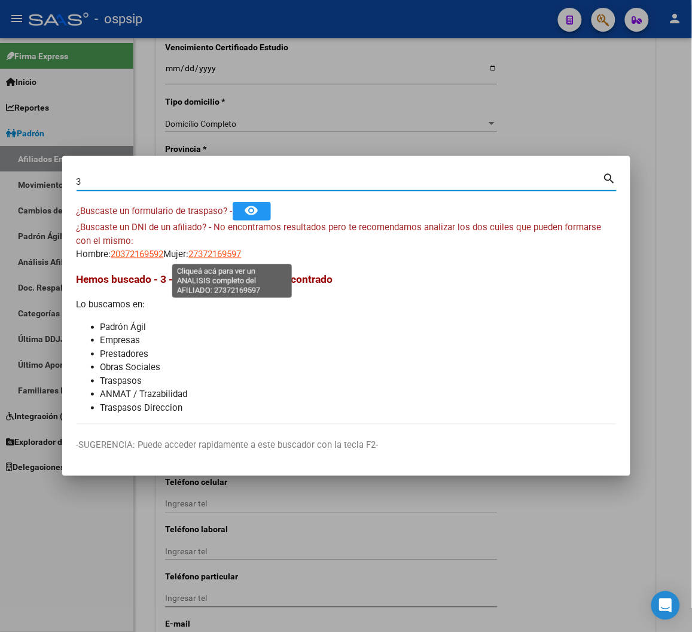
type input "3"
click at [242, 259] on span "27372169597" at bounding box center [215, 254] width 53 height 11
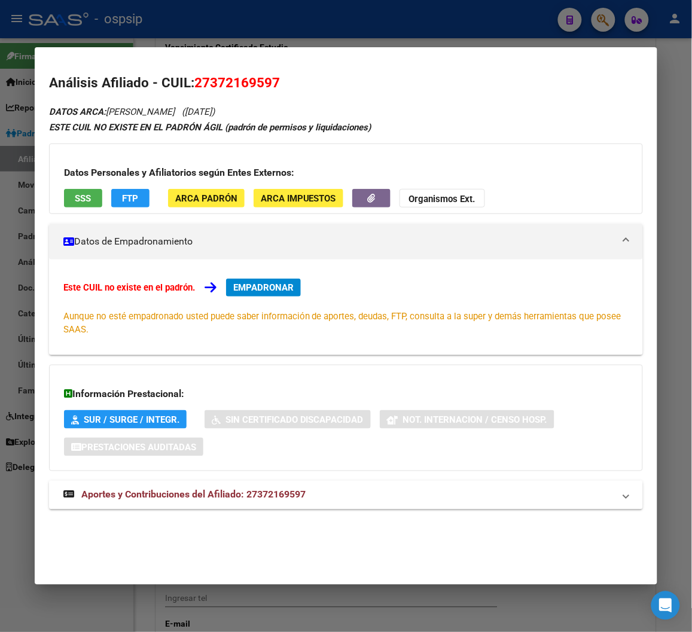
click at [246, 291] on span "EMPADRONAR" at bounding box center [263, 287] width 60 height 11
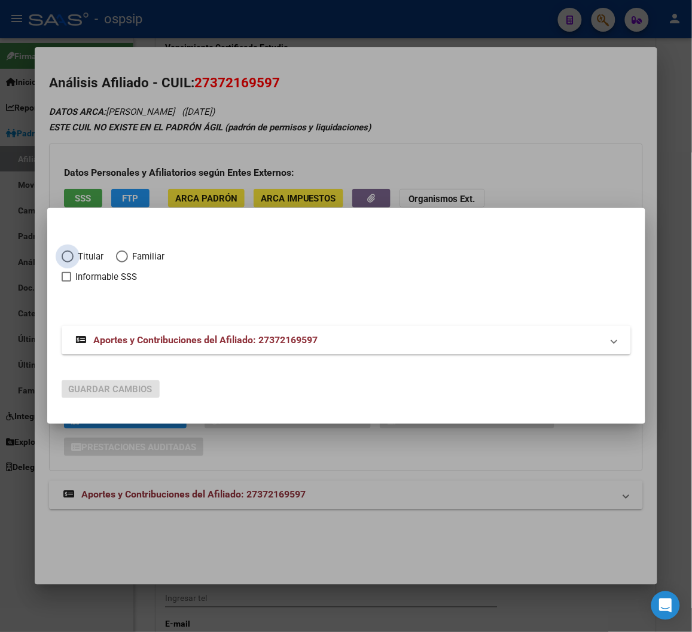
click at [62, 256] on span "Elija una opción" at bounding box center [68, 257] width 12 height 12
click at [62, 256] on input "Titular" at bounding box center [68, 257] width 12 height 12
radio input "true"
checkbox input "true"
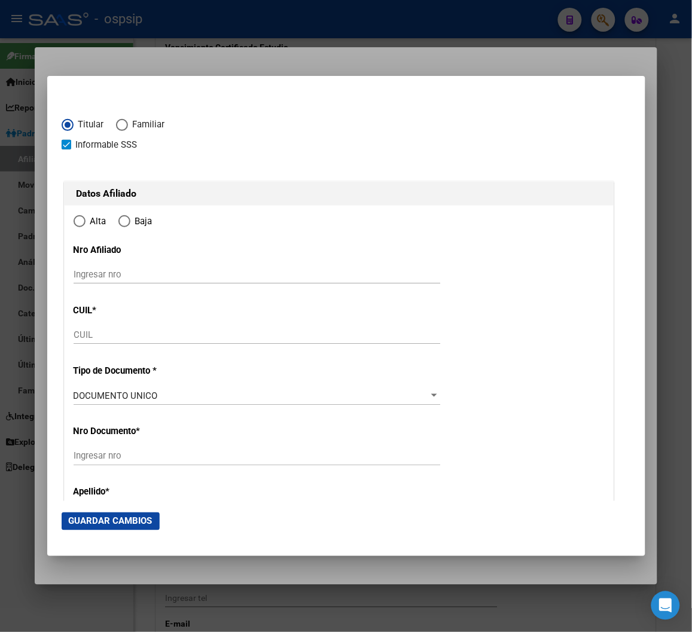
type input "27-37216959-7"
type input "37216959"
type input "FUENTES"
type input "[PERSON_NAME]"
type input "[DATE]"
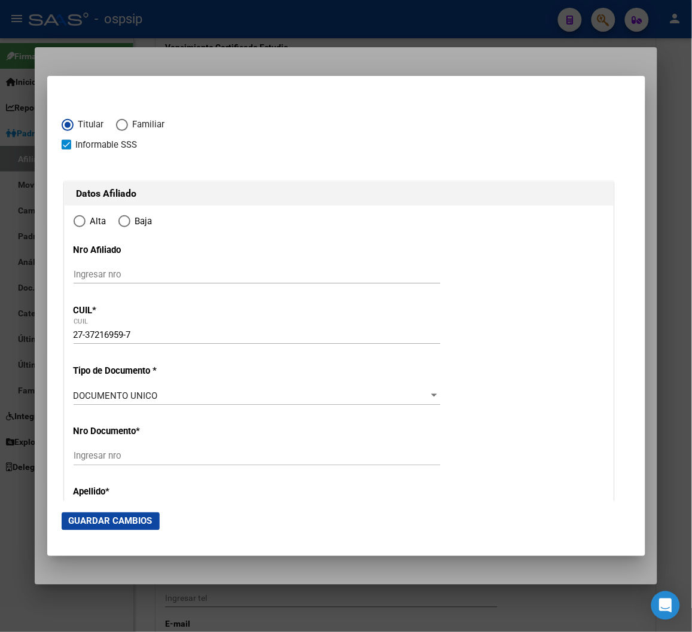
type input "[GEOGRAPHIC_DATA][PERSON_NAME]"
type input "1768"
type input "[PERSON_NAME]"
type input "2212"
type input "0"
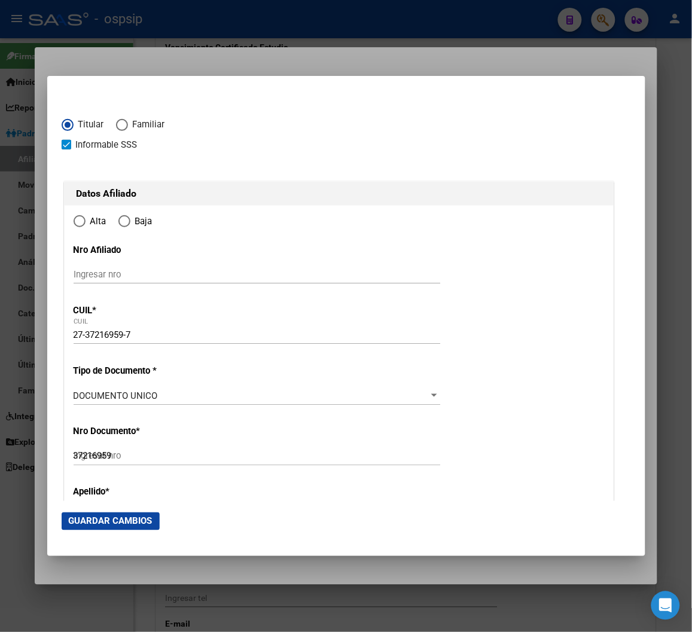
radio input "true"
type input "[GEOGRAPHIC_DATA][PERSON_NAME]"
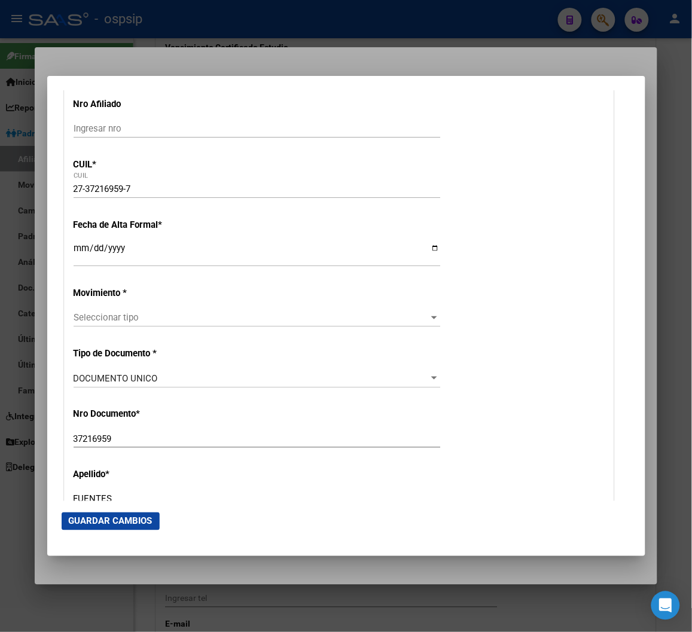
scroll to position [199, 0]
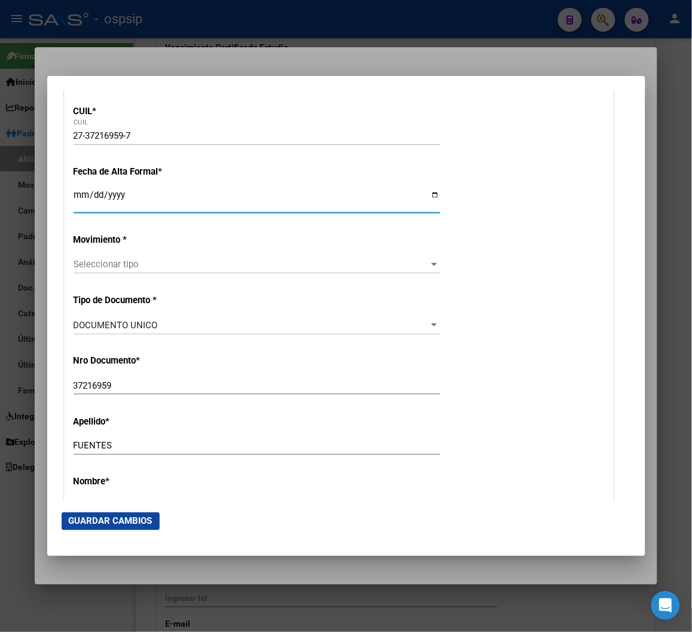
click at [79, 190] on input "Ingresar fecha" at bounding box center [257, 199] width 367 height 19
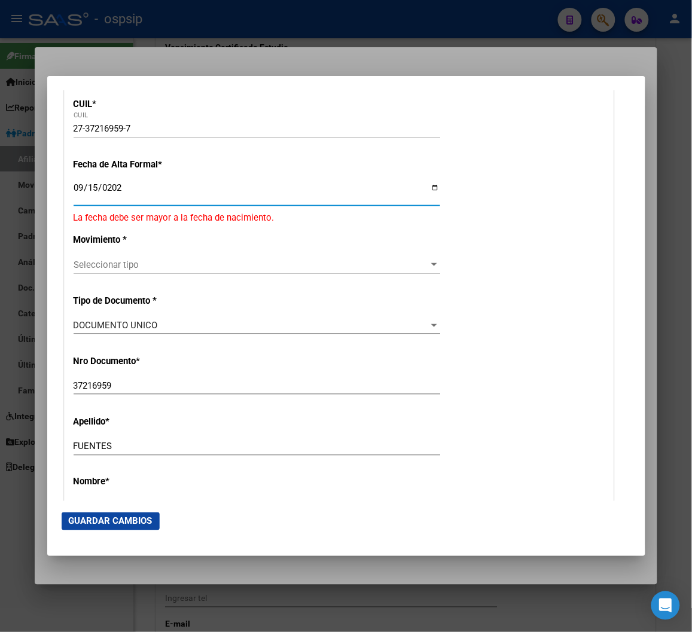
type input "[DATE]"
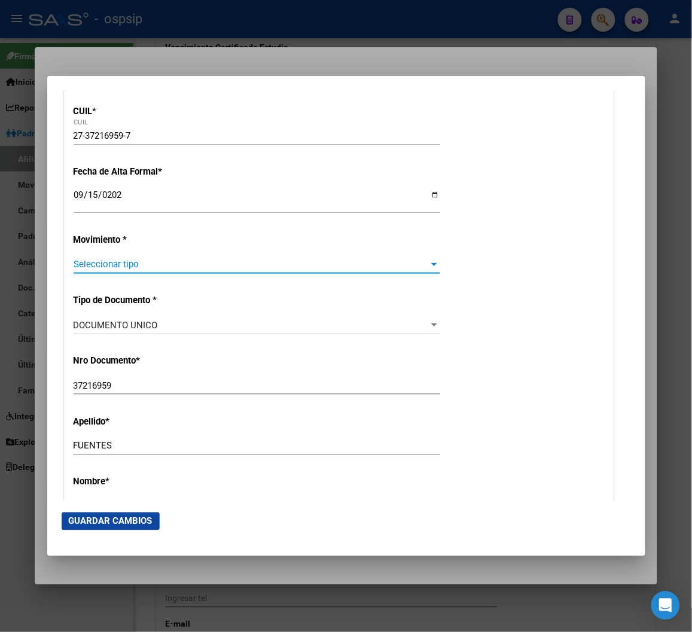
click at [222, 269] on span "Seleccionar tipo" at bounding box center [252, 264] width 356 height 11
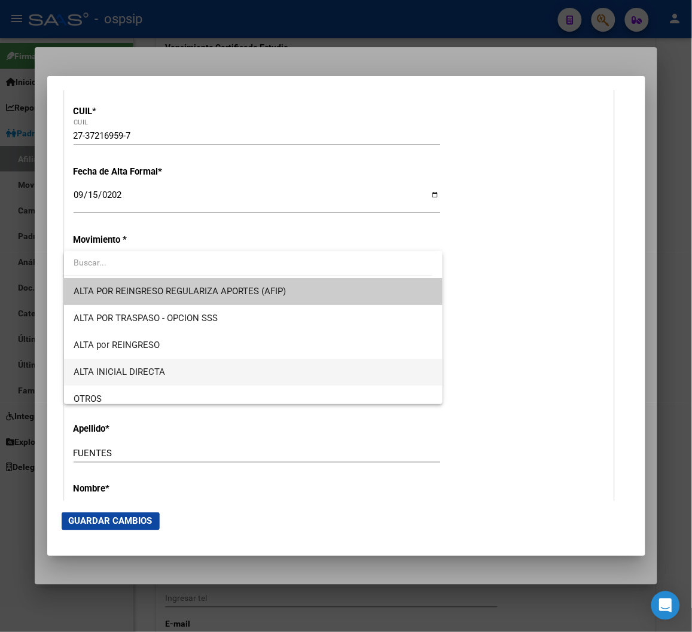
click at [145, 377] on span "ALTA INICIAL DIRECTA" at bounding box center [254, 372] width 360 height 27
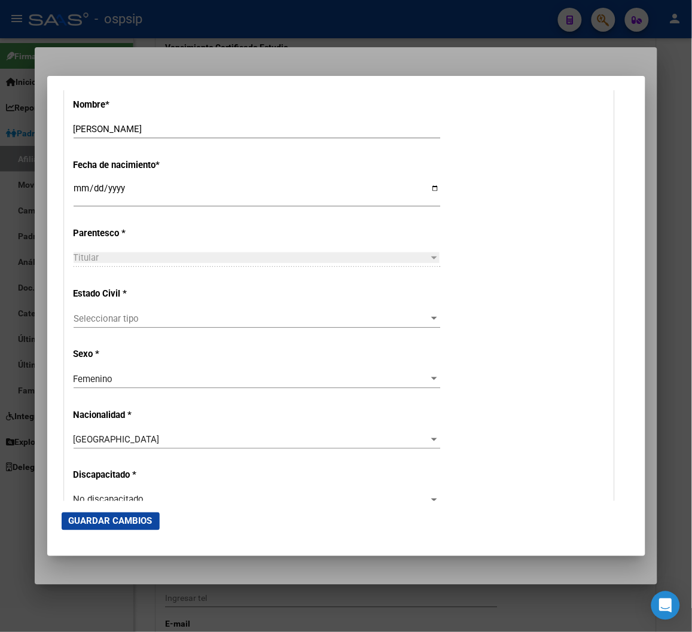
scroll to position [598, 0]
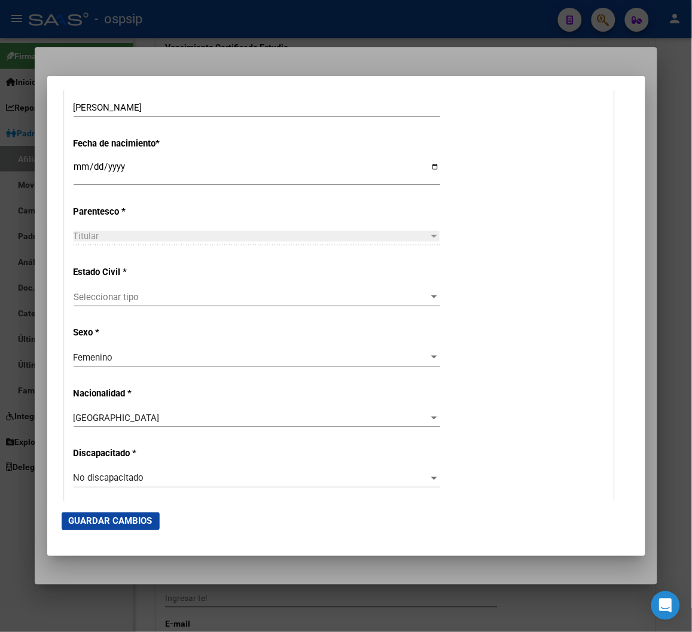
click at [165, 298] on span "Seleccionar tipo" at bounding box center [252, 297] width 356 height 11
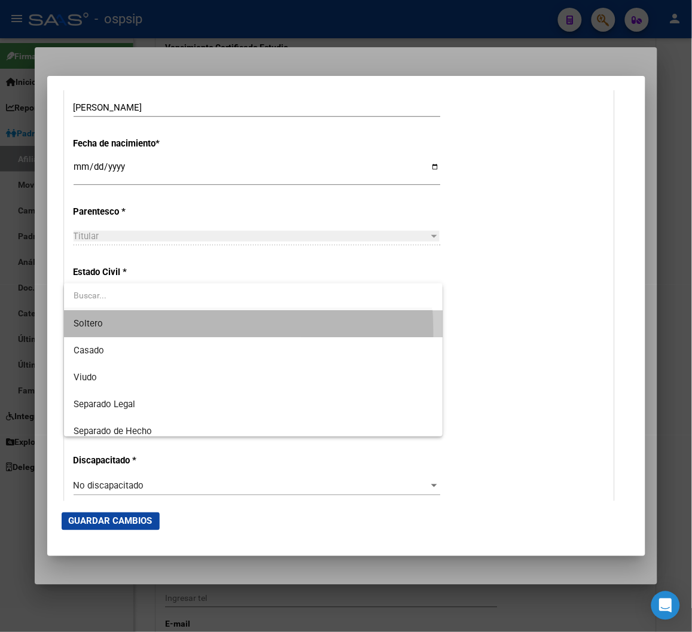
click at [139, 331] on span "Soltero" at bounding box center [254, 323] width 360 height 27
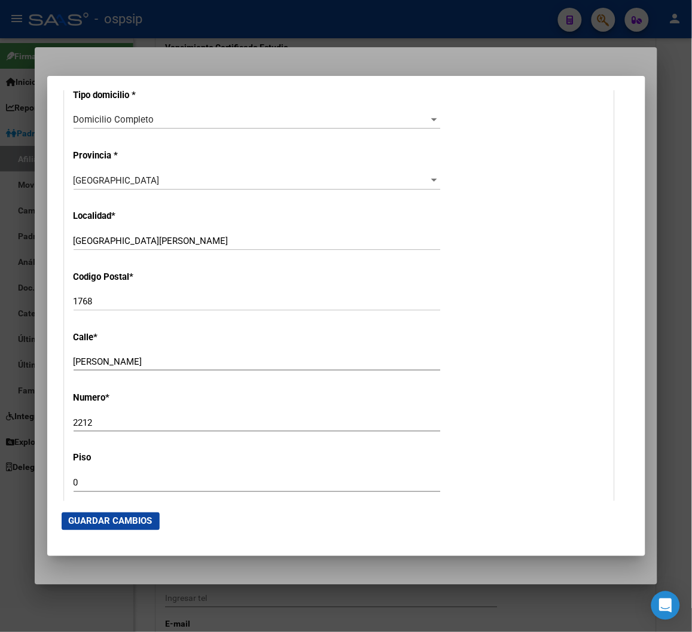
scroll to position [1063, 0]
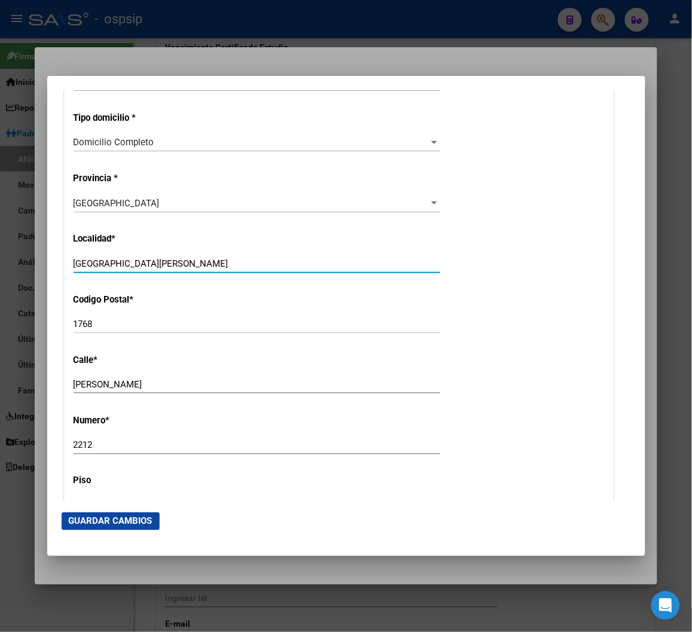
click at [156, 263] on input "[GEOGRAPHIC_DATA][PERSON_NAME]" at bounding box center [257, 263] width 367 height 11
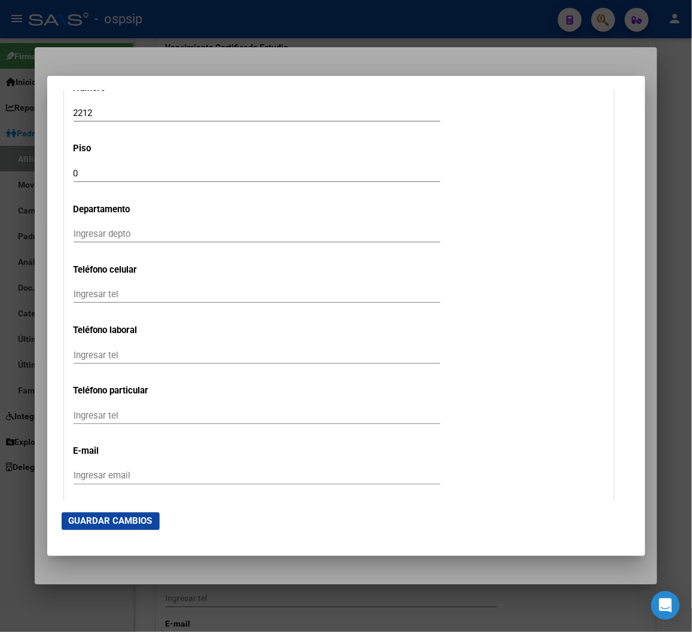
scroll to position [1462, 0]
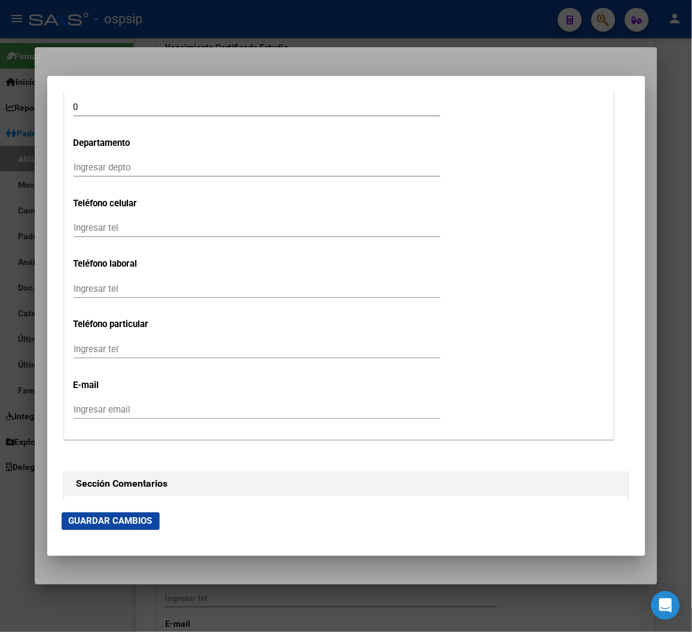
click at [87, 230] on input "Ingresar tel" at bounding box center [257, 228] width 367 height 11
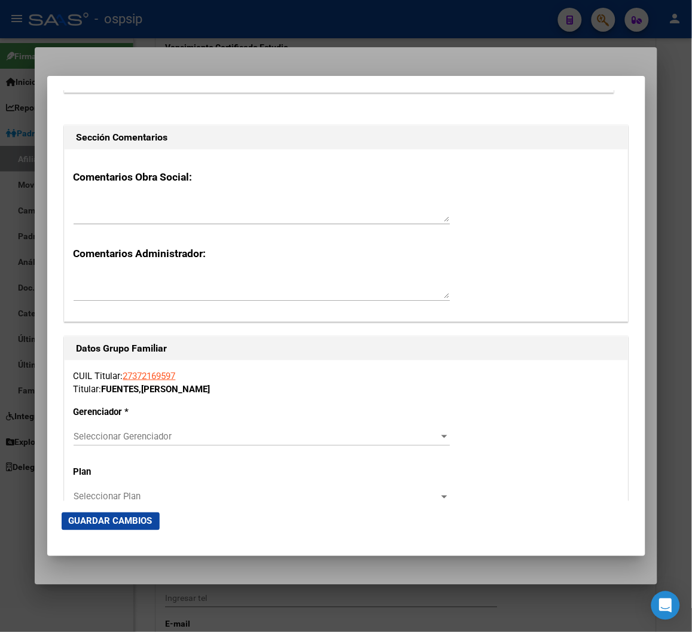
scroll to position [1861, 0]
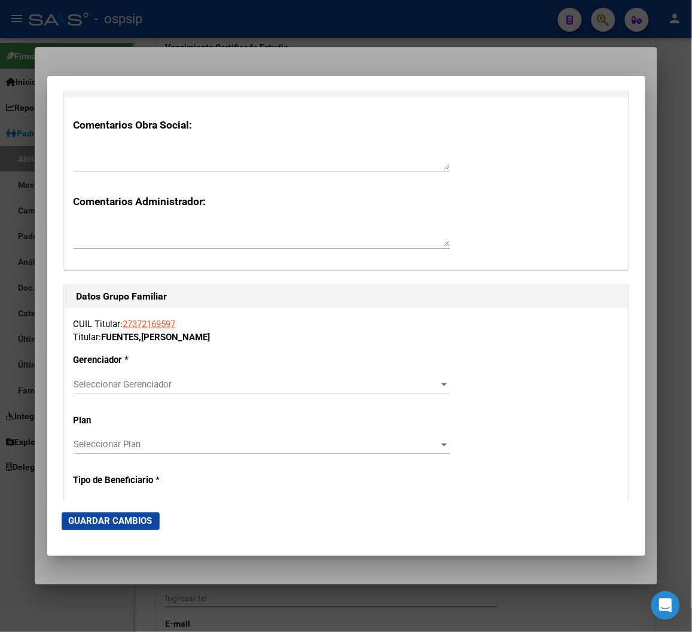
type input "1153221837"
click at [419, 388] on span "Seleccionar Gerenciador" at bounding box center [256, 384] width 365 height 11
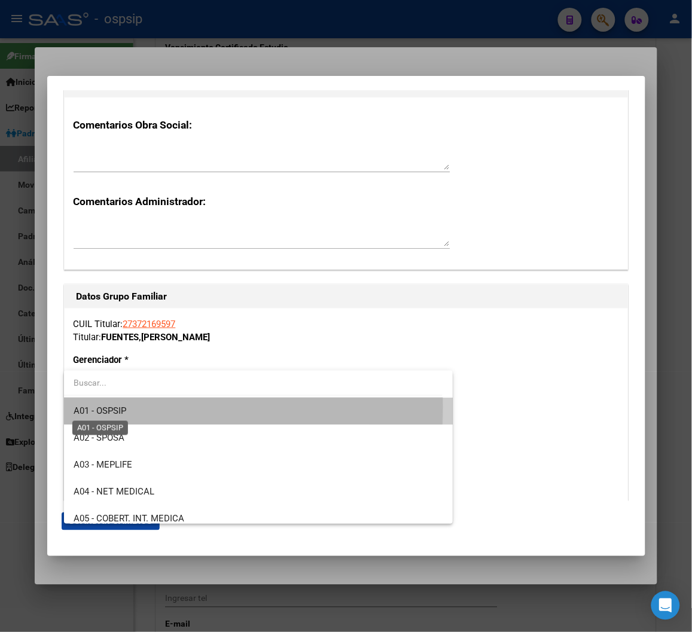
click at [110, 407] on span "A01 - OSPSIP" at bounding box center [100, 411] width 53 height 11
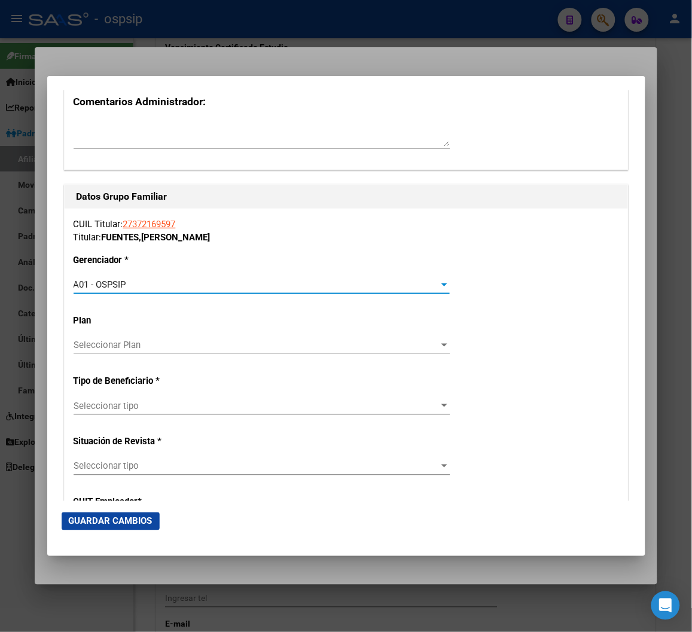
scroll to position [2060, 0]
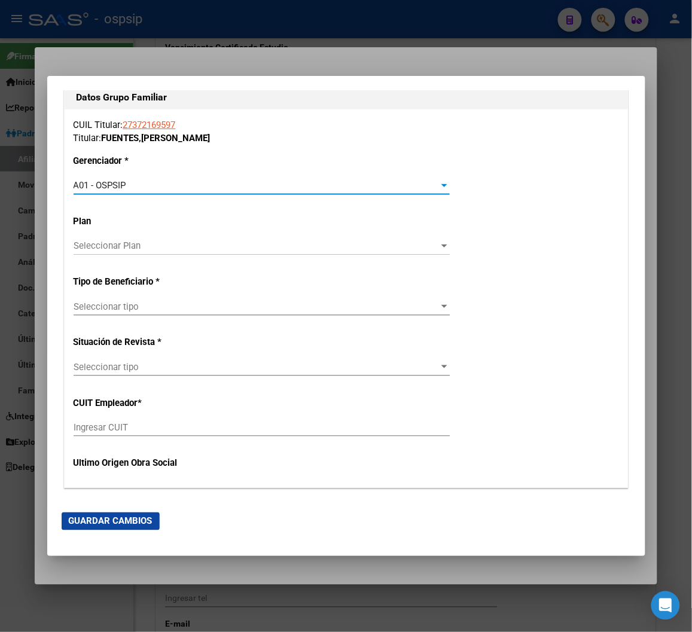
click at [419, 303] on span "Seleccionar tipo" at bounding box center [256, 306] width 365 height 11
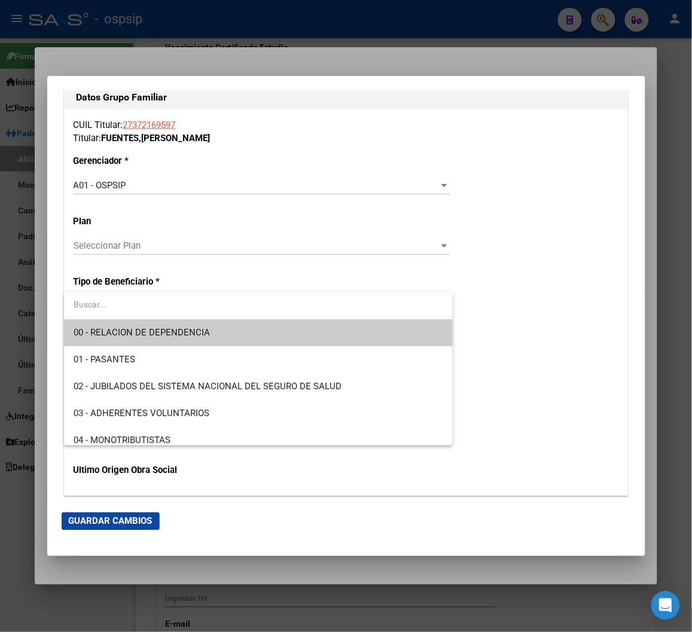
click at [198, 325] on span "00 - RELACION DE DEPENDENCIA" at bounding box center [259, 332] width 370 height 27
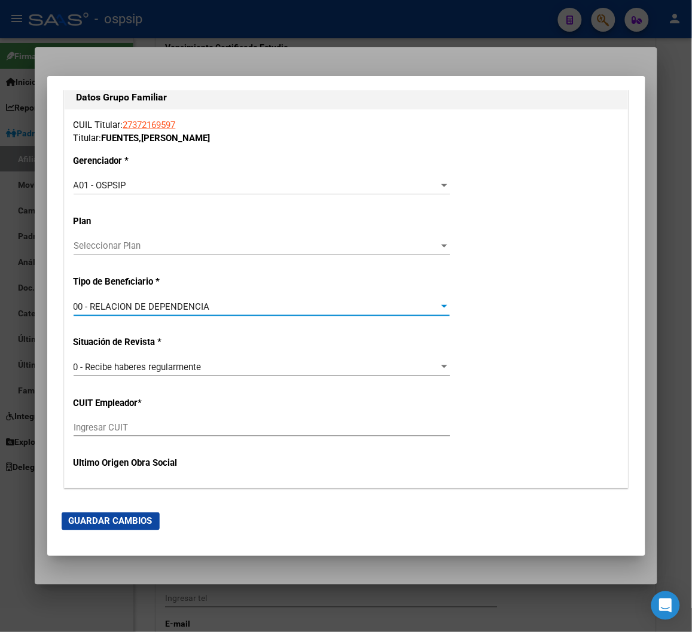
type input "30-67948859-3"
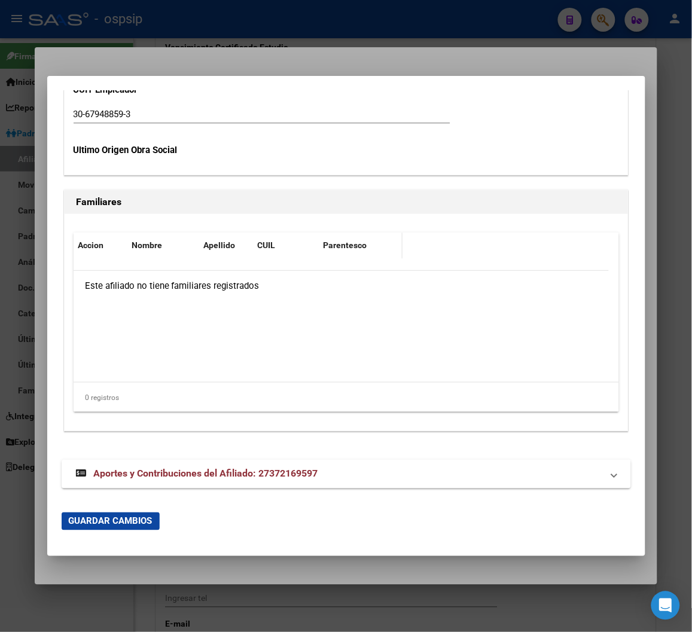
scroll to position [2375, 0]
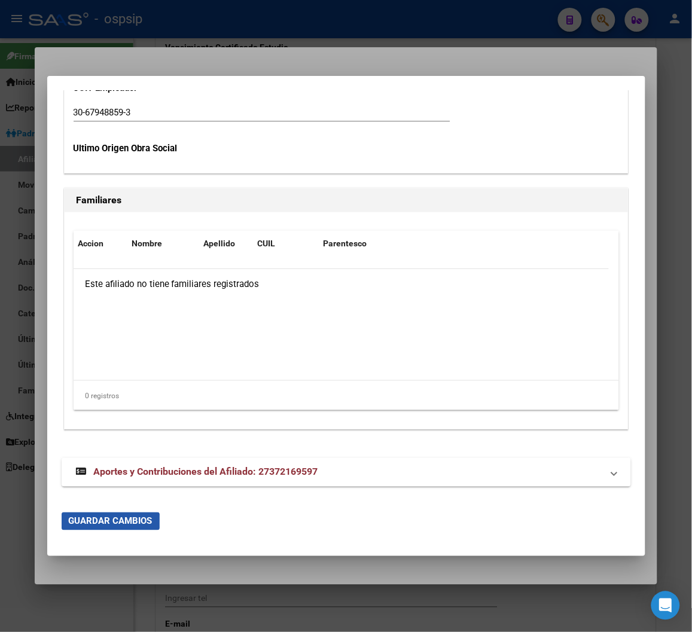
click at [96, 523] on span "Guardar Cambios" at bounding box center [111, 521] width 84 height 11
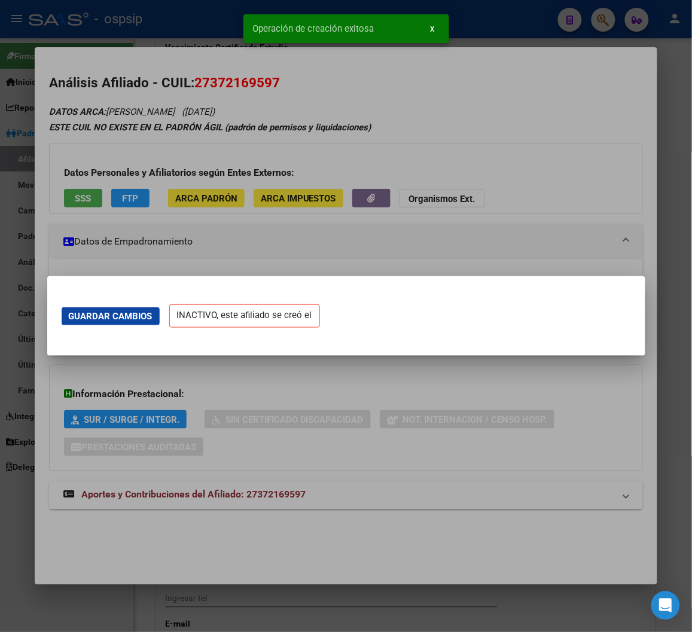
scroll to position [0, 0]
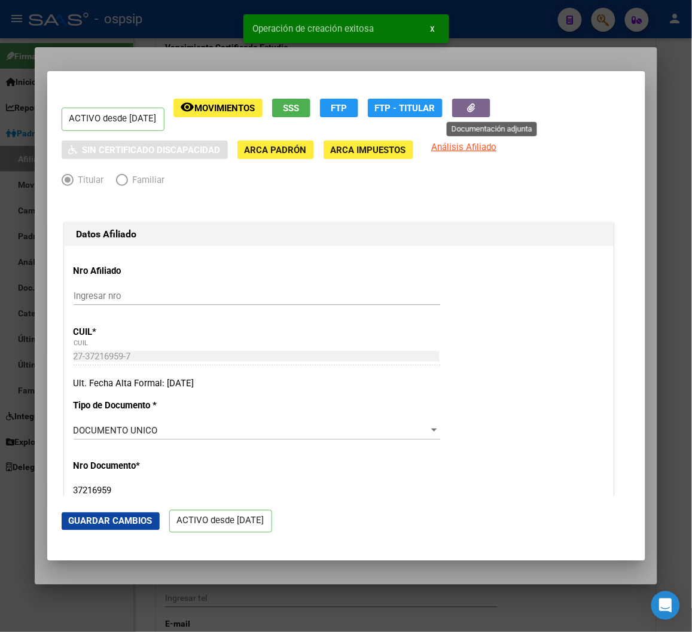
click at [419, 110] on icon "button" at bounding box center [471, 107] width 8 height 9
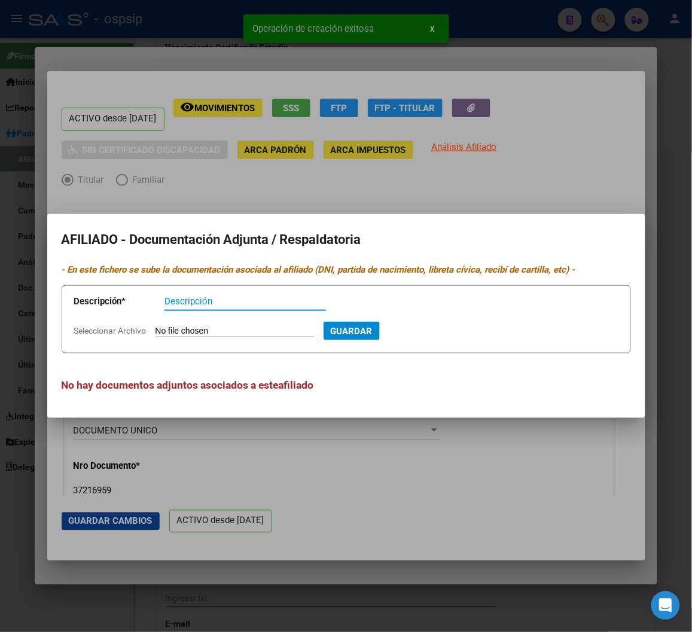
click at [218, 331] on input "Seleccionar Archivo" at bounding box center [235, 331] width 159 height 11
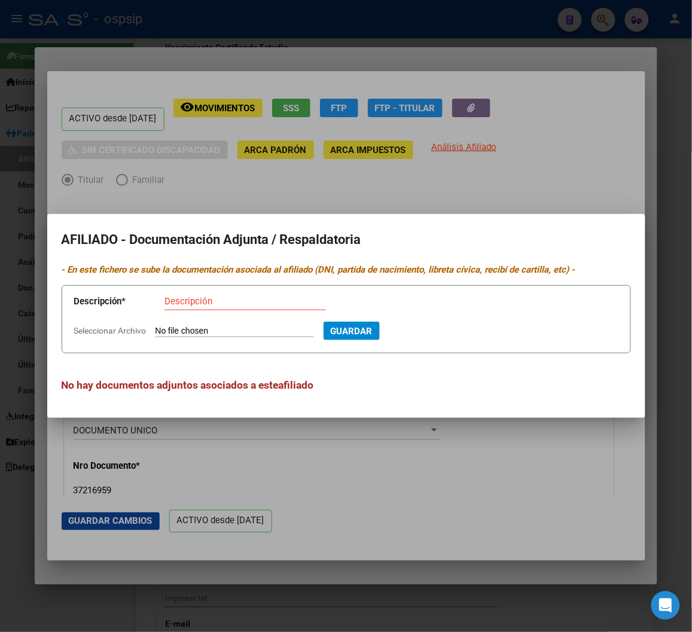
click at [197, 334] on input "Seleccionar Archivo" at bounding box center [235, 331] width 159 height 11
type input "C:\fakepath\250915120016.pdf"
click at [193, 303] on input "Descripción" at bounding box center [246, 301] width 162 height 11
type input "RECIBO DE HABERES"
click at [419, 335] on span "Guardar" at bounding box center [416, 331] width 42 height 11
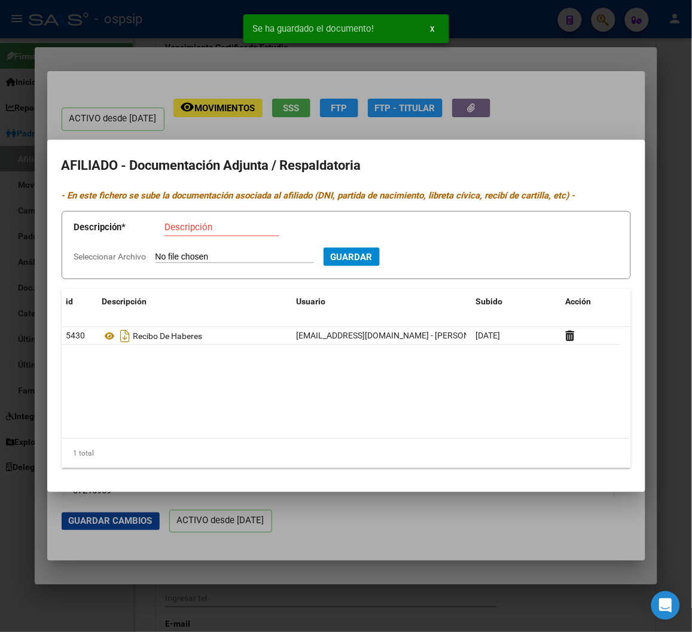
click at [190, 259] on input "Seleccionar Archivo" at bounding box center [235, 257] width 159 height 11
type input "C:\fakepath\250915120000.pdf"
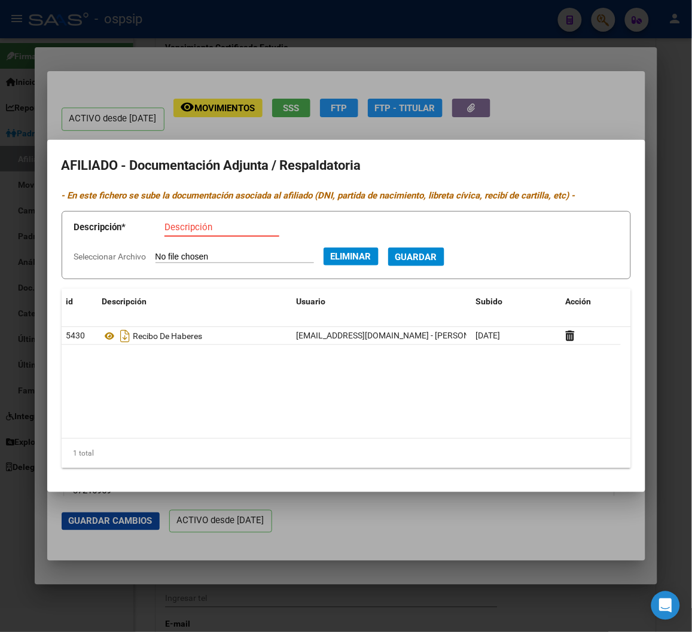
click at [182, 223] on input "Descripción" at bounding box center [222, 227] width 115 height 11
type input "DNI /TITULAR"
click at [419, 260] on span "Guardar" at bounding box center [416, 257] width 42 height 11
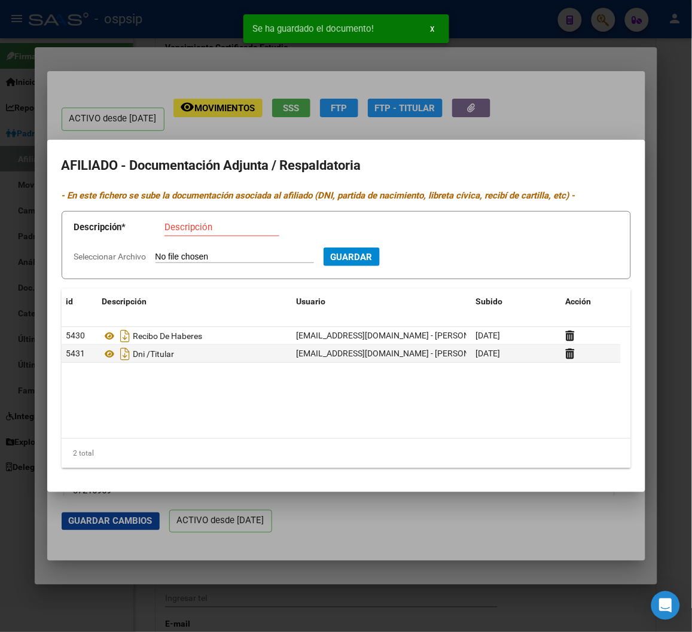
click at [419, 110] on div at bounding box center [346, 316] width 692 height 632
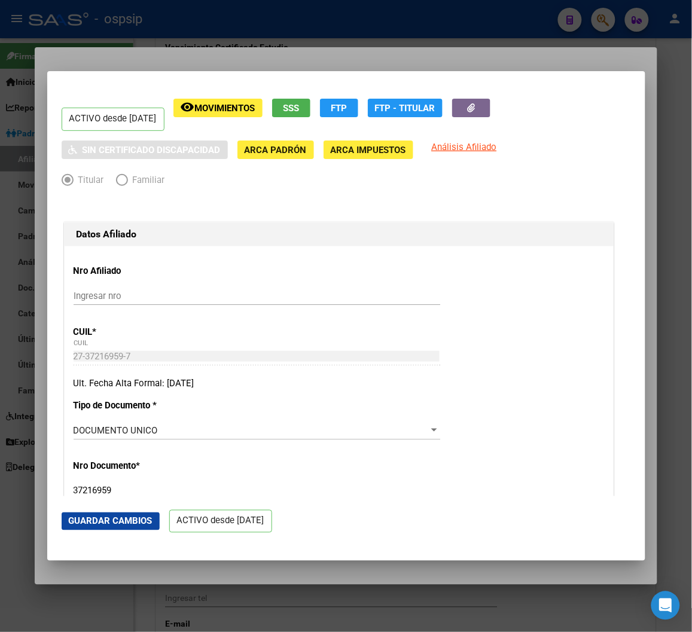
click at [419, 22] on div at bounding box center [346, 316] width 692 height 632
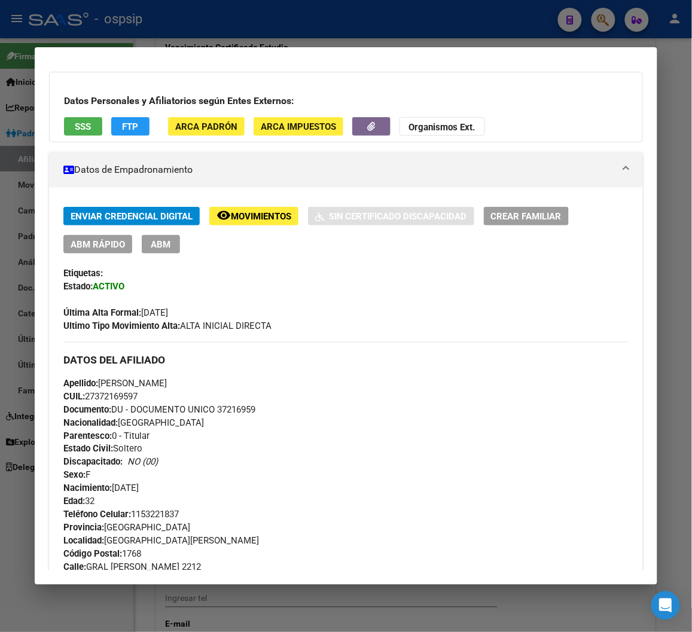
scroll to position [94, 0]
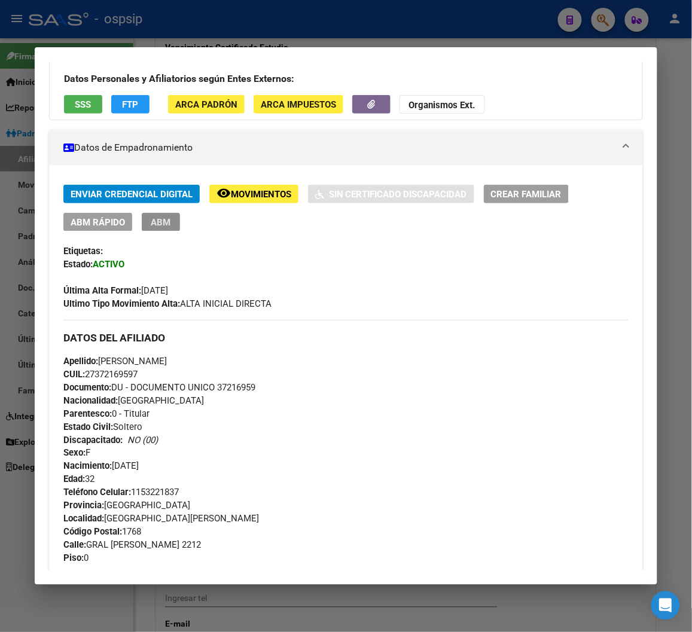
click at [162, 223] on span "ABM" at bounding box center [161, 222] width 20 height 11
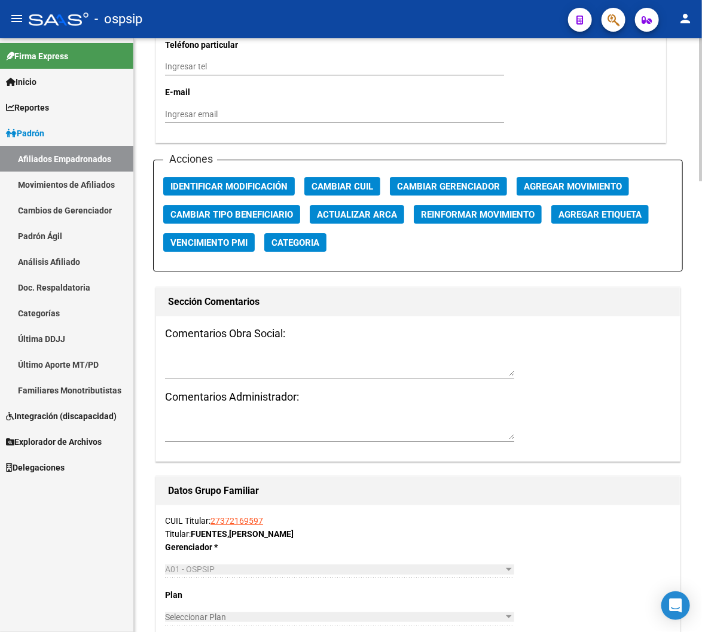
scroll to position [1329, 0]
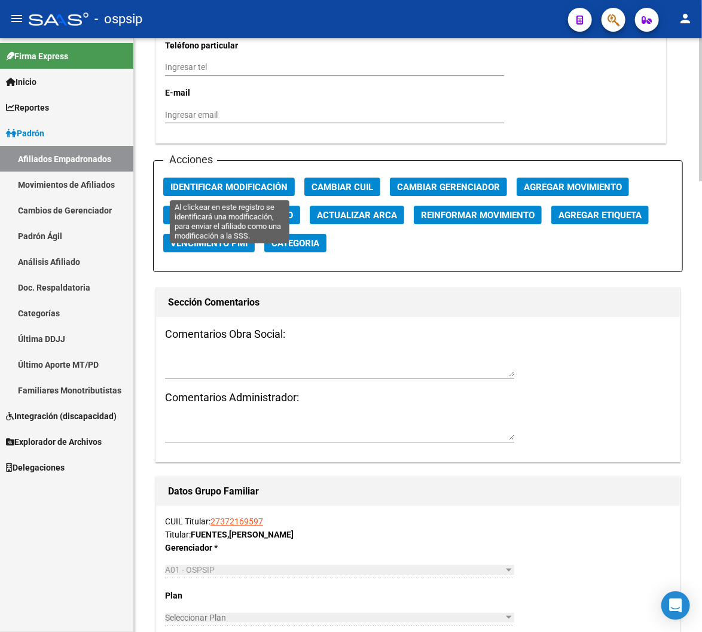
click at [254, 185] on span "Identificar Modificación" at bounding box center [228, 187] width 117 height 11
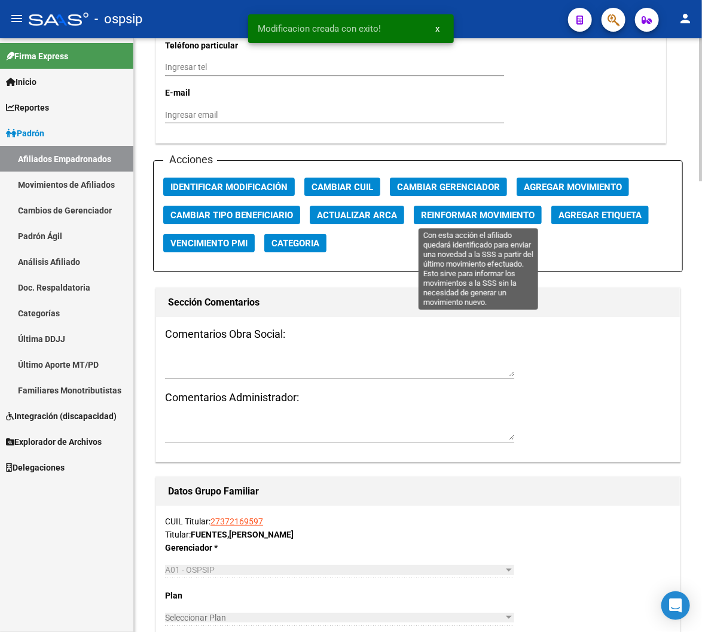
click at [419, 218] on span "Reinformar Movimiento" at bounding box center [478, 215] width 114 height 11
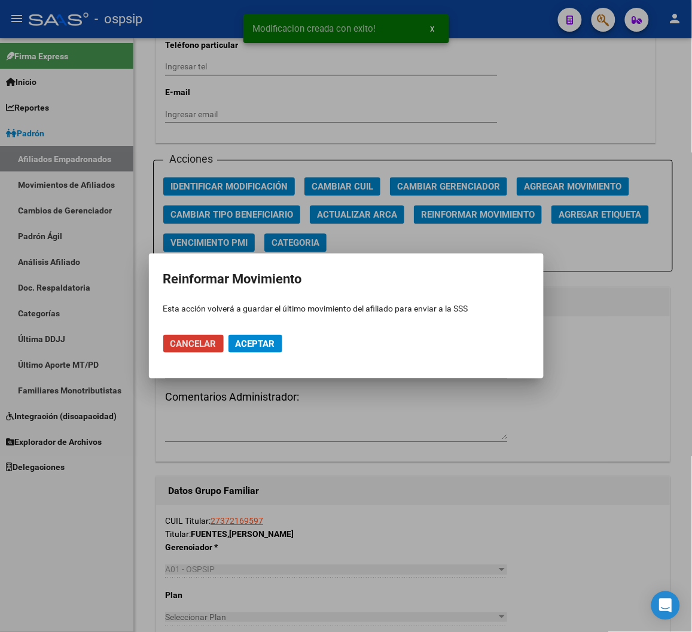
click at [273, 340] on span "Aceptar" at bounding box center [255, 344] width 39 height 11
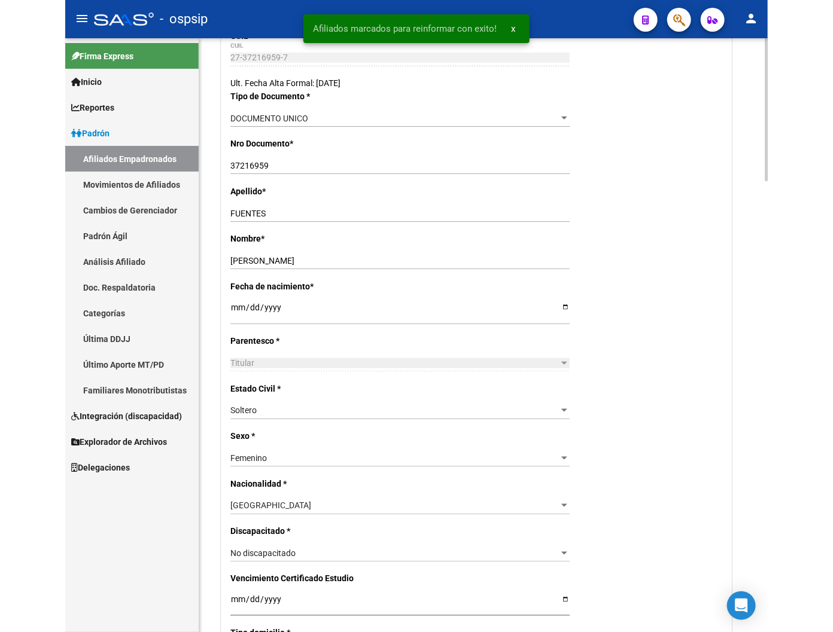
scroll to position [0, 0]
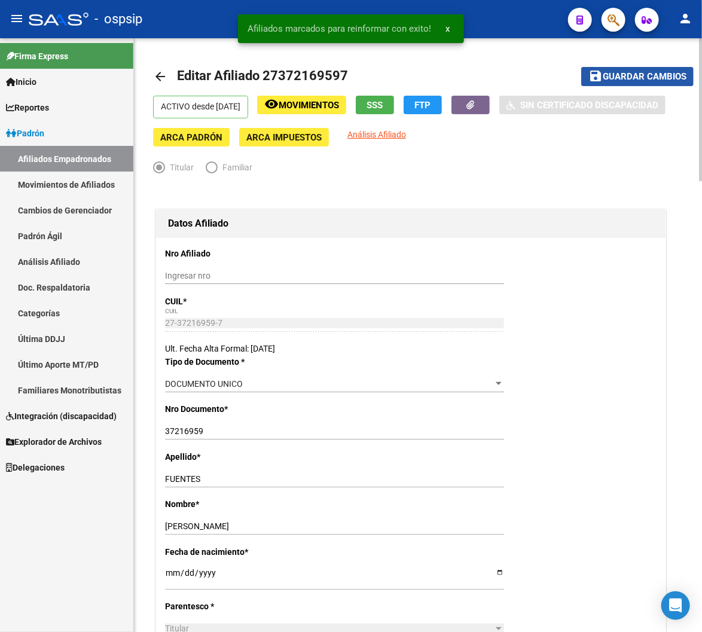
click at [419, 85] on button "save Guardar cambios" at bounding box center [637, 76] width 112 height 19
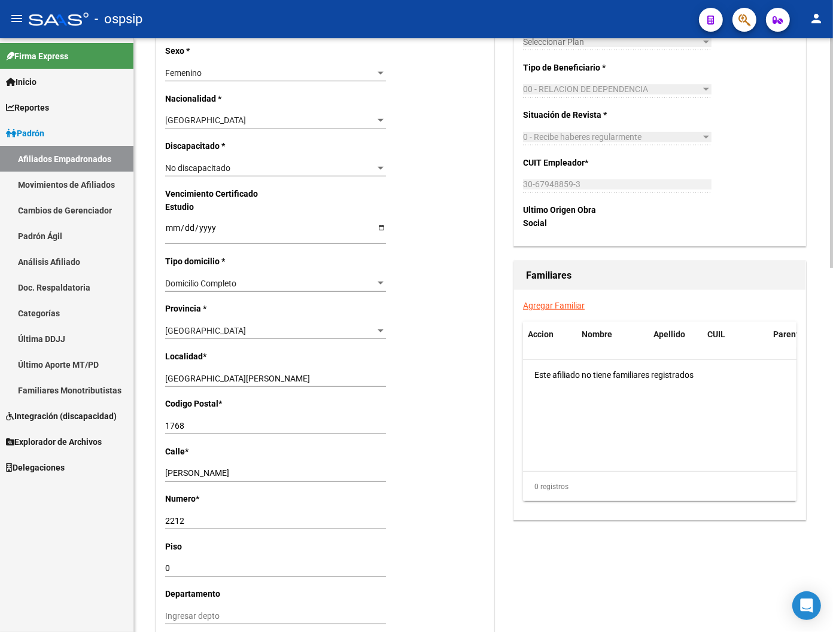
scroll to position [665, 0]
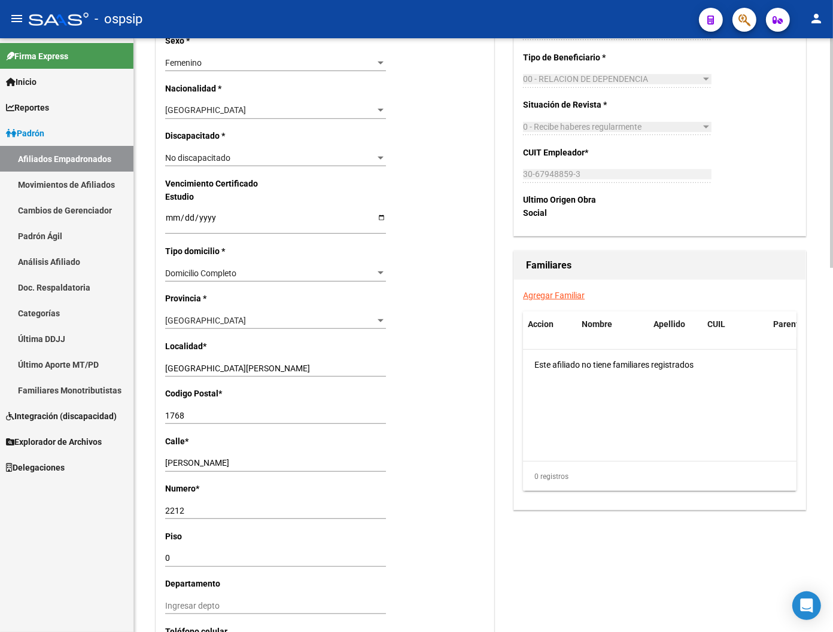
click at [189, 413] on input "1768" at bounding box center [275, 416] width 221 height 10
type input "1772"
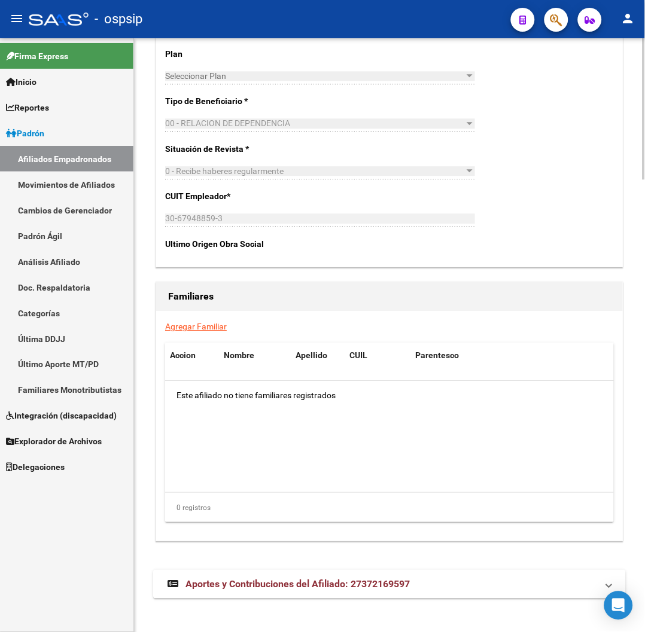
scroll to position [1908, 0]
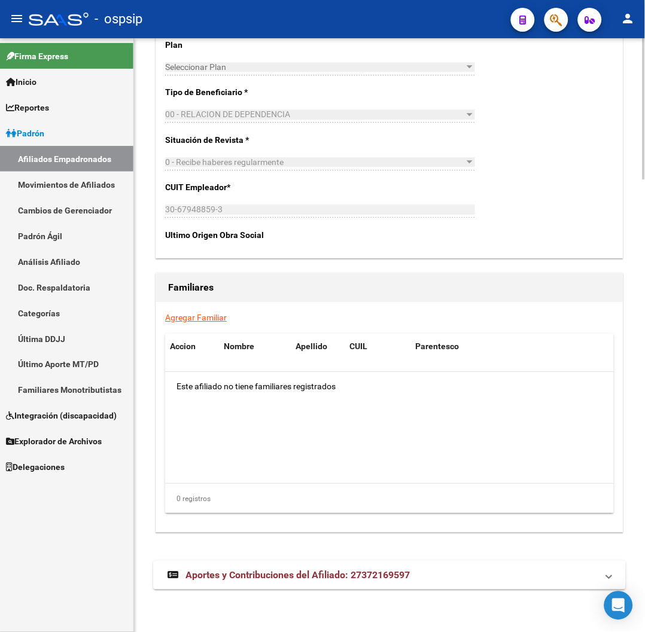
click at [204, 318] on link "Agregar Familiar" at bounding box center [196, 318] width 62 height 10
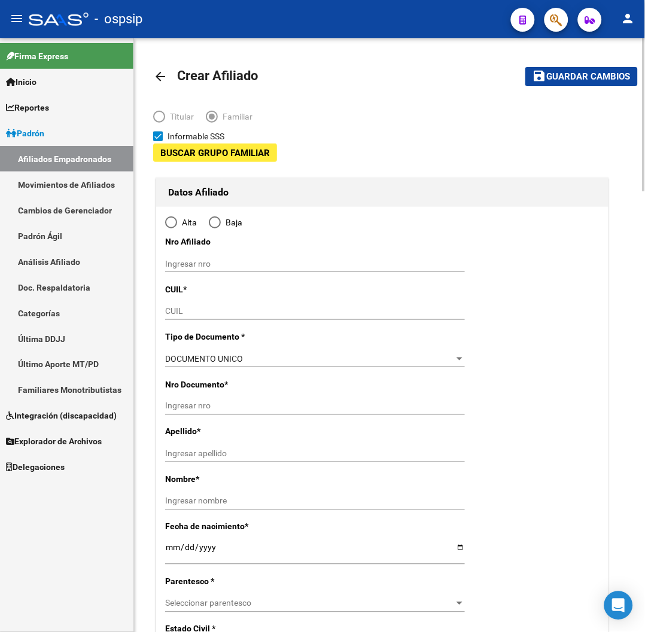
type input "30-67948859-3"
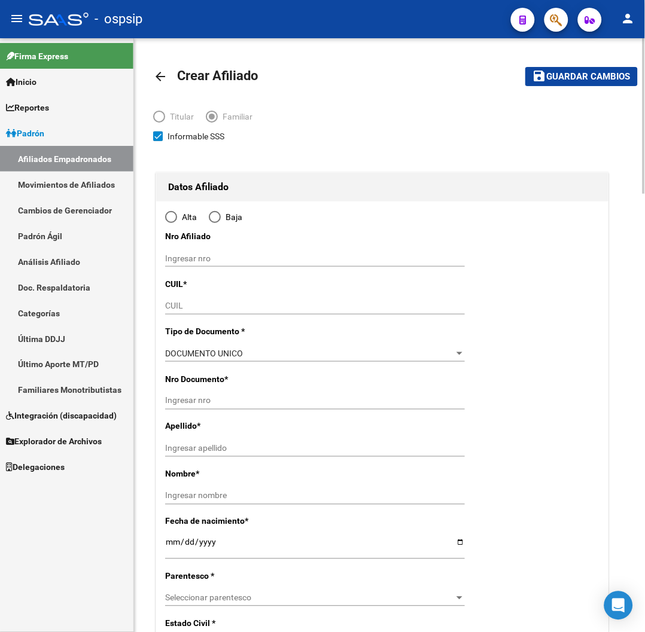
type input "[GEOGRAPHIC_DATA][PERSON_NAME]"
type input "1768"
type input "[PERSON_NAME]"
type input "2212"
type input "0"
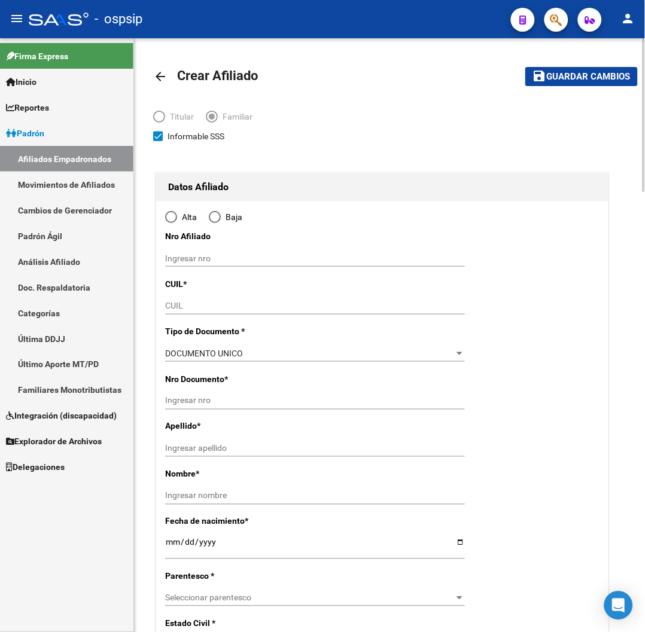
radio input "true"
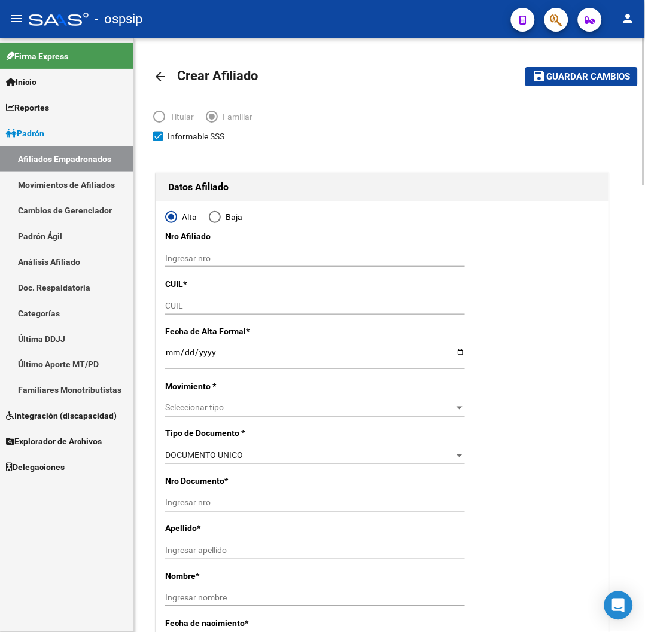
type input "30-67948859-3"
click at [181, 303] on input "CUIL" at bounding box center [315, 306] width 300 height 10
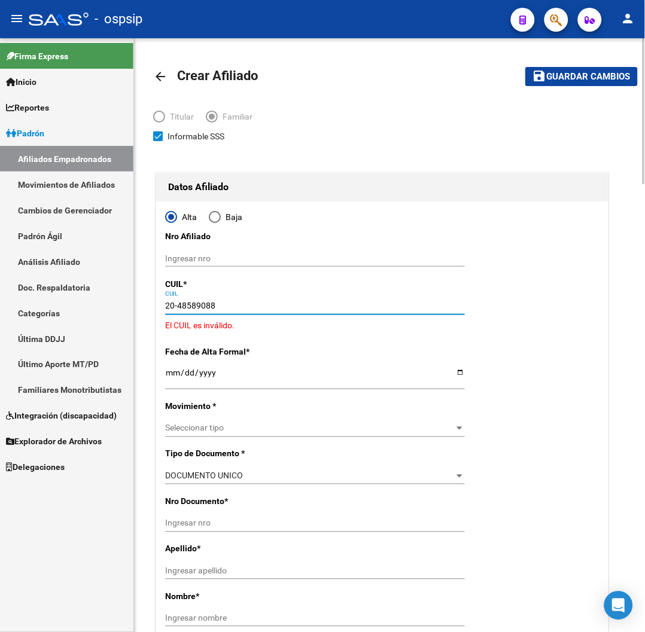
type input "20-48589088-3"
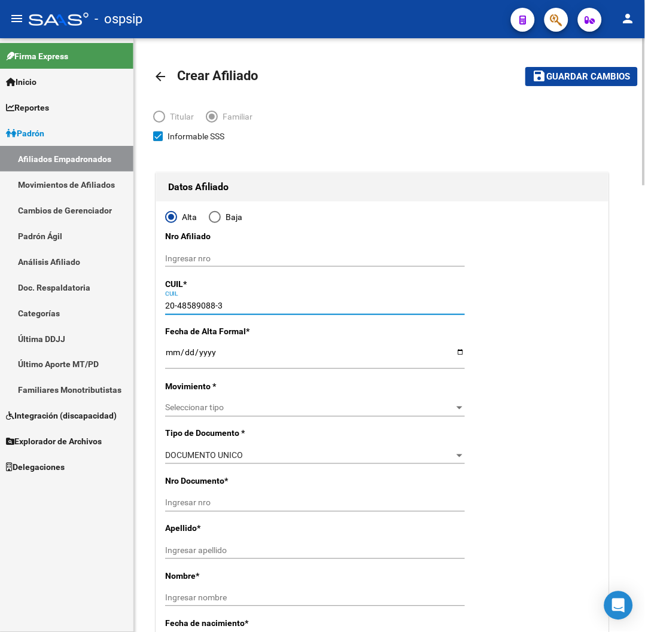
type input "48589088"
type input "BARBONA"
type input "[PERSON_NAME]"
type input "[DATE]"
type input "[PERSON_NAME]"
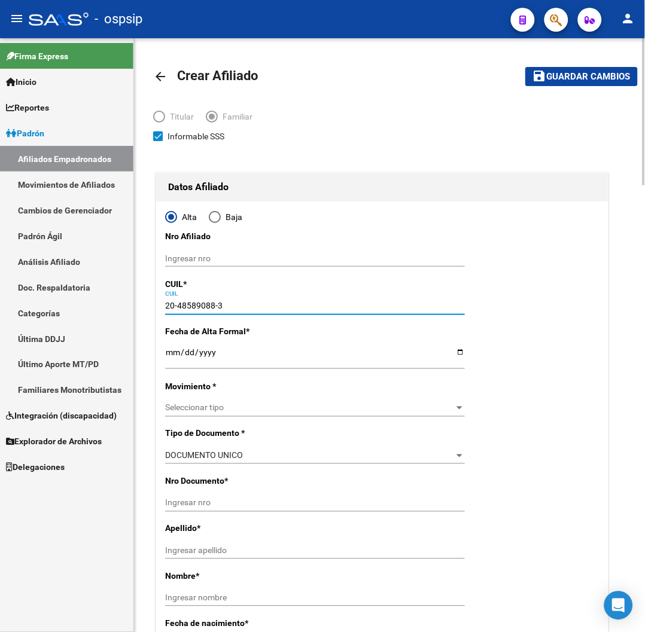
type input "1757"
type input "SUDAMERICA"
type input "5368"
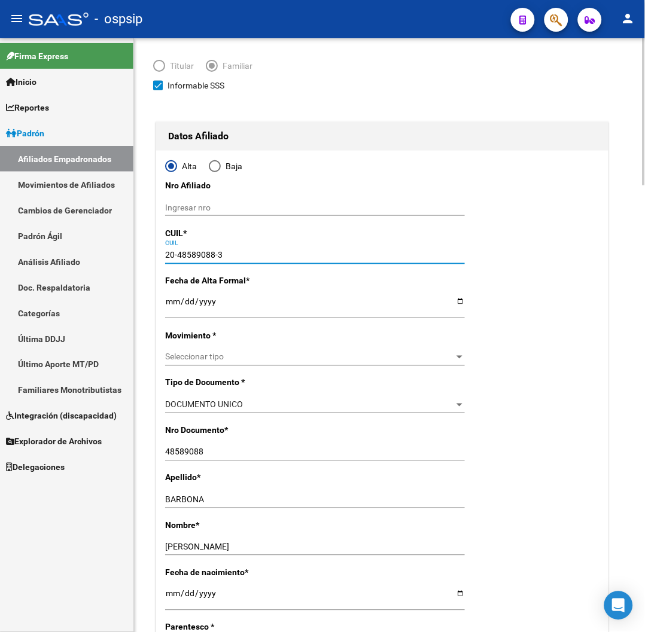
scroll to position [133, 0]
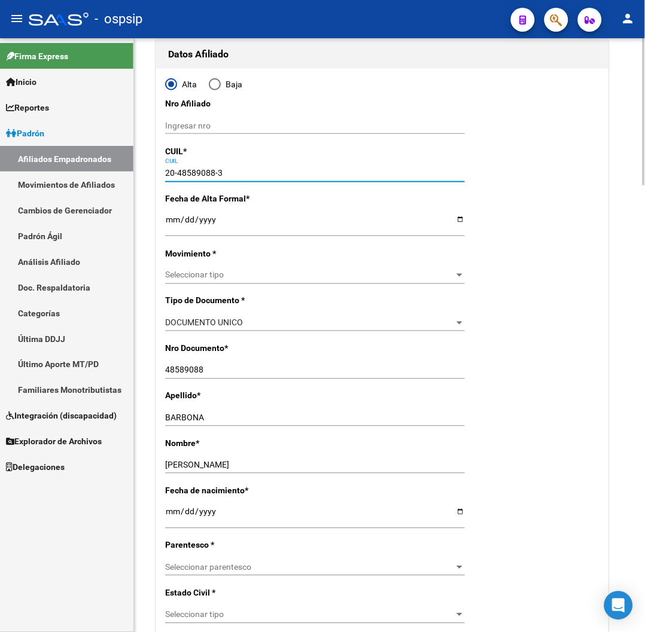
type input "20-48589088-3"
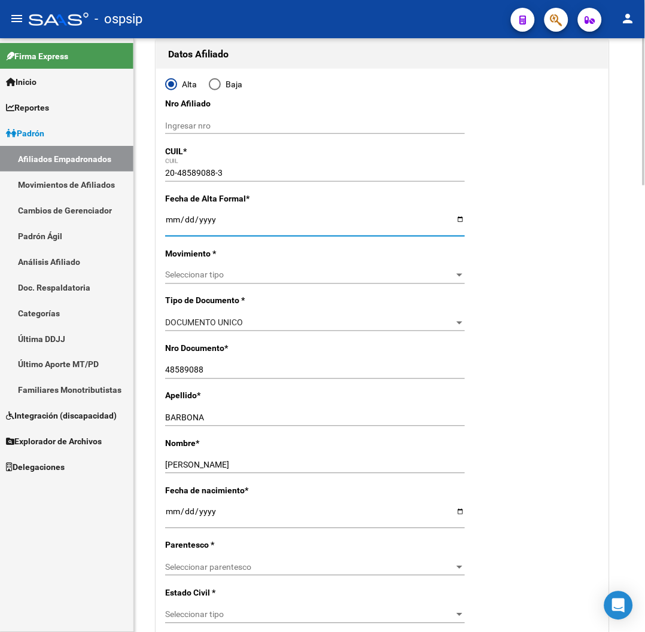
click at [169, 217] on input "Ingresar fecha" at bounding box center [315, 224] width 300 height 18
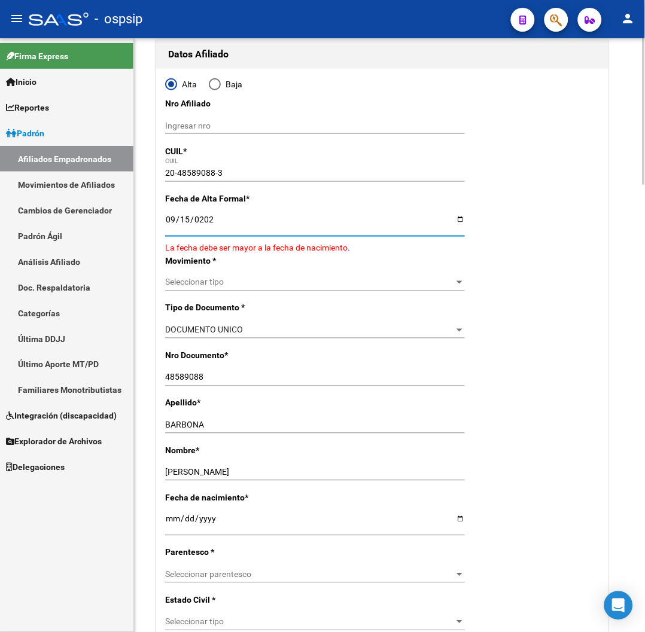
type input "[DATE]"
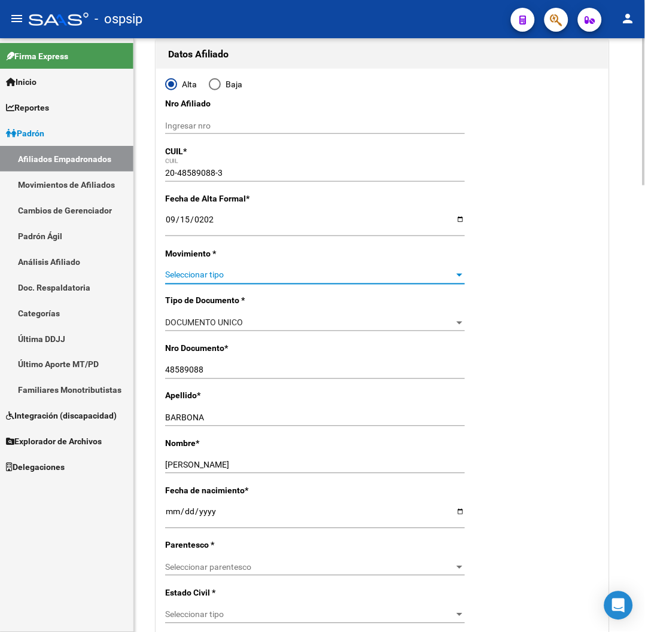
click at [218, 275] on span "Seleccionar tipo" at bounding box center [309, 275] width 289 height 10
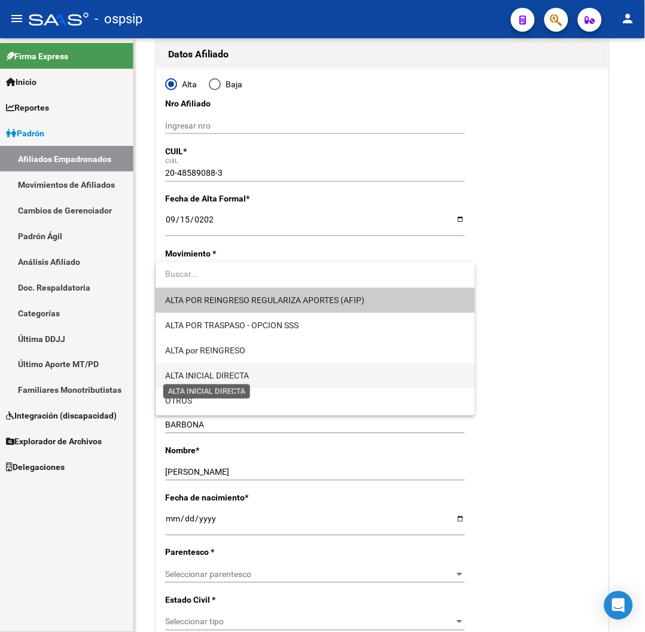
click at [243, 376] on span "ALTA INICIAL DIRECTA" at bounding box center [207, 376] width 84 height 10
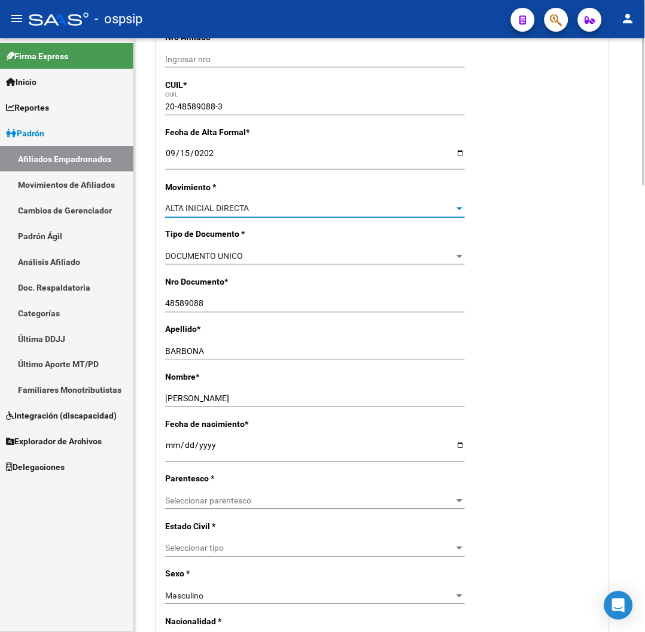
scroll to position [332, 0]
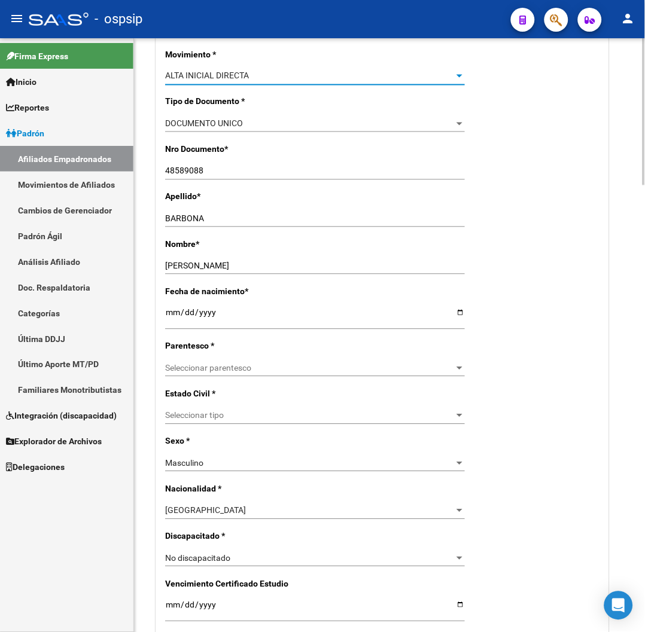
click at [252, 368] on span "Seleccionar parentesco" at bounding box center [309, 369] width 289 height 10
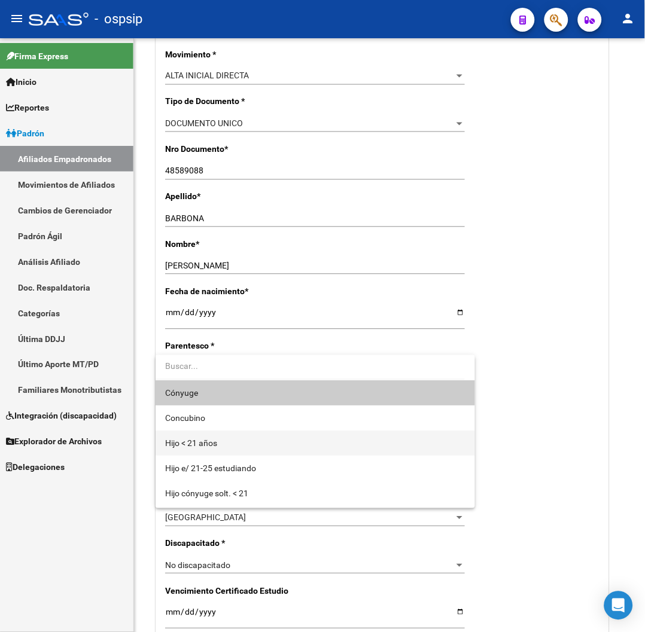
click at [220, 441] on span "Hijo < 21 años" at bounding box center [315, 443] width 300 height 25
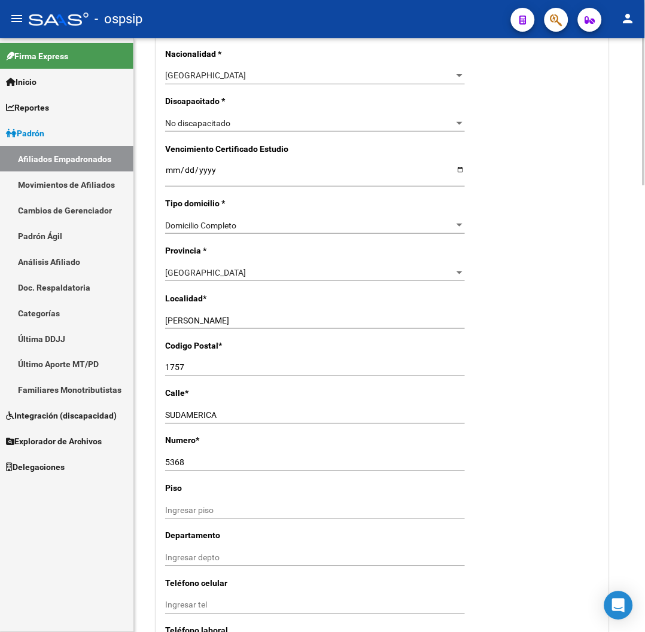
scroll to position [797, 0]
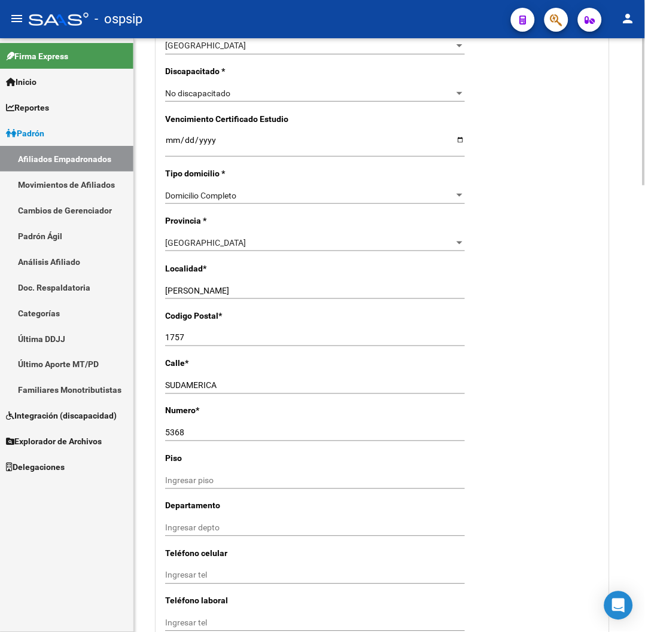
click at [235, 286] on input "[PERSON_NAME]" at bounding box center [315, 291] width 300 height 10
type input "G"
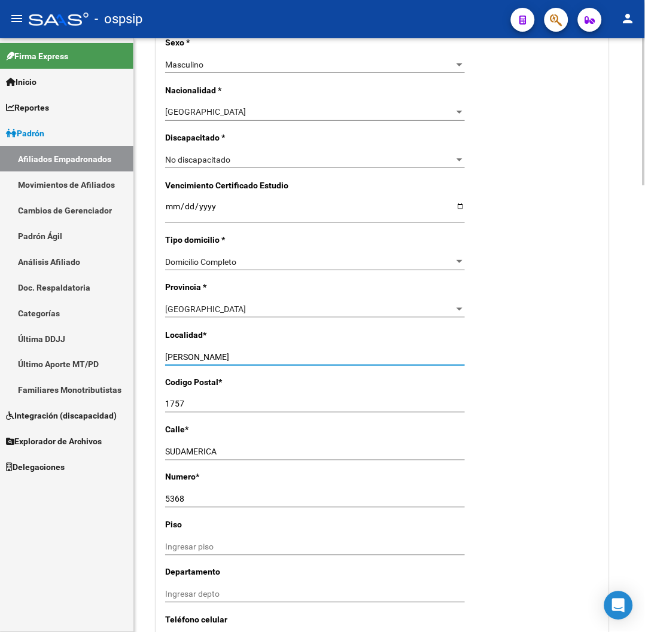
type input "[PERSON_NAME]"
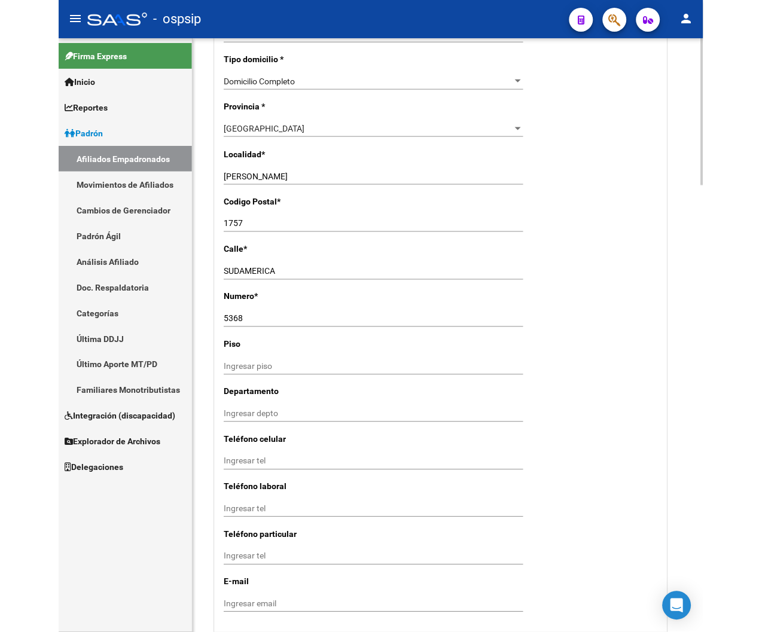
scroll to position [930, 0]
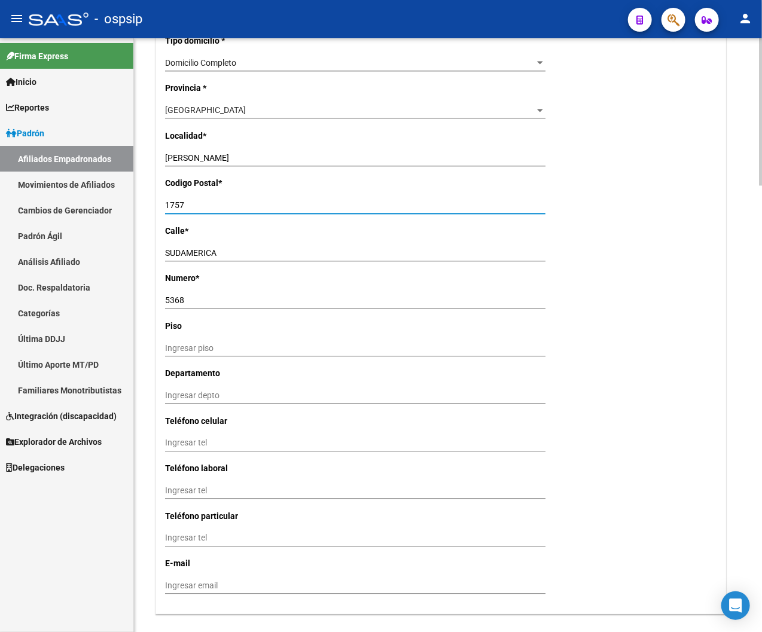
click at [186, 203] on input "1757" at bounding box center [355, 205] width 380 height 10
type input "1772"
click at [223, 252] on input "SUDAMERICA" at bounding box center [355, 253] width 380 height 10
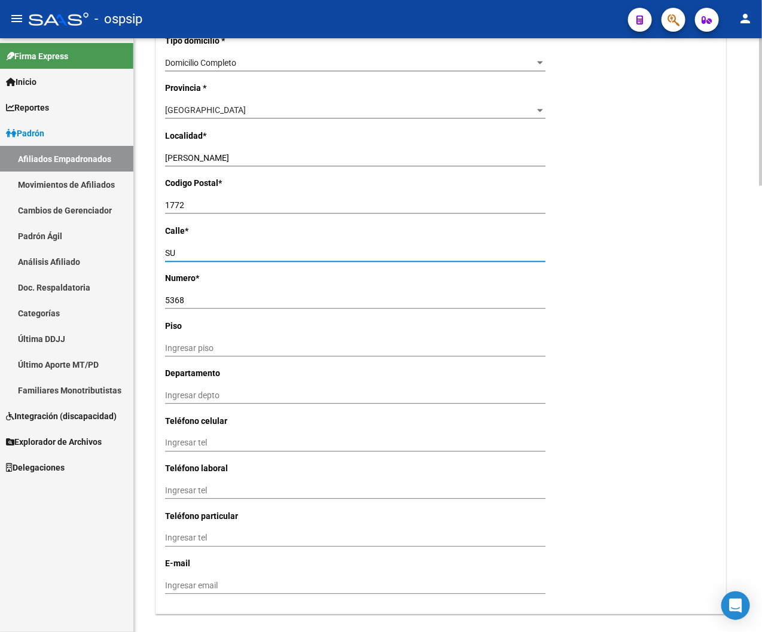
type input "S"
type input "GENERAL [PERSON_NAME]"
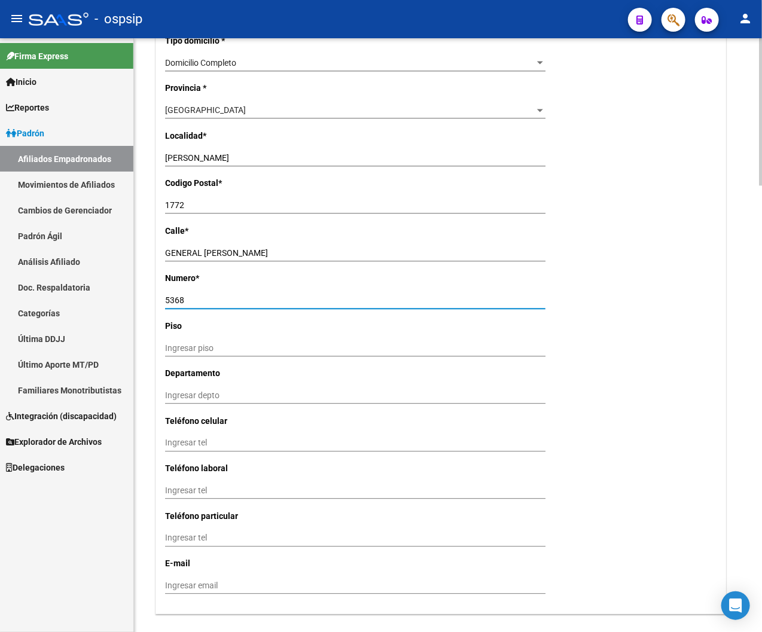
click at [200, 296] on input "5368" at bounding box center [355, 301] width 380 height 10
type input "5"
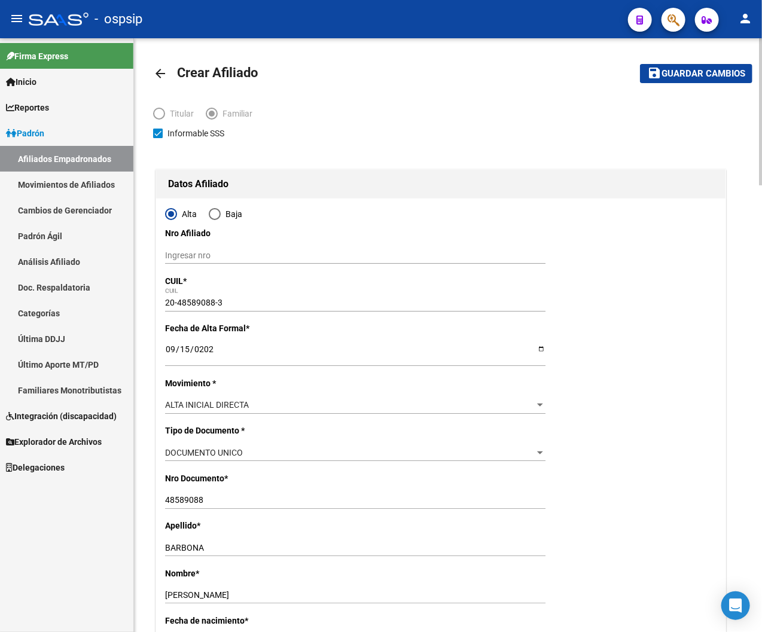
scroll to position [0, 0]
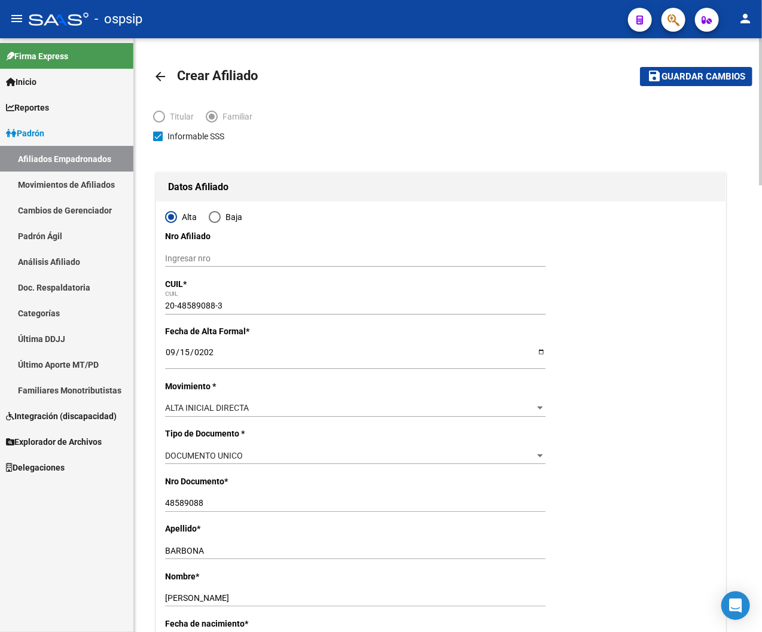
type input "2212"
click at [419, 80] on span "Guardar cambios" at bounding box center [704, 77] width 84 height 11
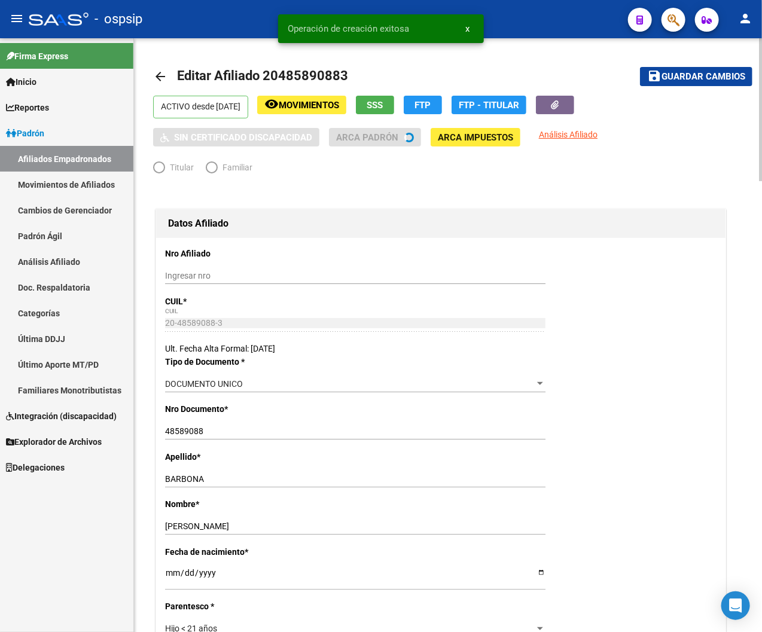
radio input "true"
type input "30-67948859-3"
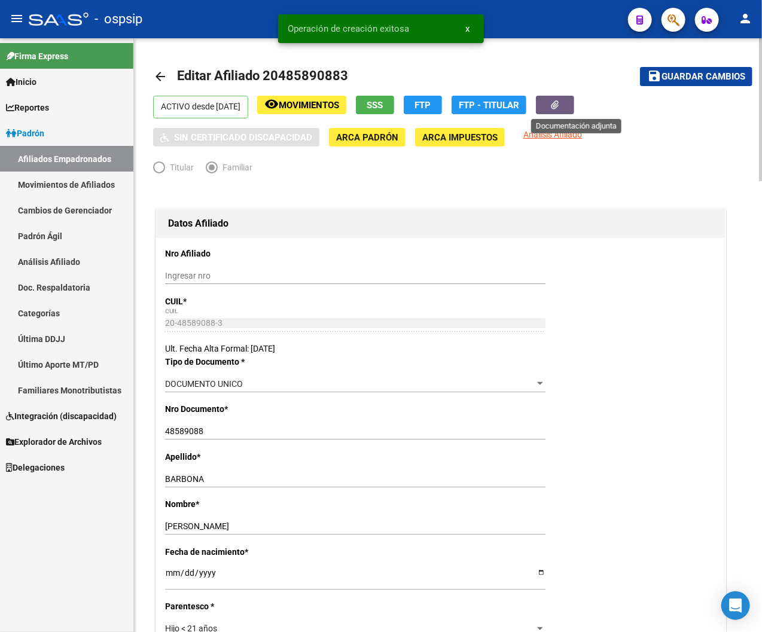
click at [419, 103] on icon "button" at bounding box center [556, 104] width 8 height 9
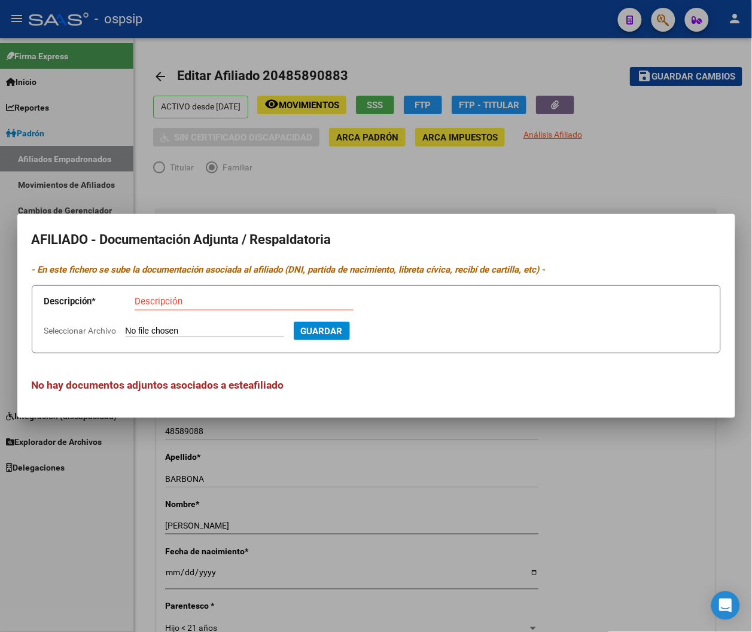
click at [138, 329] on input "Seleccionar Archivo" at bounding box center [205, 331] width 159 height 11
type input "C:\fakepath\250915121556.pdf"
click at [172, 303] on input "Descripción" at bounding box center [244, 301] width 219 height 11
type input "DNI Y PARTIDA"
click at [397, 335] on span "Guardar" at bounding box center [386, 331] width 42 height 11
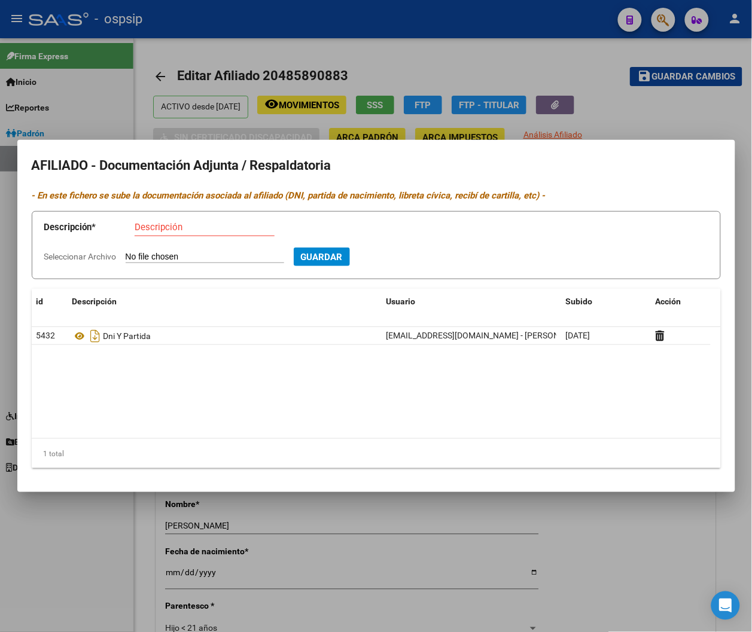
click at [336, 267] on form "Descripción * Descripción Seleccionar Archivo Guardar" at bounding box center [376, 245] width 689 height 68
click at [419, 115] on div at bounding box center [376, 316] width 752 height 632
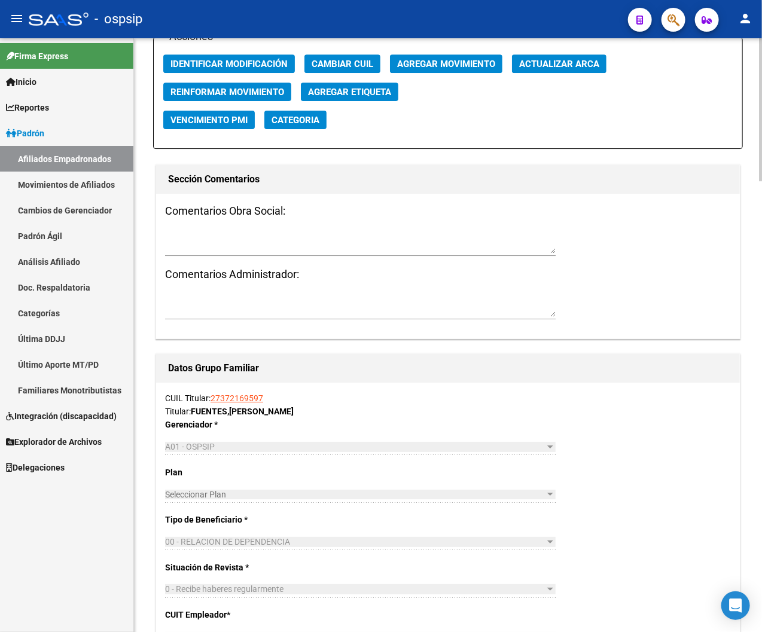
scroll to position [1332, 0]
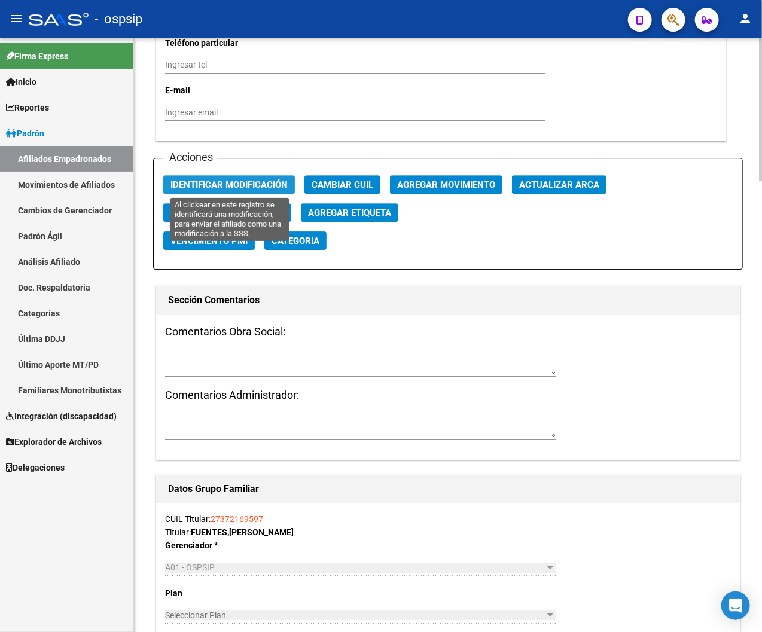
click at [252, 182] on span "Identificar Modificación" at bounding box center [228, 184] width 117 height 11
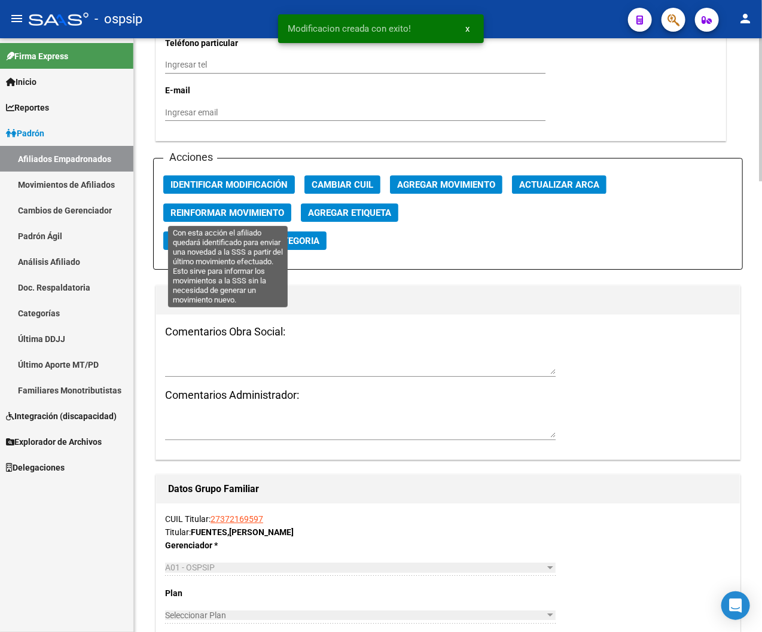
click at [232, 218] on button "Reinformar Movimiento" at bounding box center [227, 212] width 128 height 19
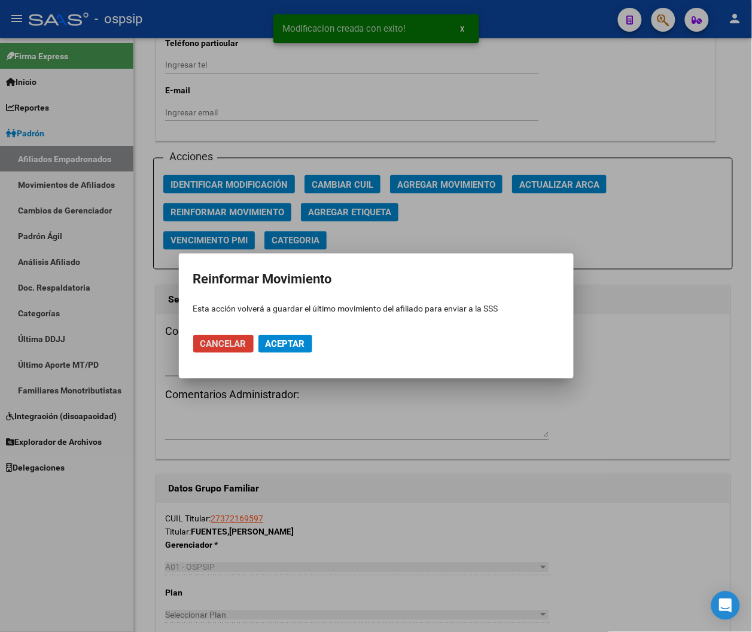
click at [288, 350] on button "Aceptar" at bounding box center [285, 344] width 54 height 18
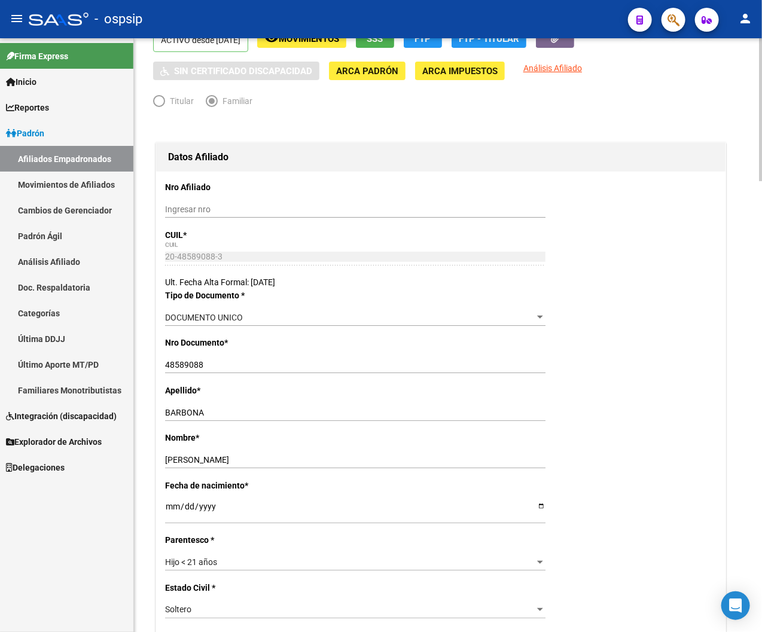
scroll to position [0, 0]
